Goal: Task Accomplishment & Management: Complete application form

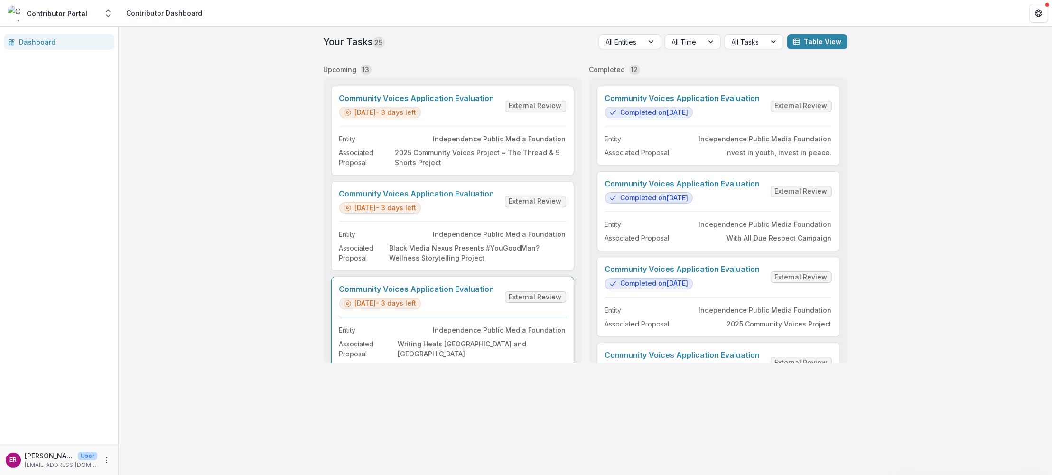
scroll to position [47, 0]
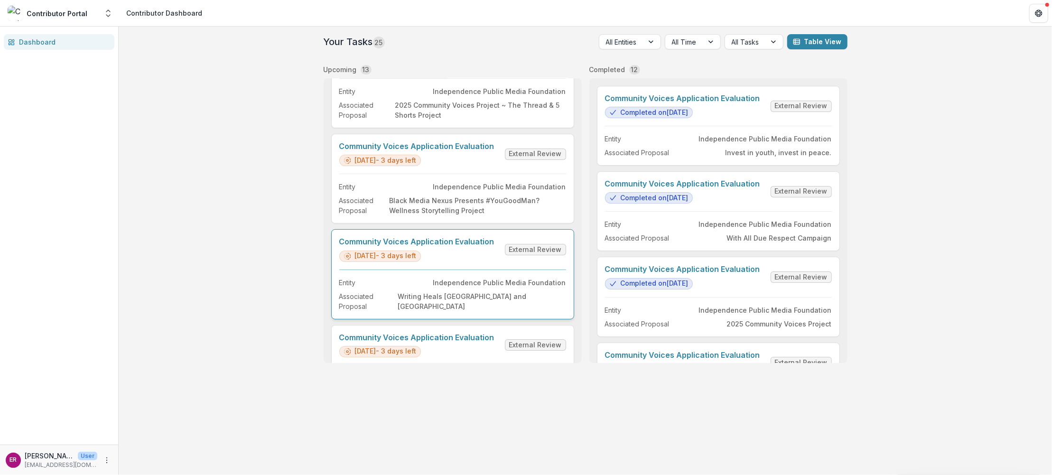
click at [463, 241] on link "Community Voices Application Evaluation" at bounding box center [416, 241] width 155 height 9
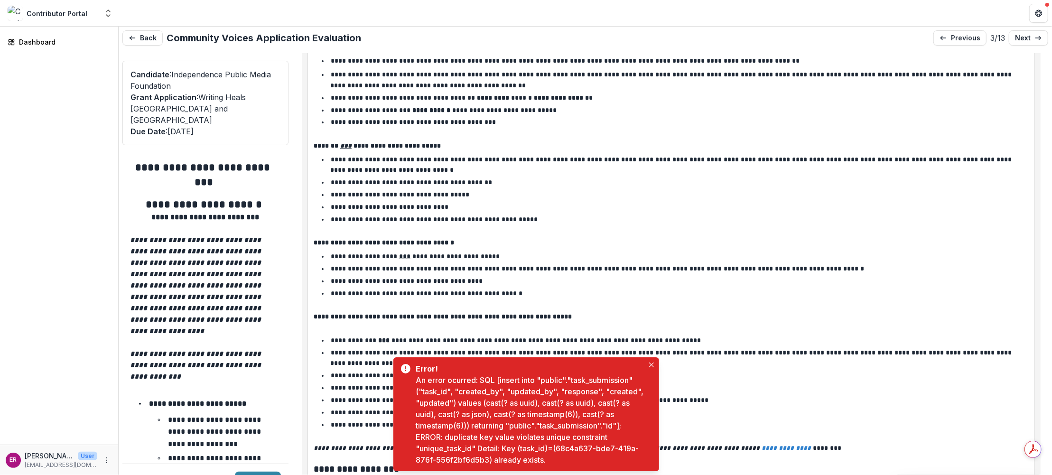
scroll to position [570, 0]
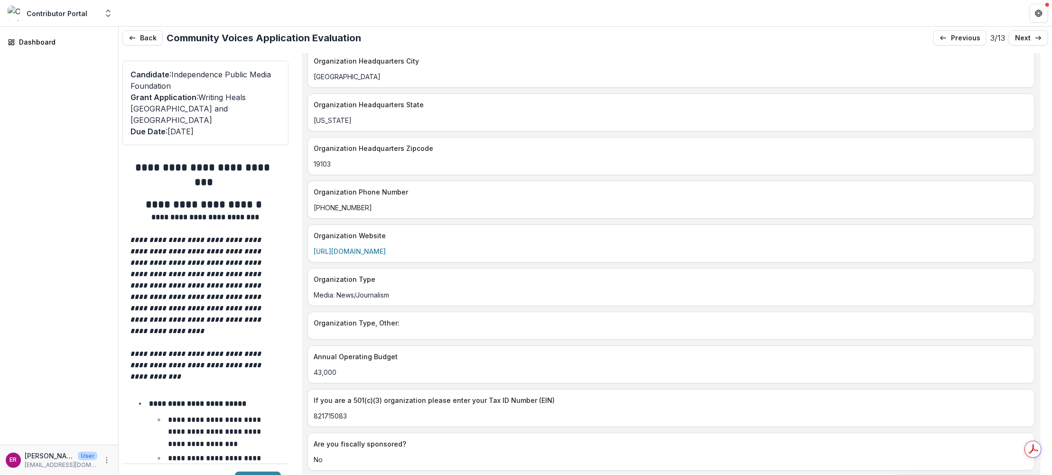
scroll to position [1377, 0]
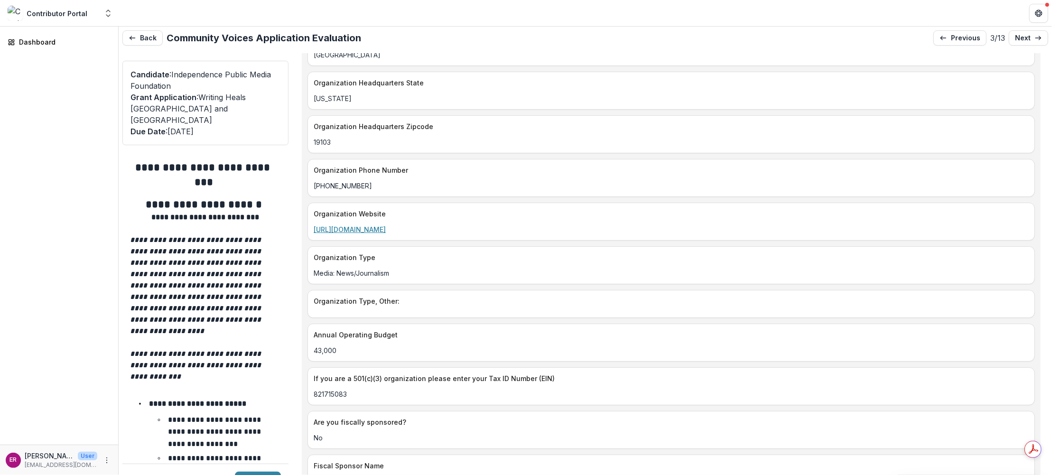
click at [382, 225] on link "[URL][DOMAIN_NAME]" at bounding box center [350, 229] width 72 height 8
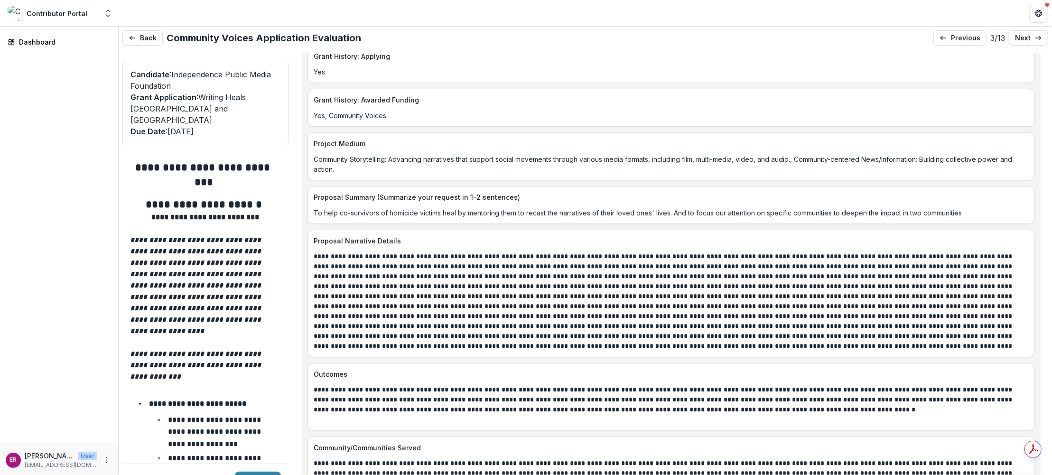
scroll to position [4083, 0]
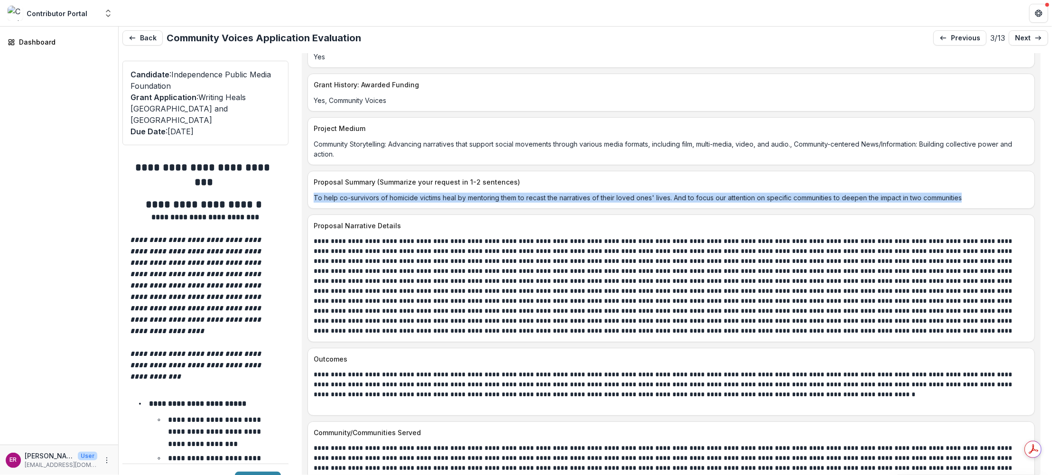
drag, startPoint x: 313, startPoint y: 153, endPoint x: 978, endPoint y: 148, distance: 664.6
click at [978, 193] on p "To help co-survivors of homicide victims heal by mentoring them to recast the n…" at bounding box center [671, 198] width 715 height 10
copy p "To help co-survivors of homicide victims heal by mentoring them to recast the n…"
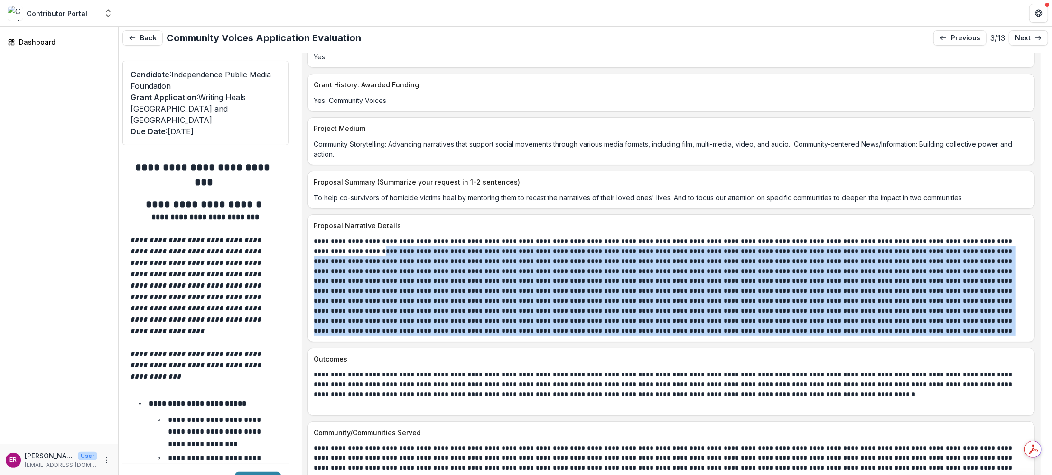
drag, startPoint x: 488, startPoint y: 286, endPoint x: 313, endPoint y: 201, distance: 194.9
click at [313, 236] on div at bounding box center [671, 286] width 727 height 100
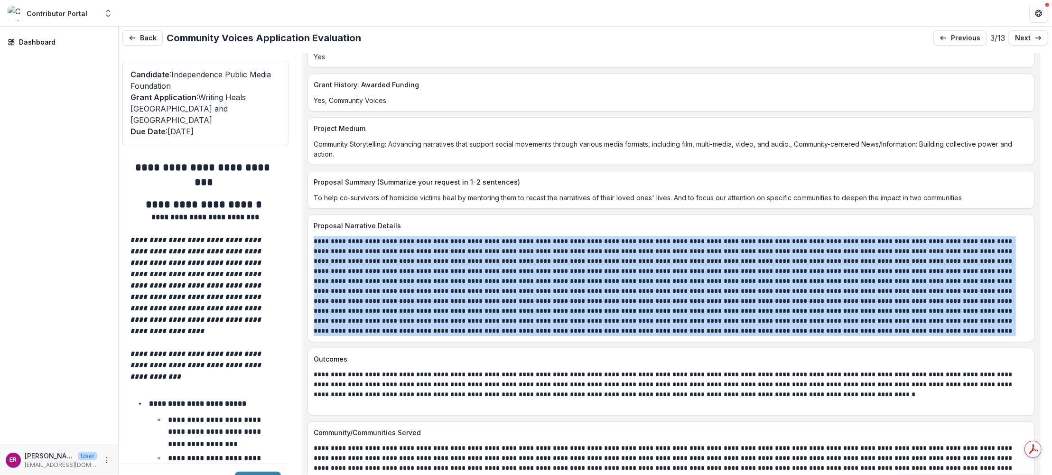
copy p "**********"
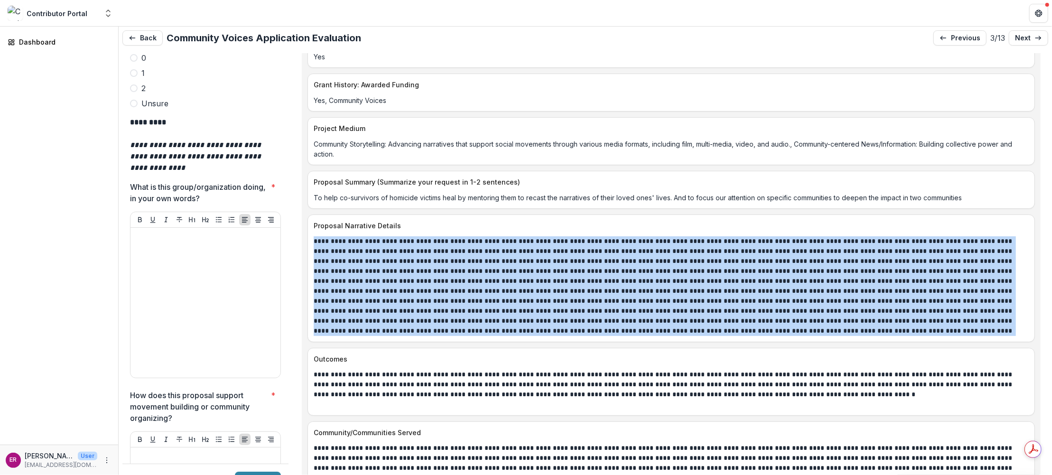
scroll to position [2896, 0]
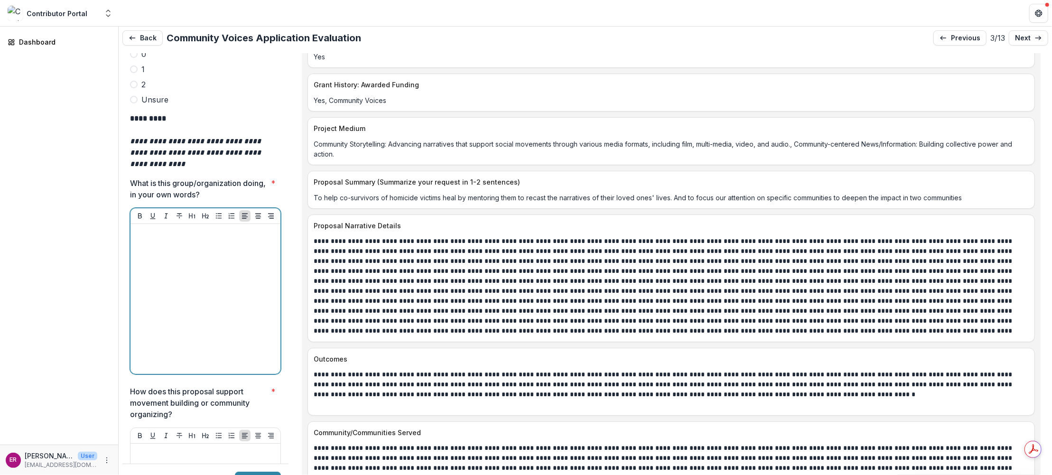
click at [151, 228] on div at bounding box center [205, 299] width 142 height 142
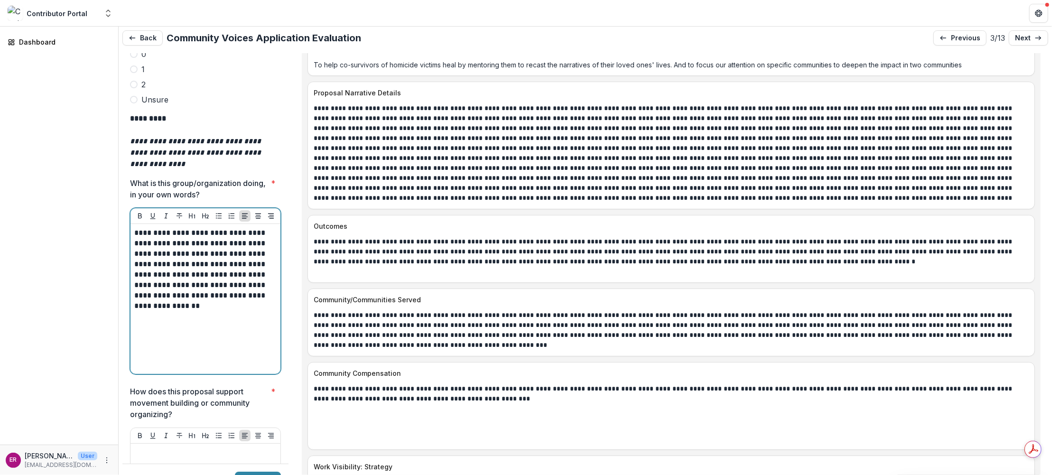
scroll to position [4272, 0]
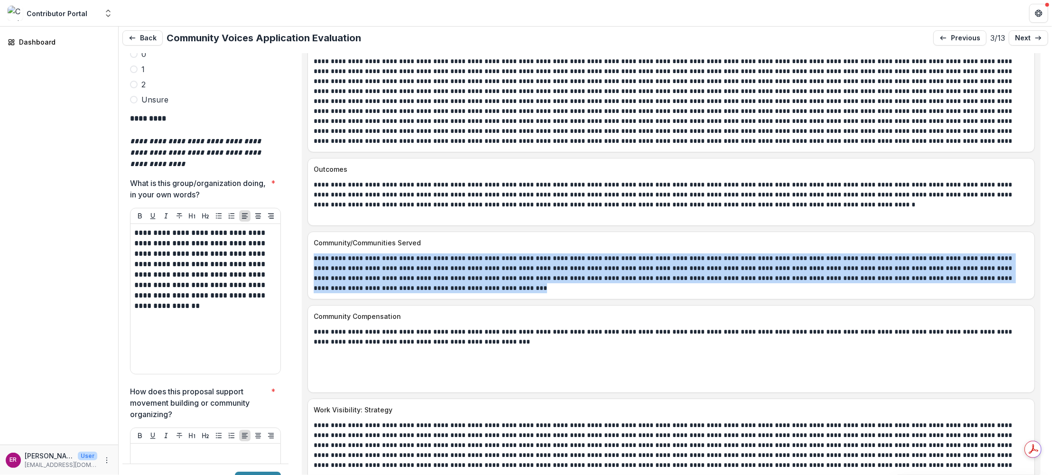
drag, startPoint x: 386, startPoint y: 244, endPoint x: 314, endPoint y: 217, distance: 77.1
click at [314, 253] on p "**********" at bounding box center [669, 273] width 710 height 40
copy p "**********"
click at [397, 250] on div "**********" at bounding box center [672, 266] width 728 height 68
drag, startPoint x: 388, startPoint y: 244, endPoint x: 311, endPoint y: 209, distance: 83.7
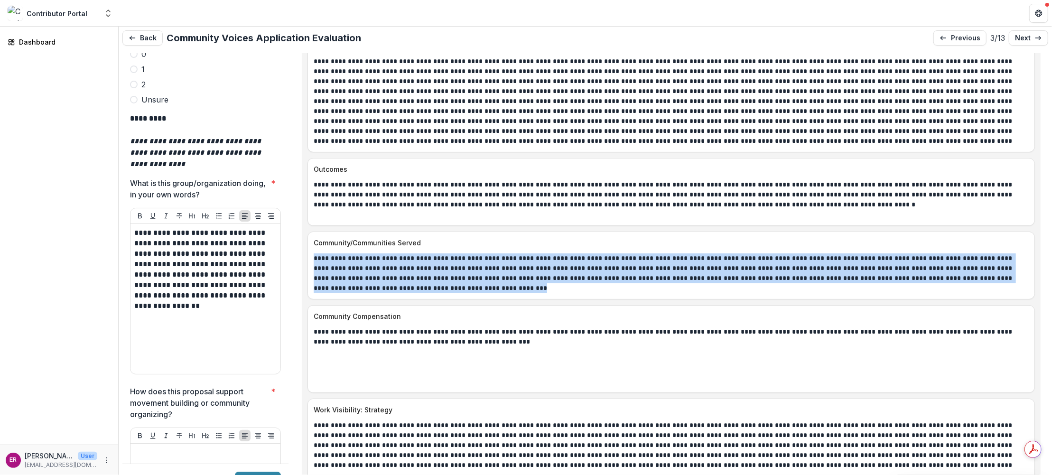
click at [311, 253] on div "**********" at bounding box center [671, 273] width 727 height 40
copy p "**********"
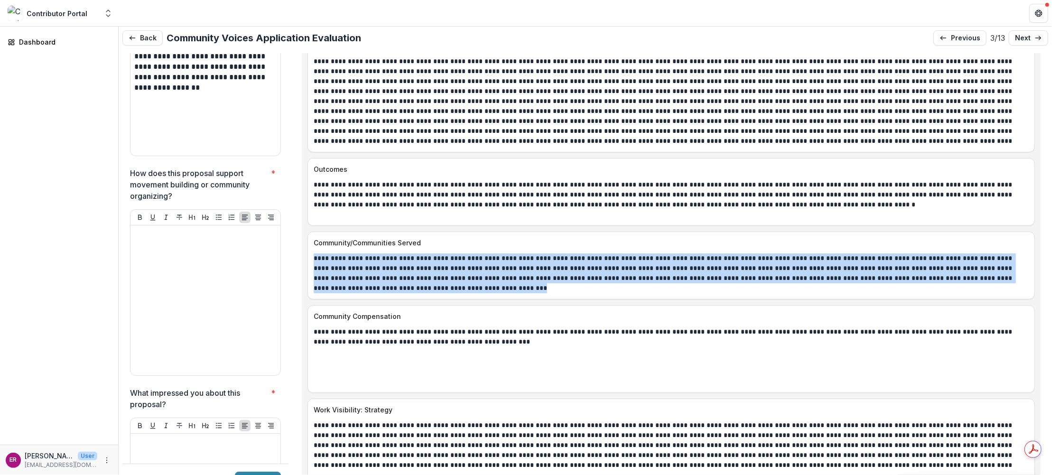
scroll to position [3228, 0]
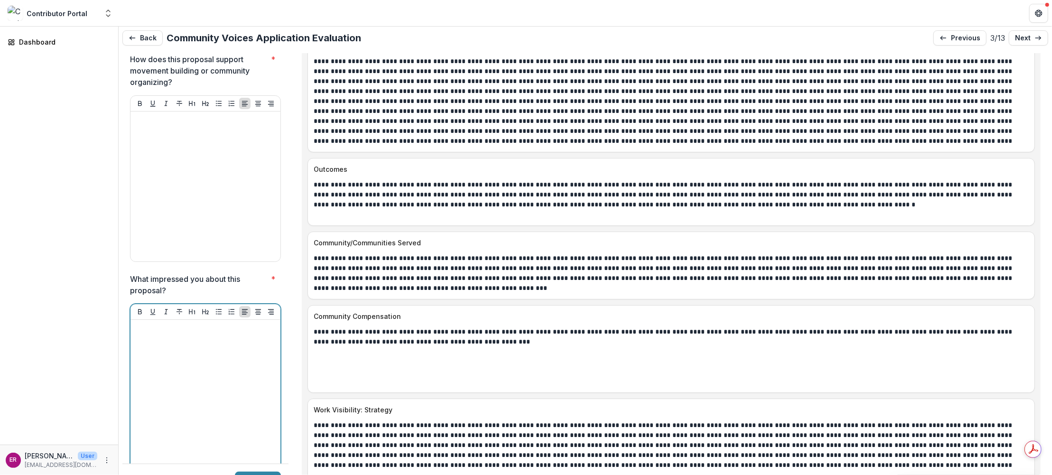
click at [162, 324] on p at bounding box center [205, 329] width 142 height 10
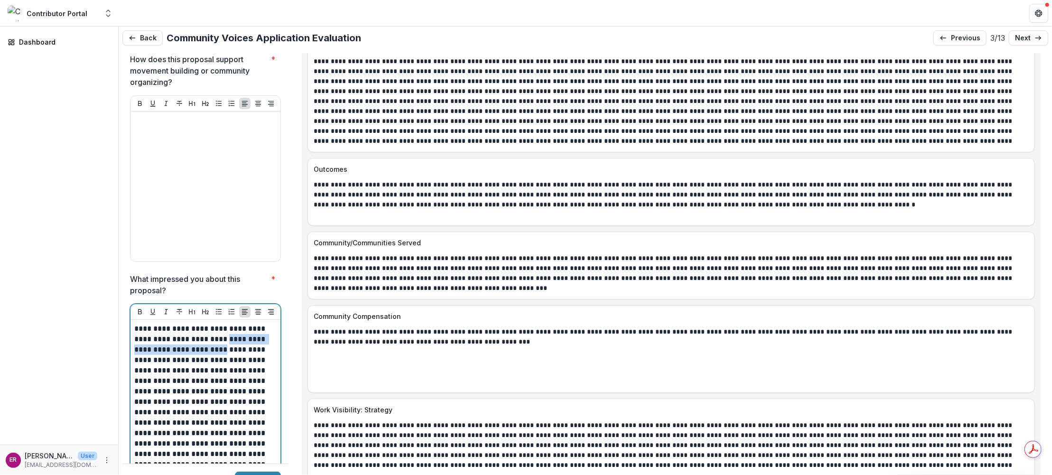
drag, startPoint x: 205, startPoint y: 280, endPoint x: 202, endPoint y: 288, distance: 8.4
click at [202, 324] on p "**********" at bounding box center [204, 360] width 140 height 73
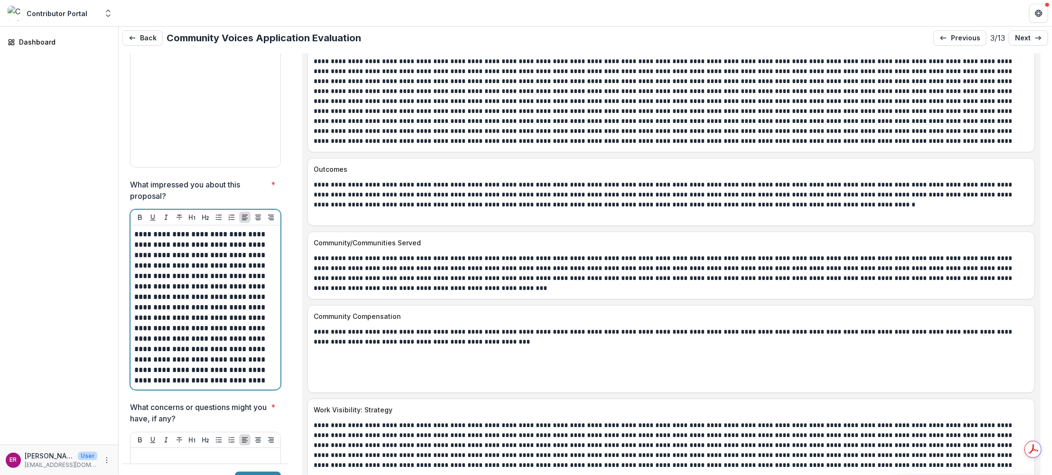
scroll to position [3323, 0]
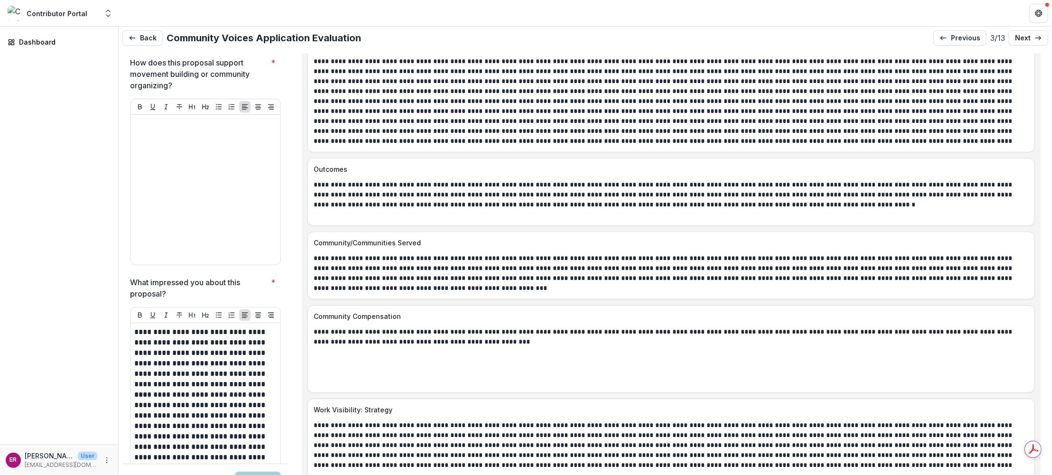
scroll to position [3133, 0]
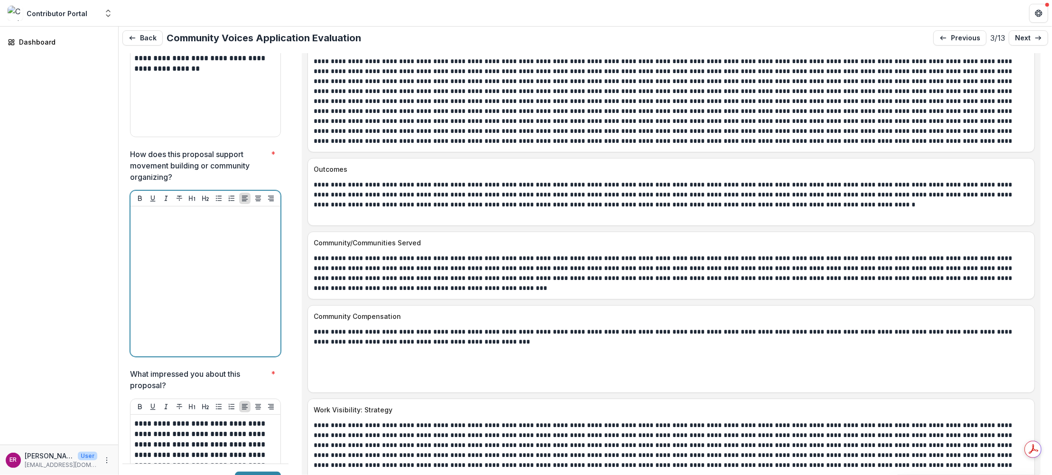
click at [164, 210] on div at bounding box center [205, 281] width 142 height 142
click at [160, 210] on div at bounding box center [205, 281] width 142 height 142
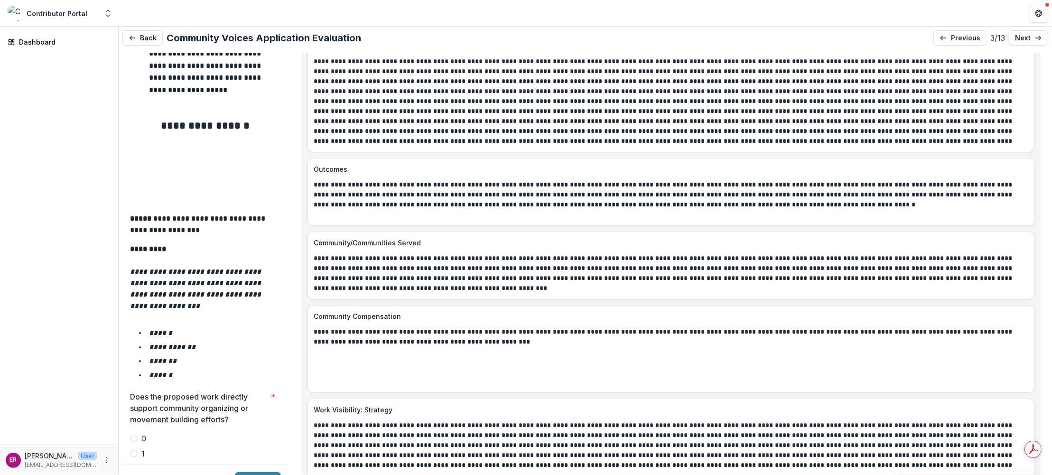
scroll to position [1614, 0]
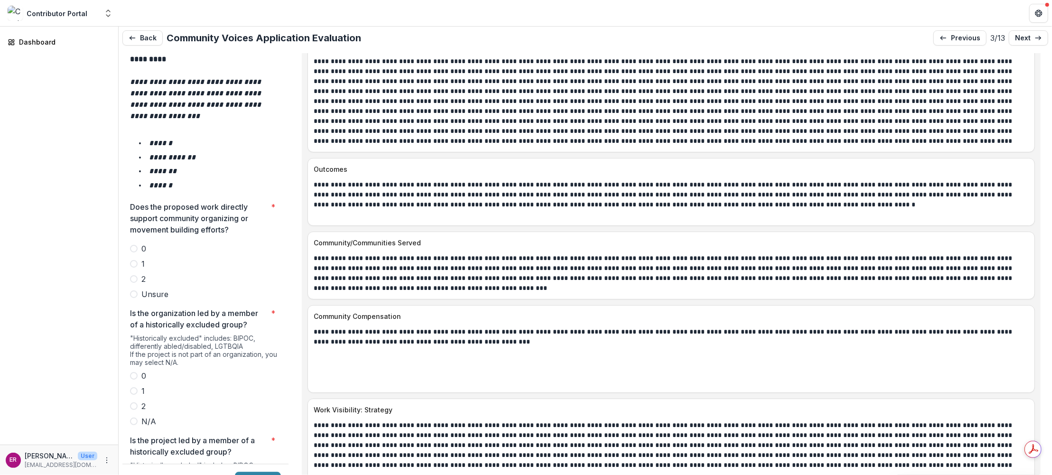
click at [135, 275] on span at bounding box center [134, 279] width 8 height 8
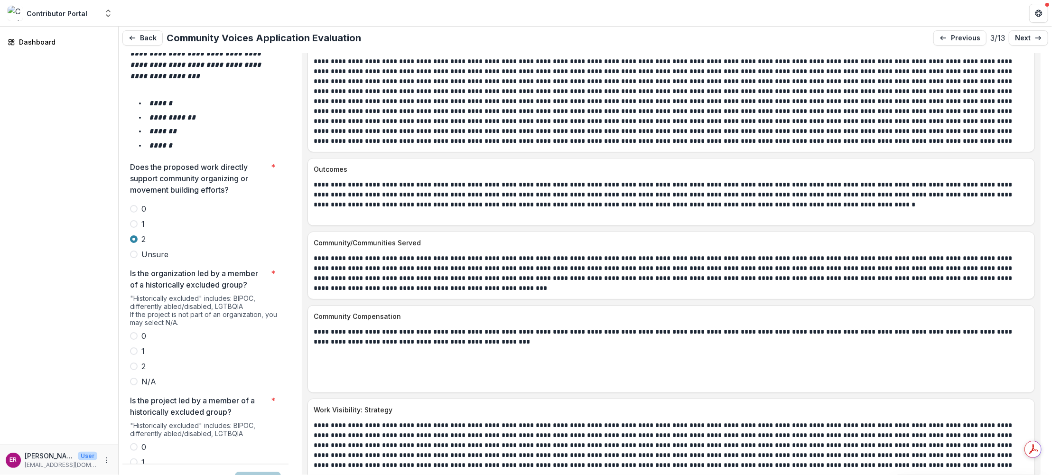
scroll to position [1756, 0]
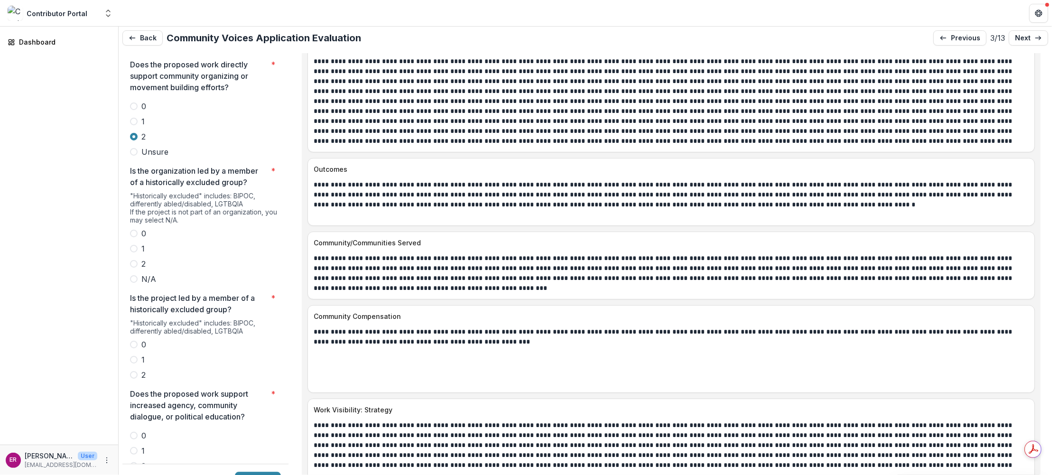
click at [132, 260] on span at bounding box center [134, 264] width 8 height 8
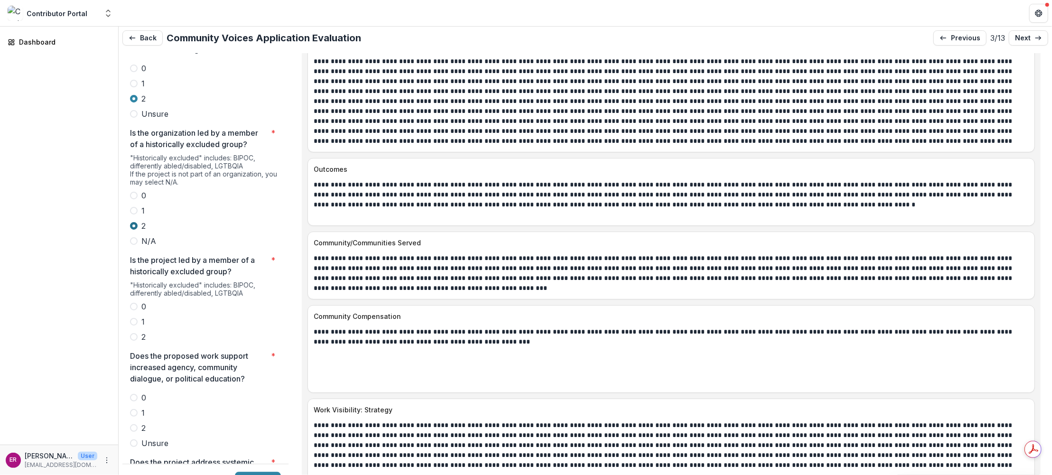
scroll to position [1899, 0]
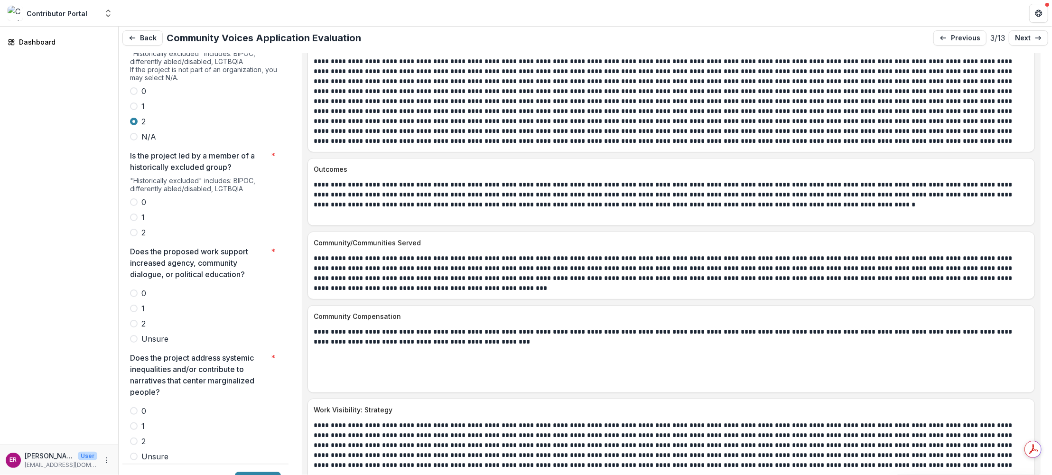
click at [135, 229] on span at bounding box center [134, 233] width 8 height 8
click at [135, 320] on span at bounding box center [134, 324] width 8 height 8
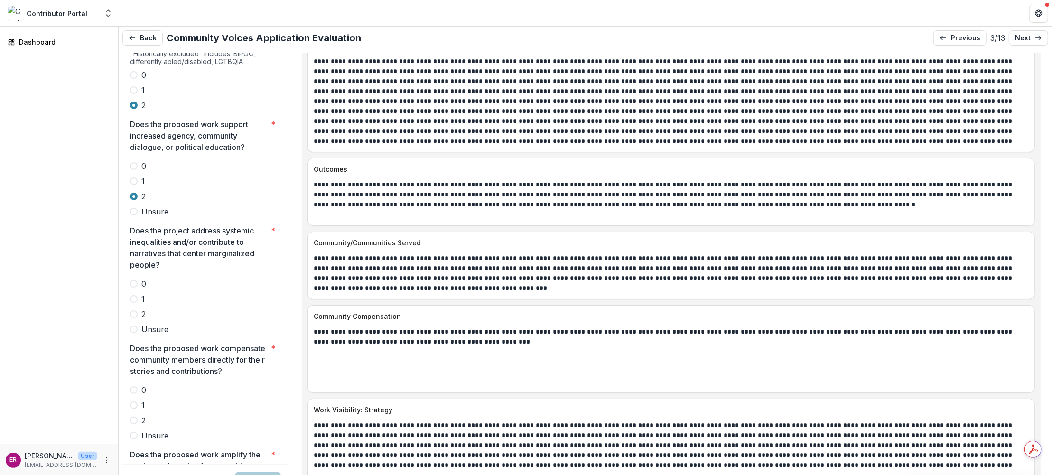
scroll to position [2041, 0]
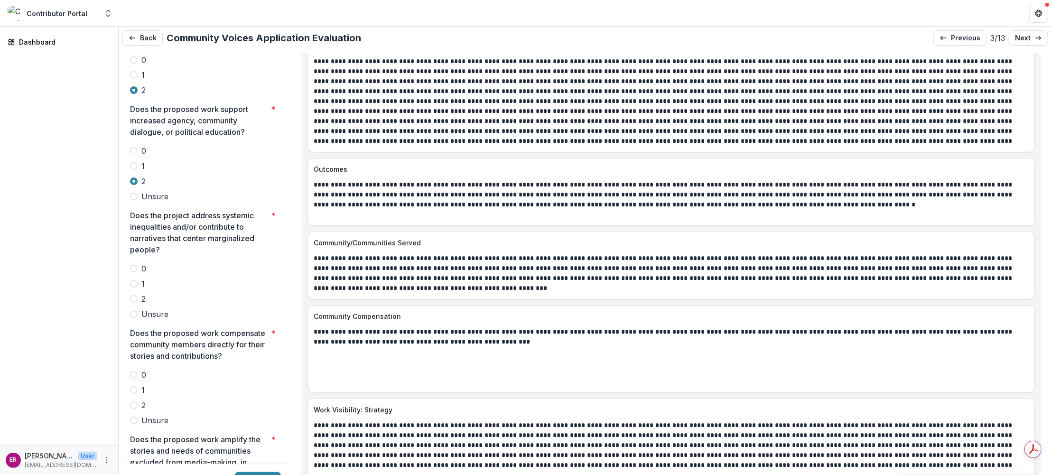
click at [132, 295] on span at bounding box center [134, 299] width 8 height 8
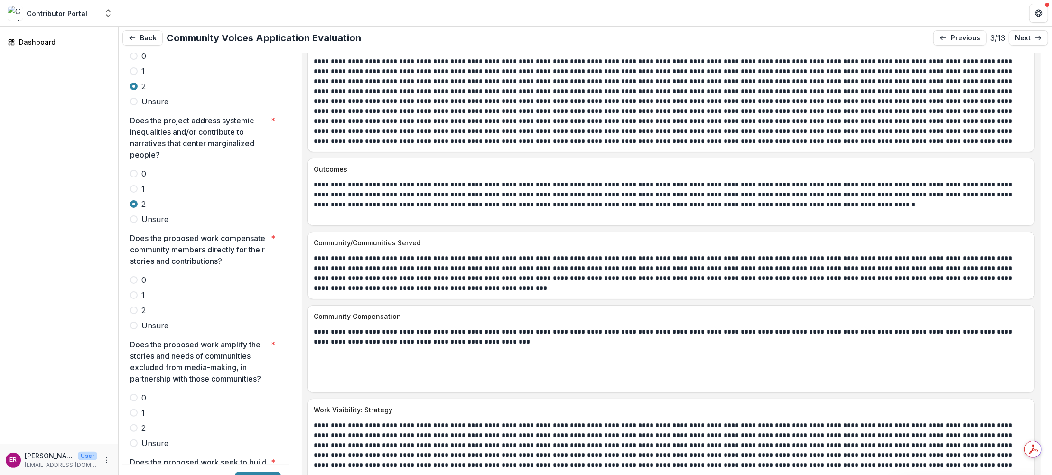
click at [133, 307] on span at bounding box center [134, 311] width 8 height 8
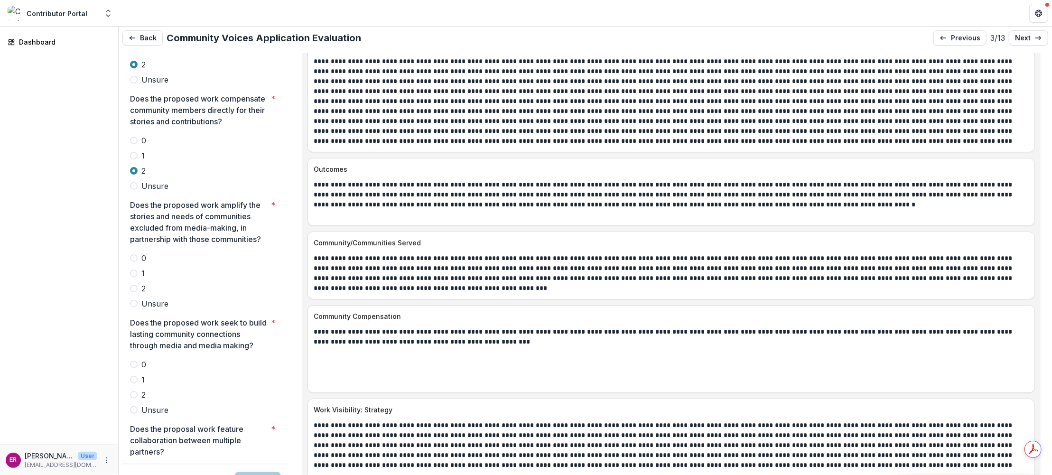
scroll to position [2279, 0]
click at [135, 282] on span at bounding box center [134, 286] width 8 height 8
click at [132, 388] on span at bounding box center [134, 392] width 8 height 8
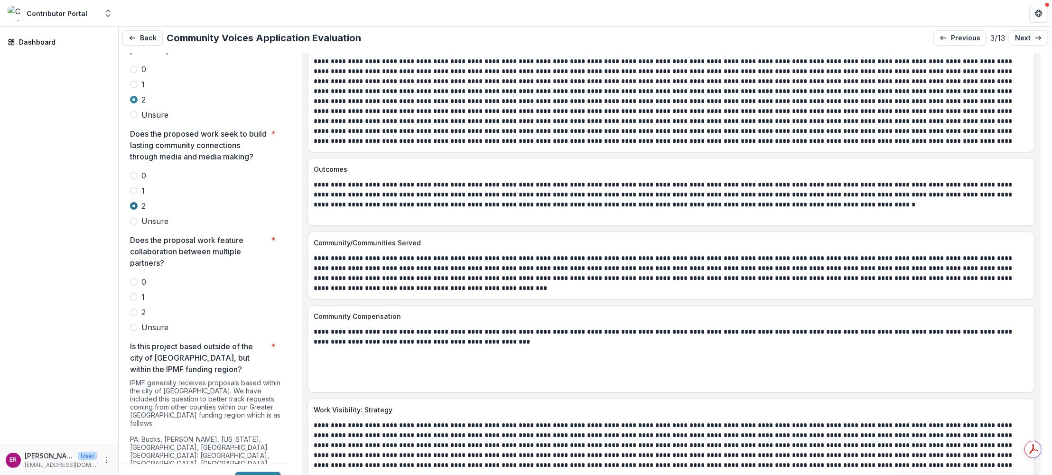
scroll to position [2468, 0]
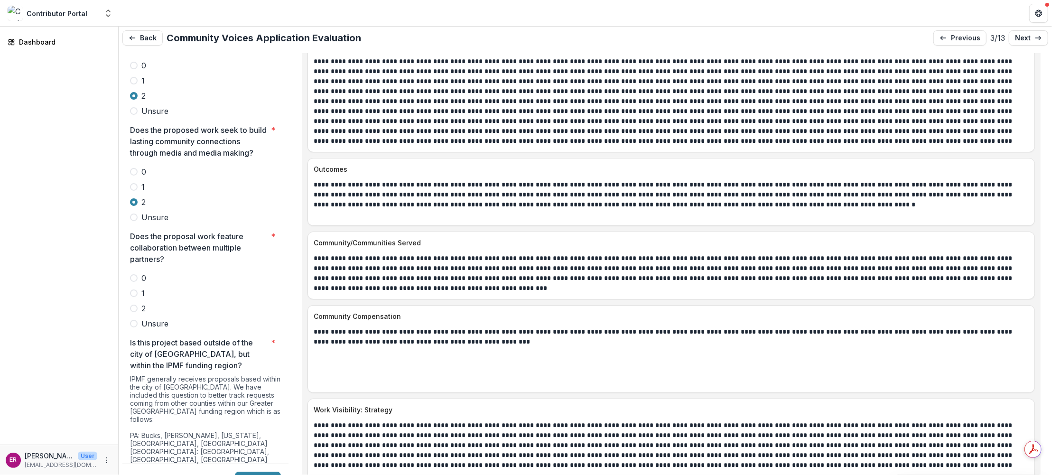
click at [136, 305] on span at bounding box center [134, 309] width 8 height 8
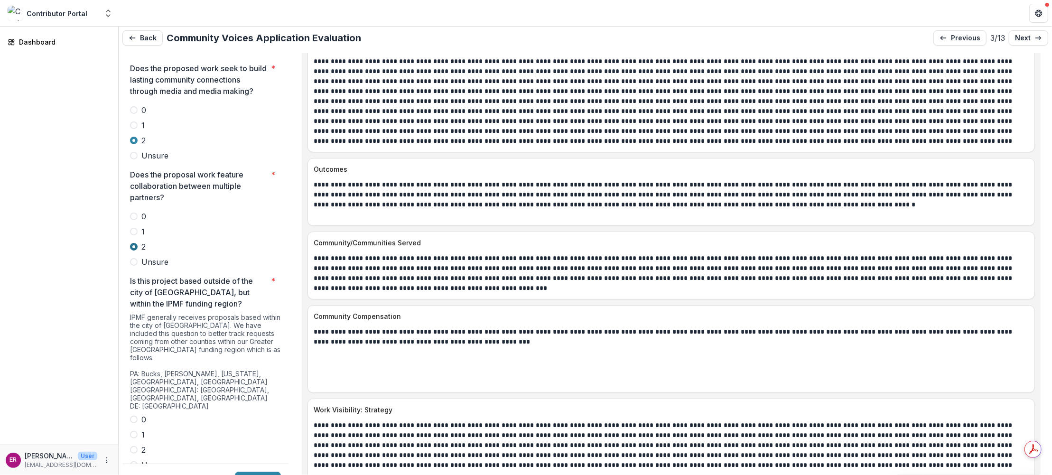
scroll to position [2611, 0]
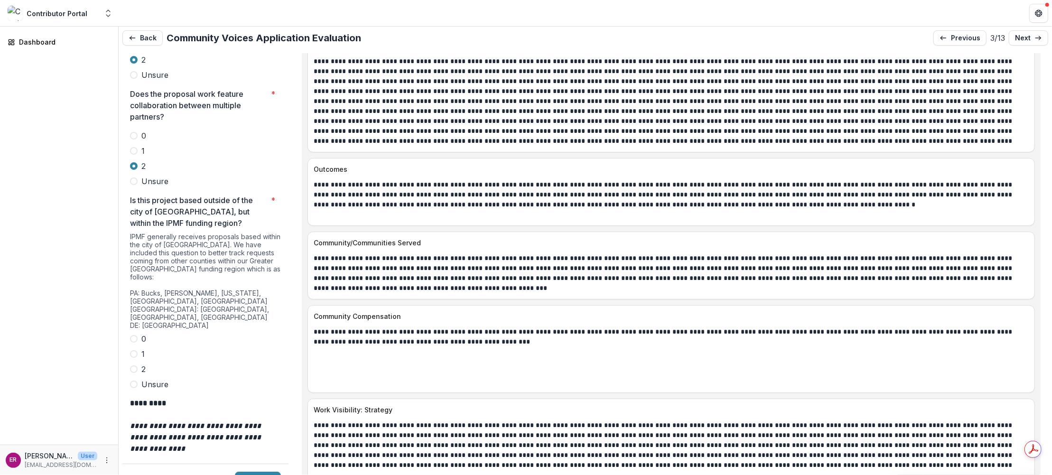
click at [134, 335] on span at bounding box center [134, 339] width 8 height 8
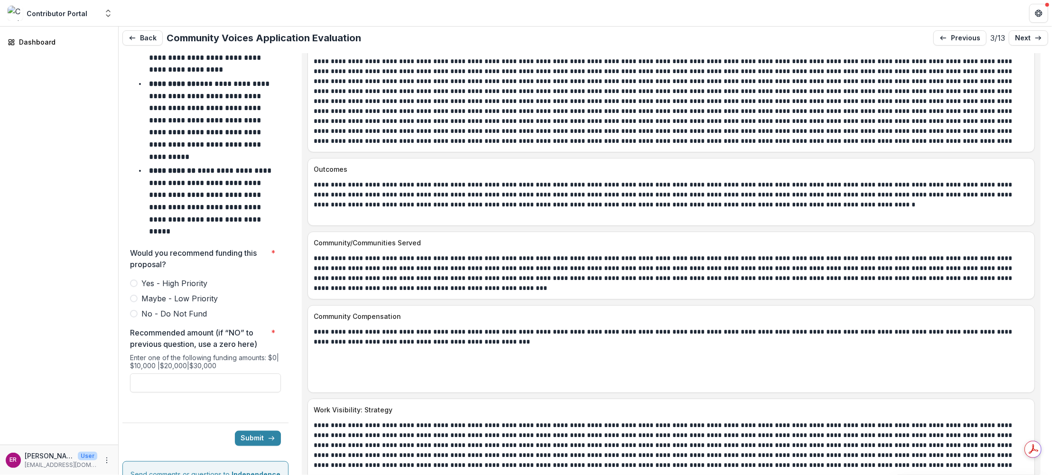
scroll to position [4105, 0]
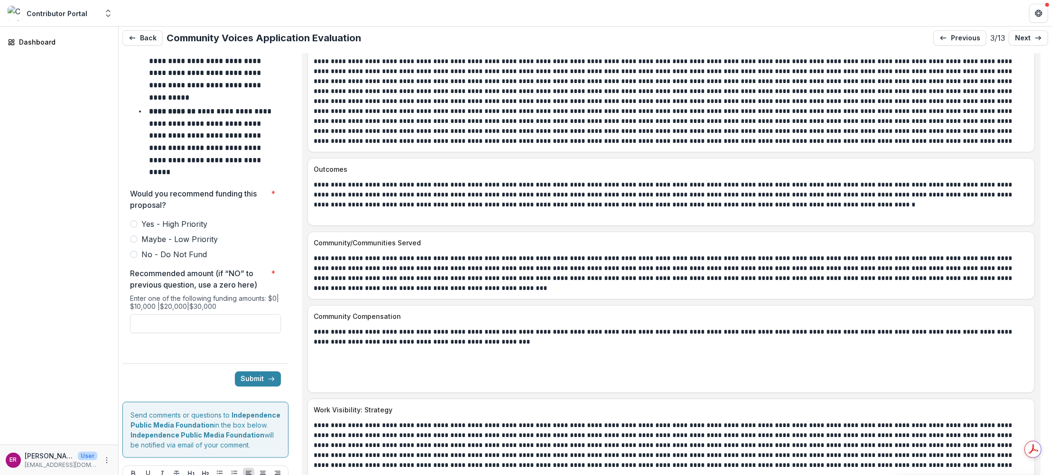
click at [134, 220] on span at bounding box center [134, 224] width 8 height 8
click at [178, 314] on input "Recommended amount (if “NO” to previous question, use a zero here) *" at bounding box center [205, 323] width 151 height 19
type input "*******"
click at [253, 372] on button "Submit" at bounding box center [258, 379] width 46 height 15
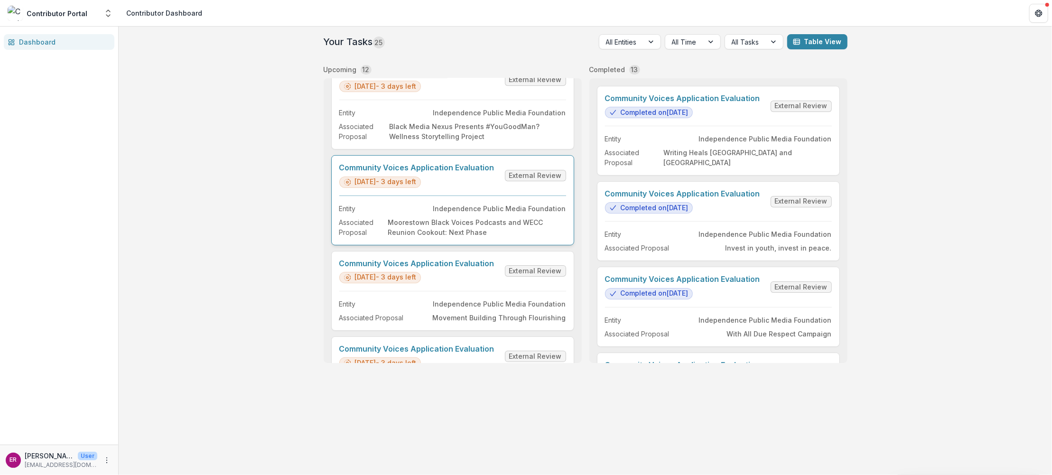
scroll to position [142, 0]
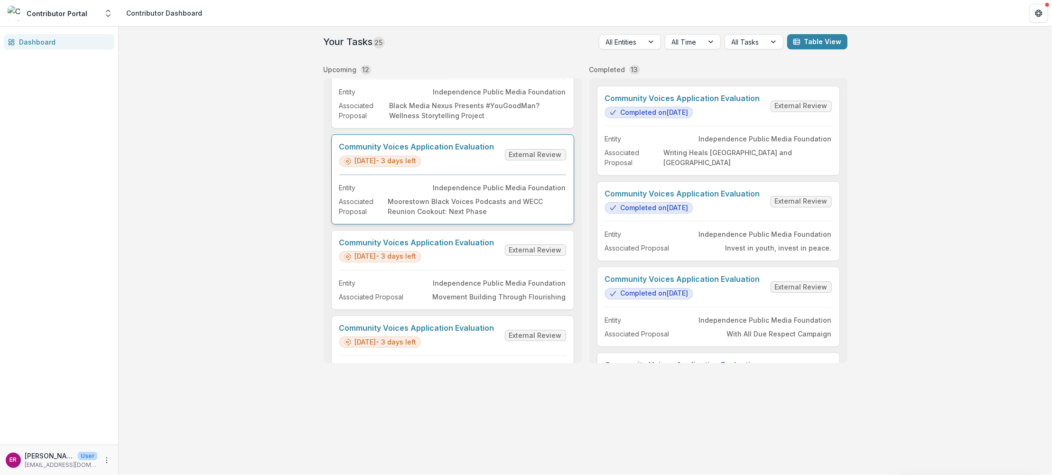
click at [410, 146] on link "Community Voices Application Evaluation" at bounding box center [416, 146] width 155 height 9
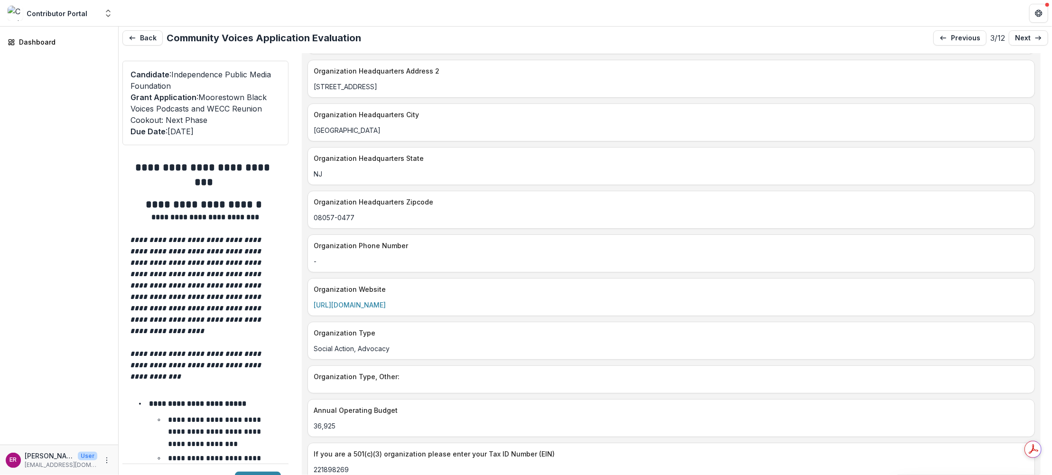
scroll to position [1329, 0]
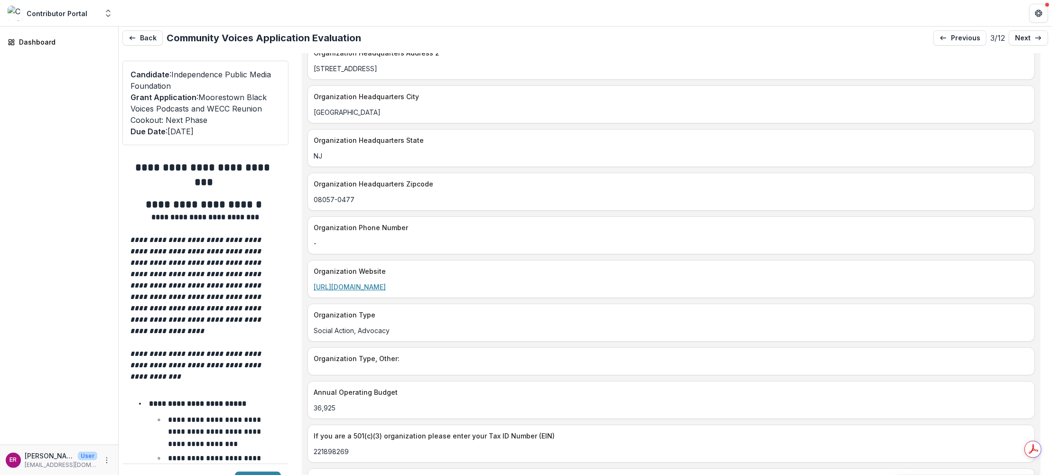
click at [368, 283] on link "http://MOORESTOWNHISTORY.ORG" at bounding box center [350, 287] width 72 height 8
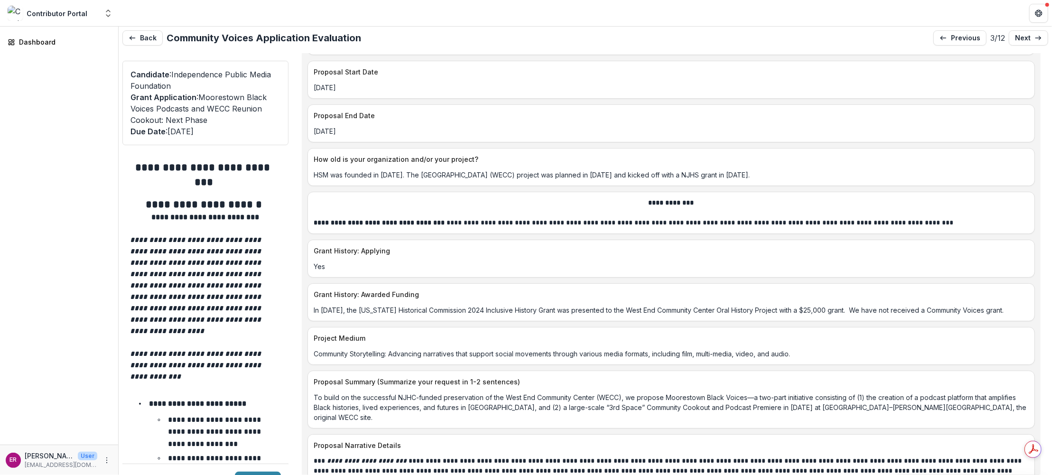
scroll to position [3988, 0]
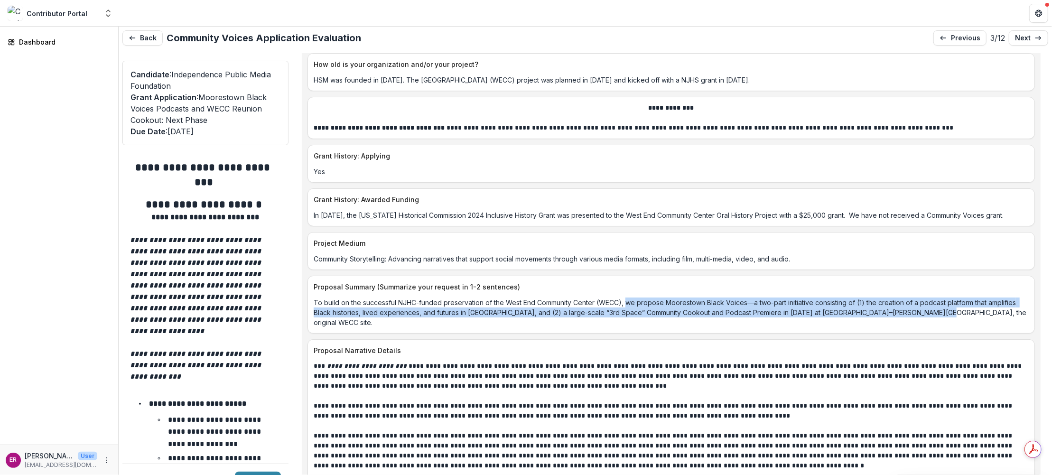
drag, startPoint x: 628, startPoint y: 257, endPoint x: 944, endPoint y: 267, distance: 315.8
click at [944, 298] on p "To build on the successful NJHC-funded preservation of the West End Community C…" at bounding box center [671, 313] width 715 height 30
copy p "we propose Moorestown Black Voices—a two-part initiative consisting of (1) the …"
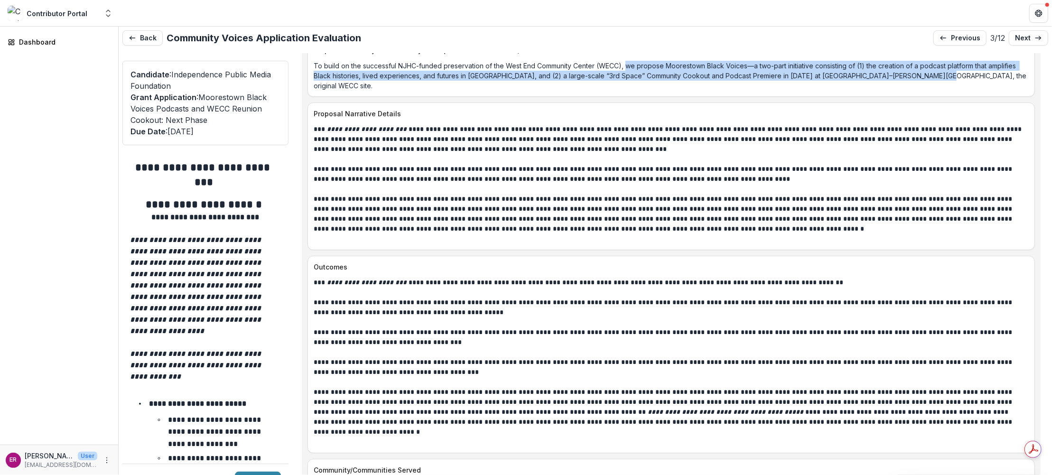
scroll to position [4225, 0]
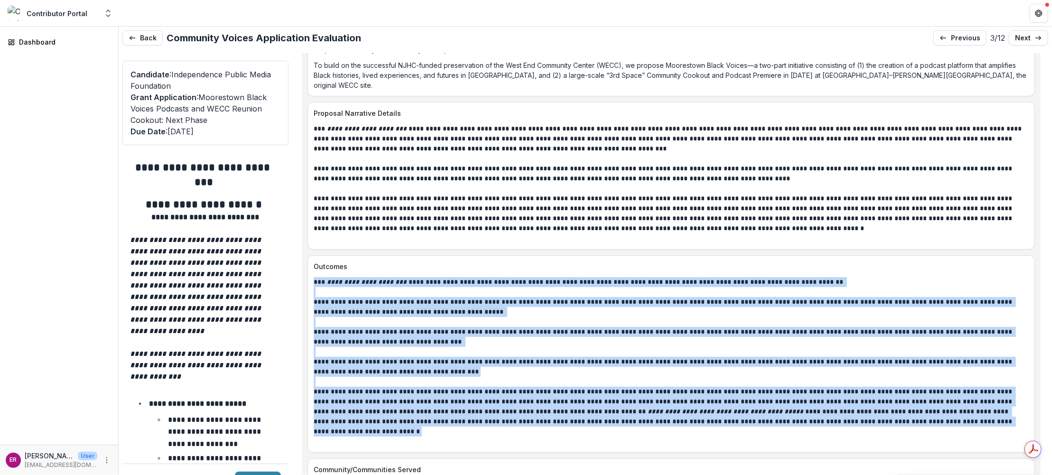
drag, startPoint x: 314, startPoint y: 225, endPoint x: 1030, endPoint y: 375, distance: 731.5
copy div "**********"
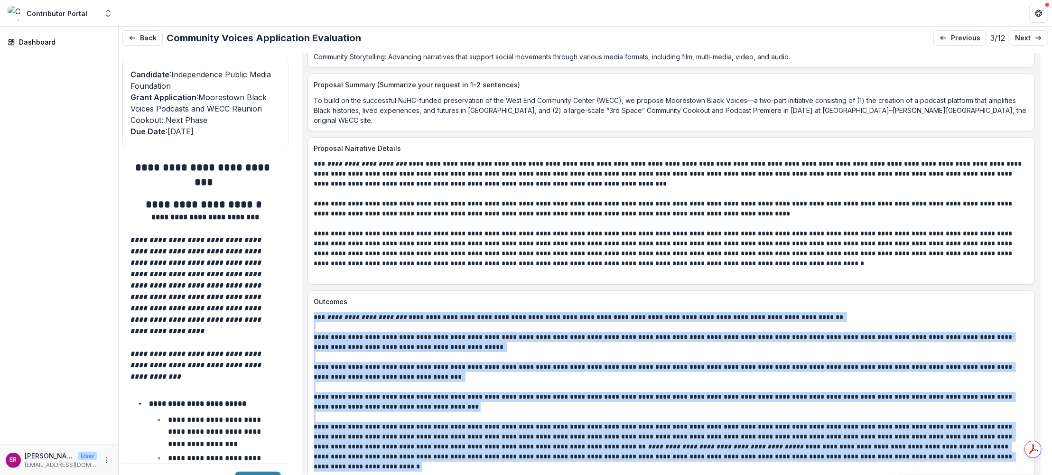
scroll to position [4177, 0]
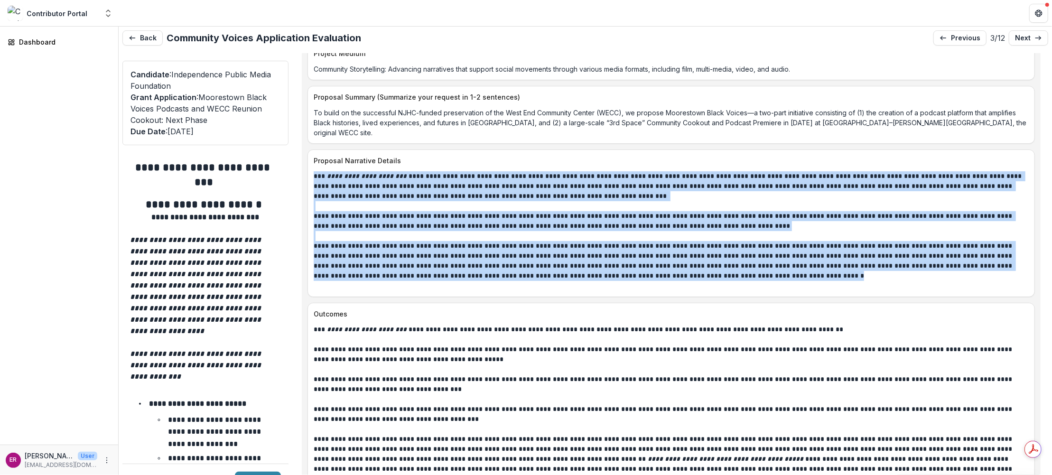
drag, startPoint x: 315, startPoint y: 120, endPoint x: 792, endPoint y: 218, distance: 486.7
click at [792, 218] on div "**********" at bounding box center [671, 231] width 715 height 120
copy div "**********"
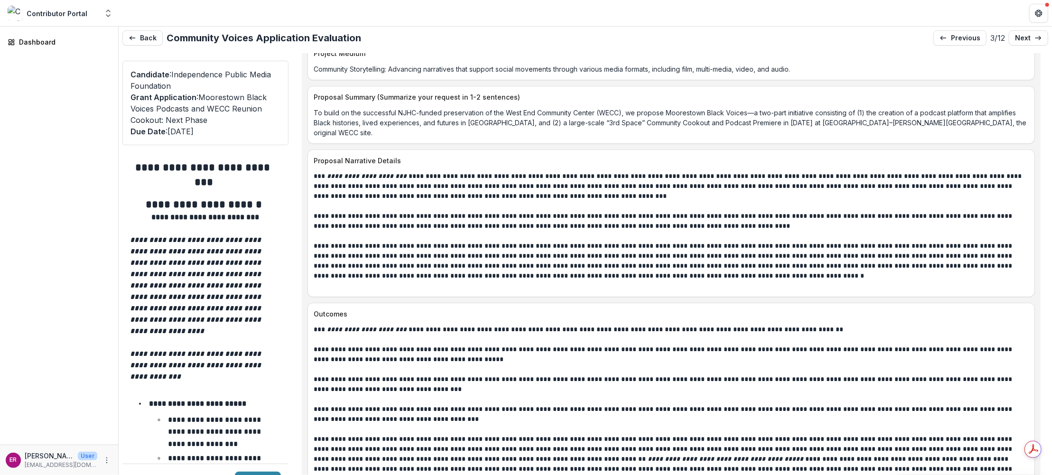
click at [262, 227] on p at bounding box center [205, 228] width 151 height 11
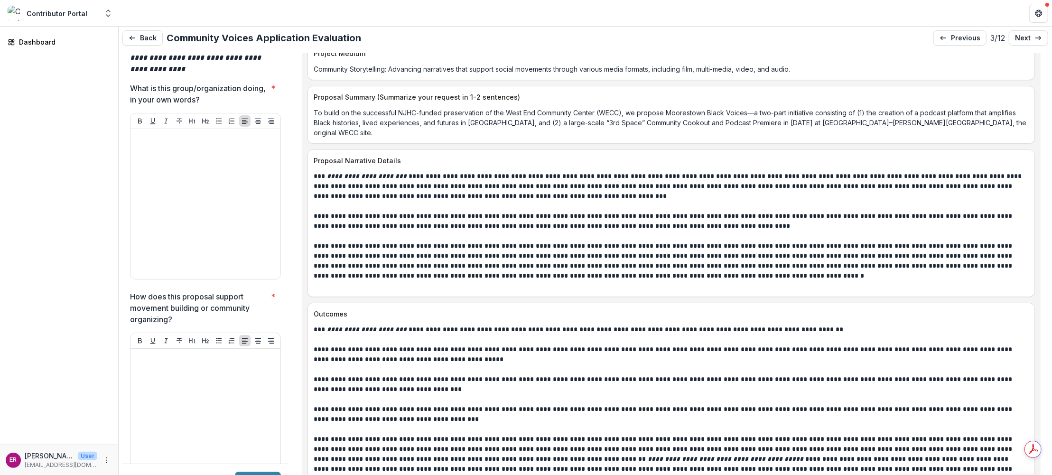
scroll to position [3228, 0]
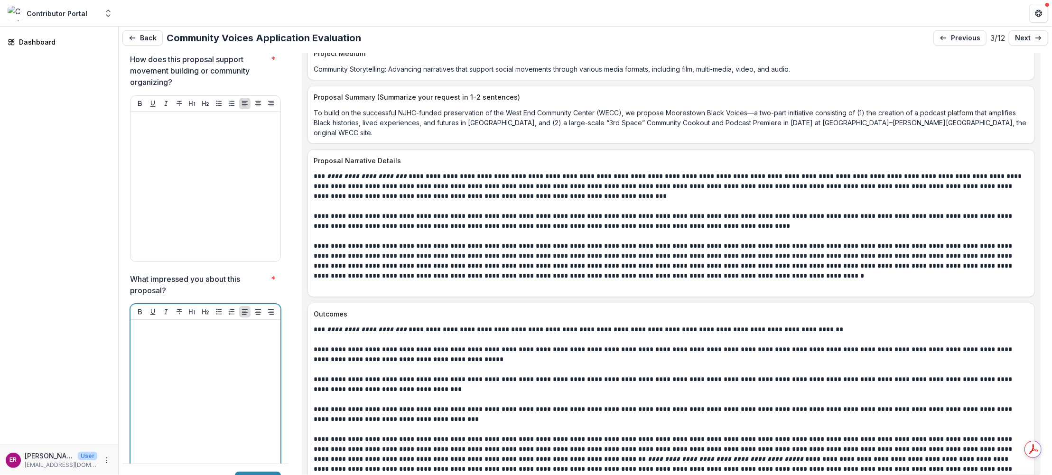
click at [158, 324] on div at bounding box center [205, 395] width 142 height 142
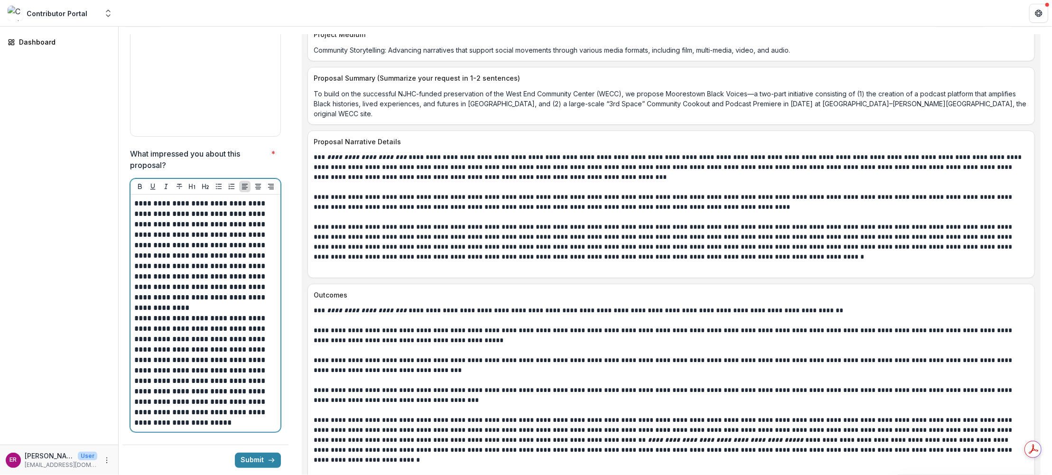
scroll to position [3192, 0]
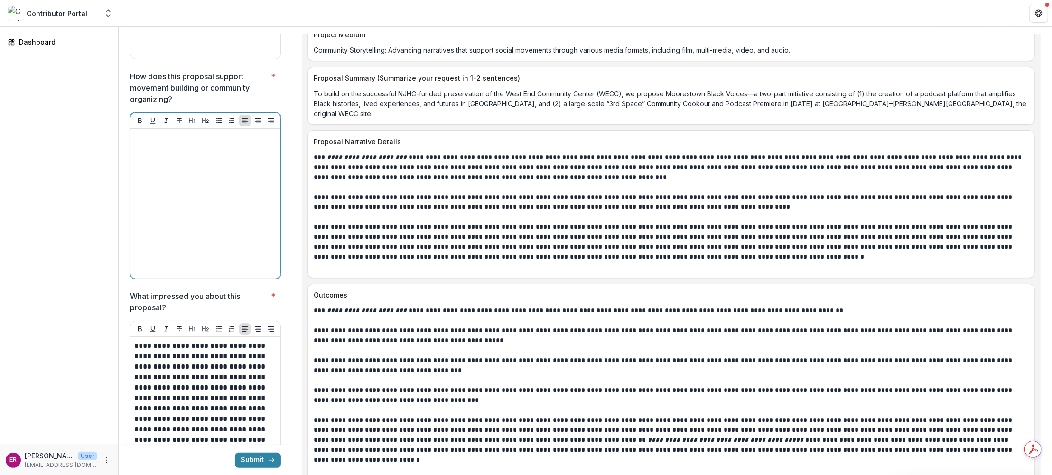
click at [163, 132] on div at bounding box center [205, 203] width 142 height 142
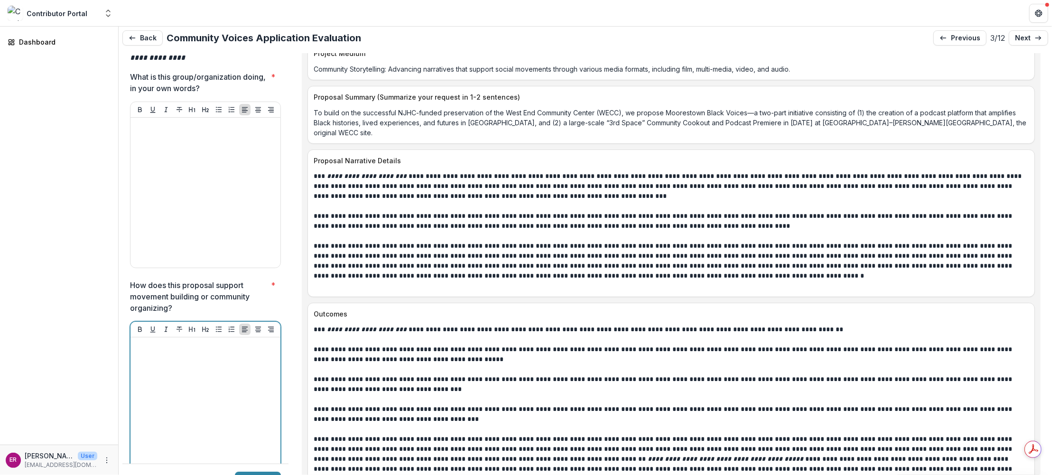
scroll to position [2860, 0]
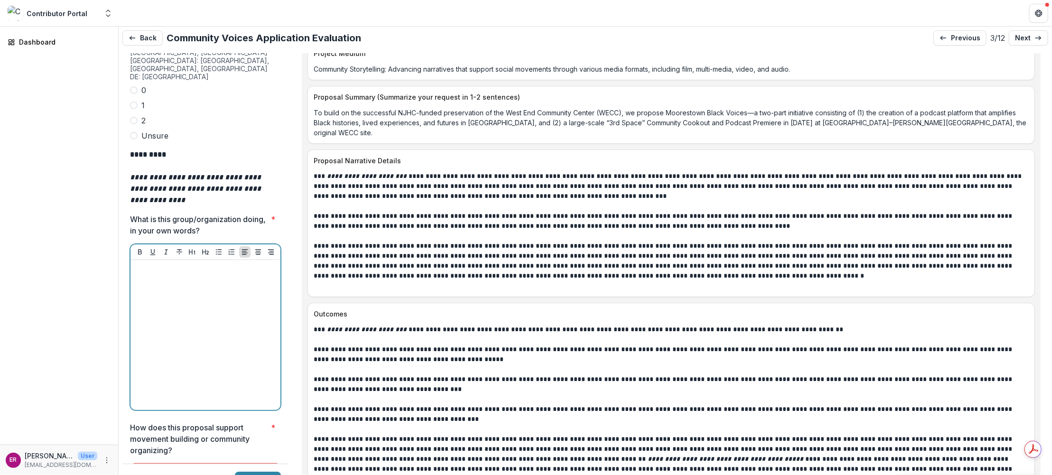
click at [160, 264] on div at bounding box center [205, 335] width 142 height 142
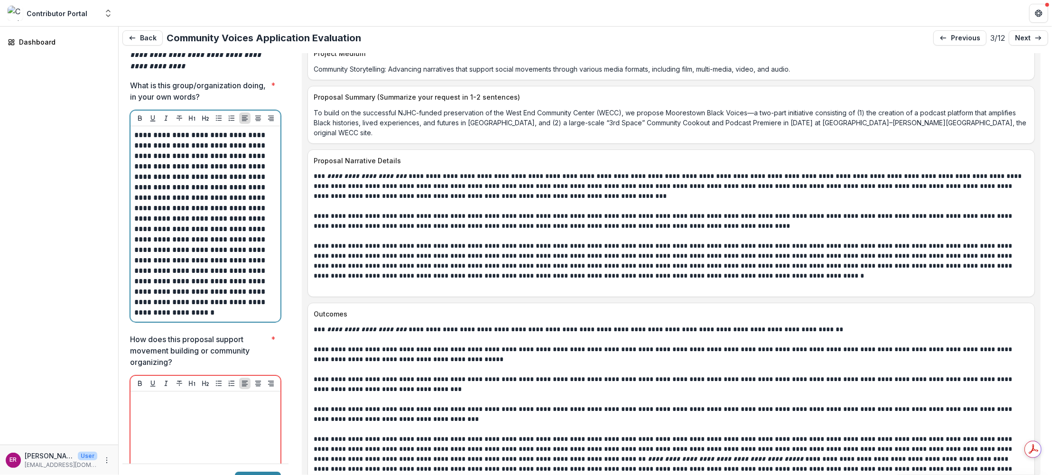
scroll to position [3050, 0]
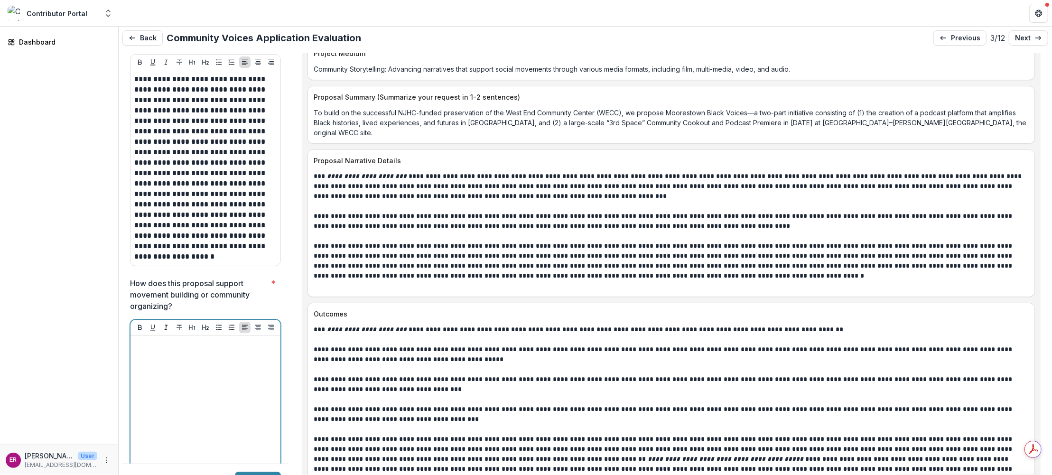
click at [176, 339] on p at bounding box center [205, 344] width 142 height 10
click at [154, 339] on div at bounding box center [205, 410] width 142 height 142
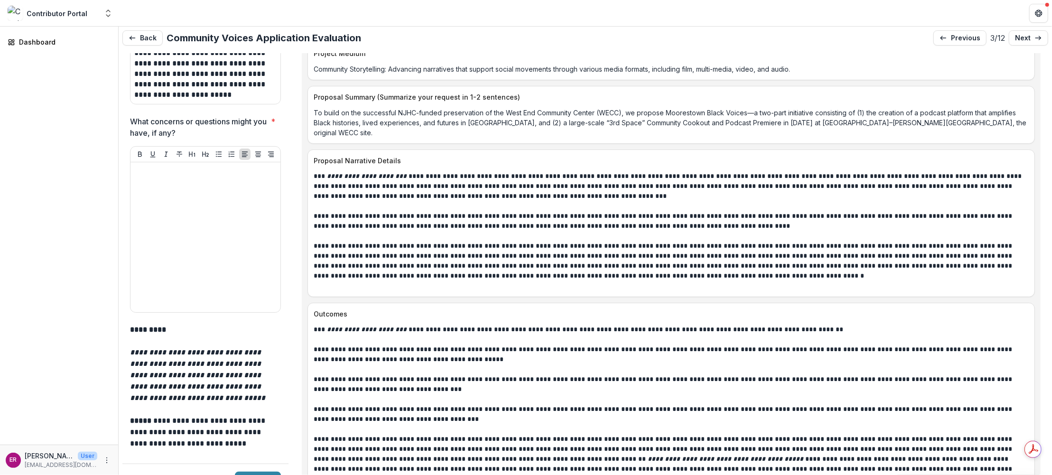
scroll to position [3572, 0]
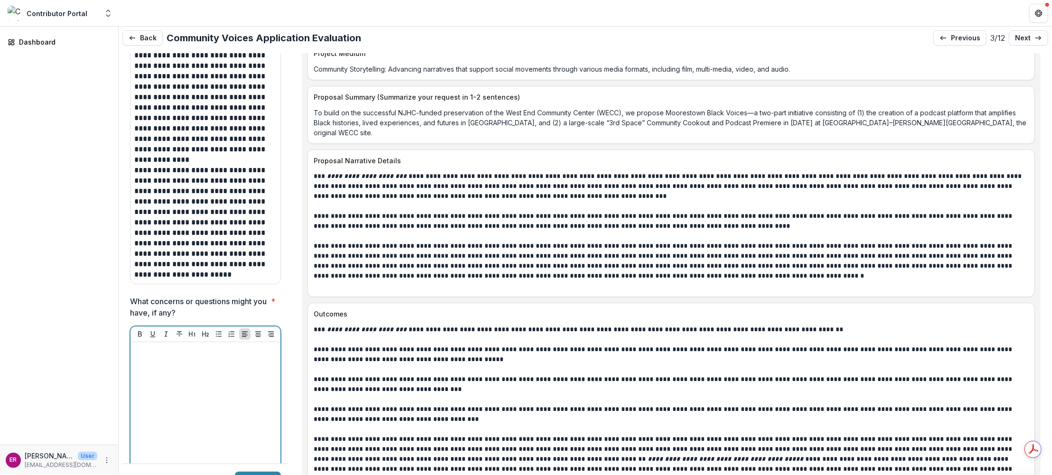
click at [162, 346] on div at bounding box center [205, 417] width 142 height 142
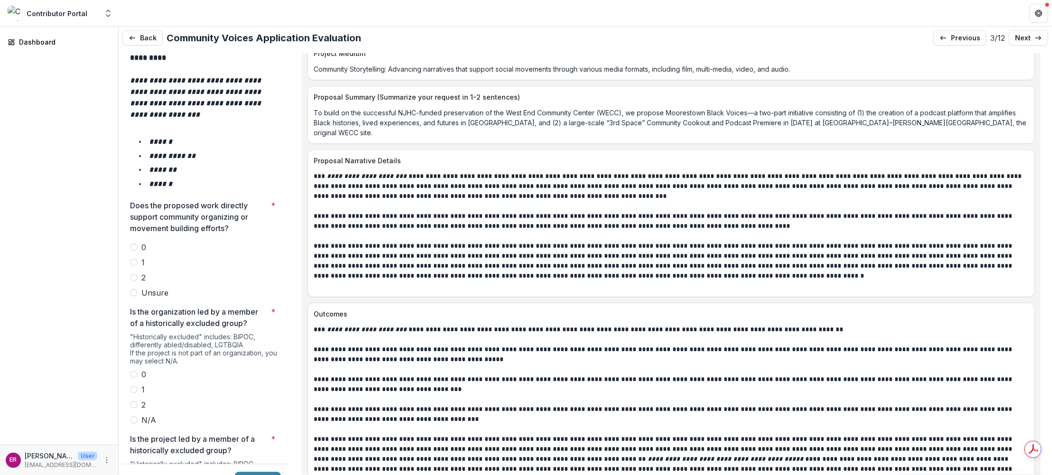
scroll to position [1616, 0]
click at [134, 273] on span at bounding box center [134, 277] width 8 height 8
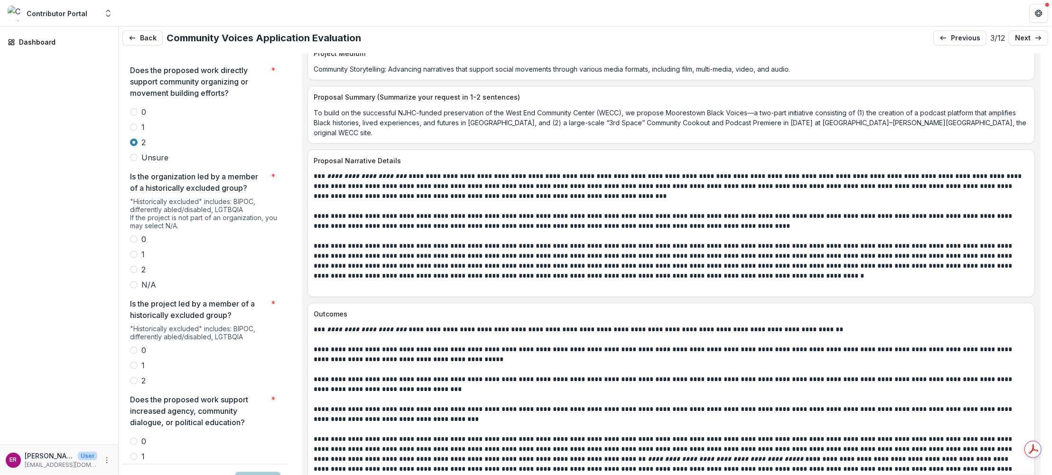
scroll to position [1758, 0]
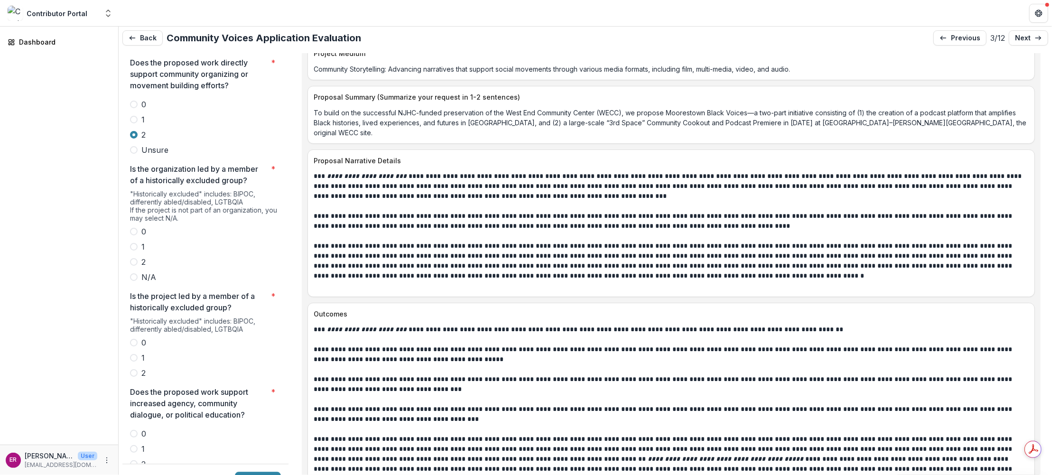
click at [137, 258] on span at bounding box center [134, 262] width 8 height 8
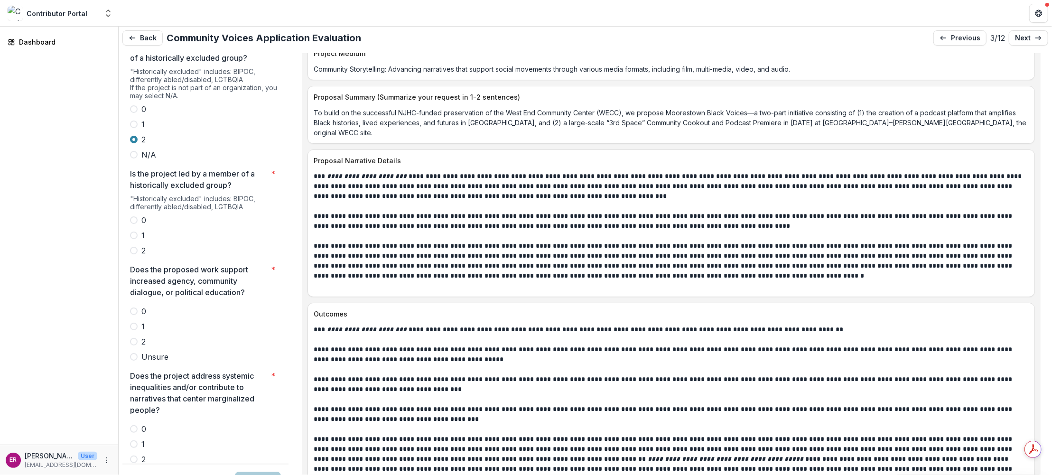
scroll to position [1901, 0]
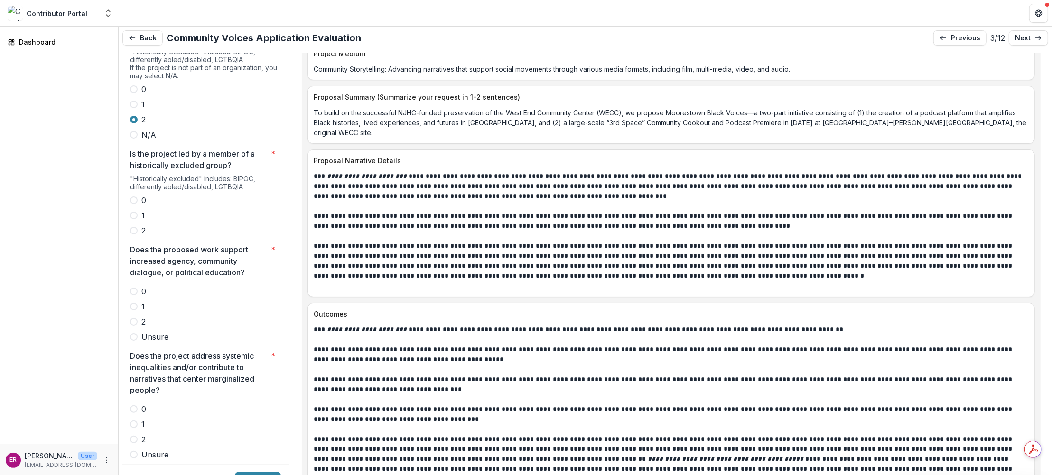
click at [136, 227] on span at bounding box center [134, 231] width 8 height 8
click at [134, 318] on span at bounding box center [134, 322] width 8 height 8
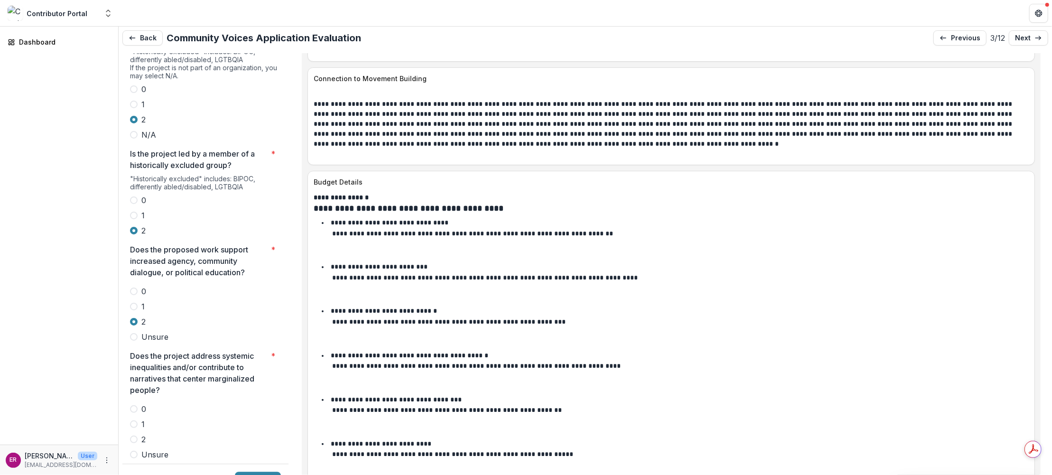
scroll to position [5079, 0]
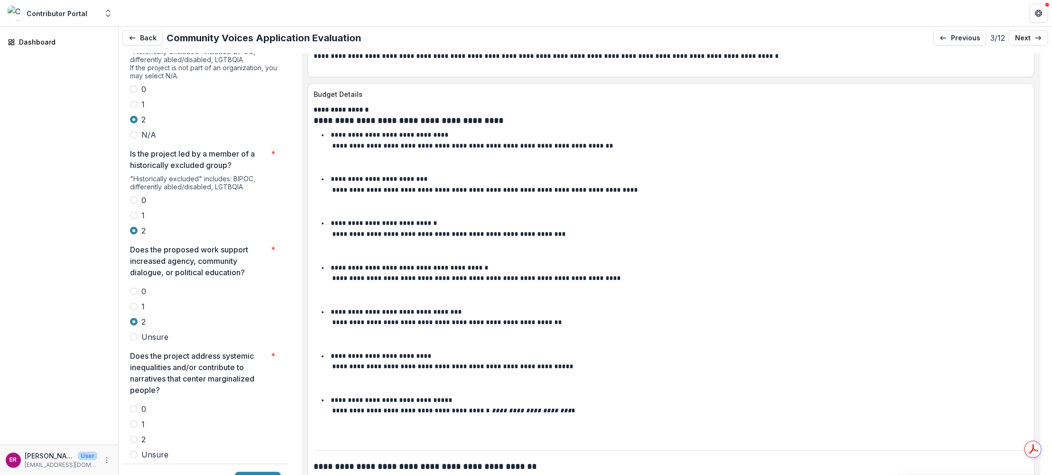
click at [134, 436] on span at bounding box center [134, 440] width 8 height 8
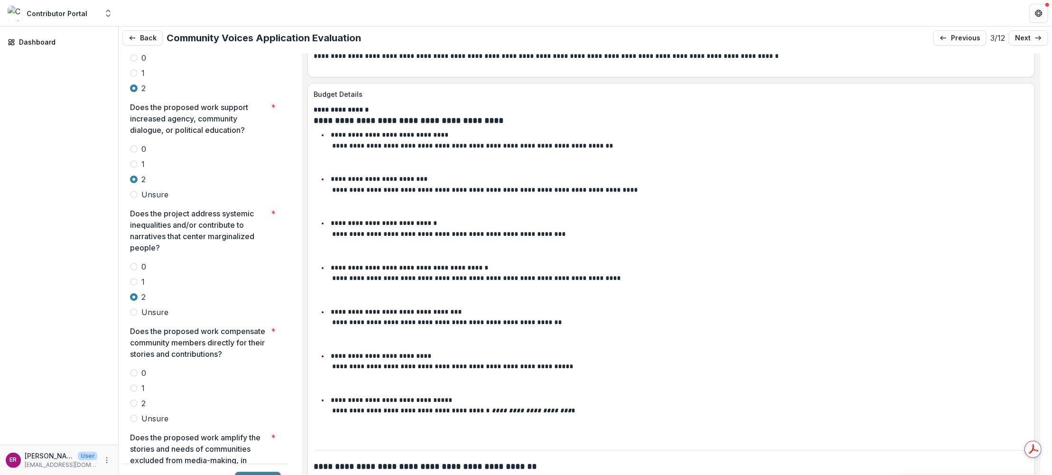
click at [133, 400] on span at bounding box center [134, 404] width 8 height 8
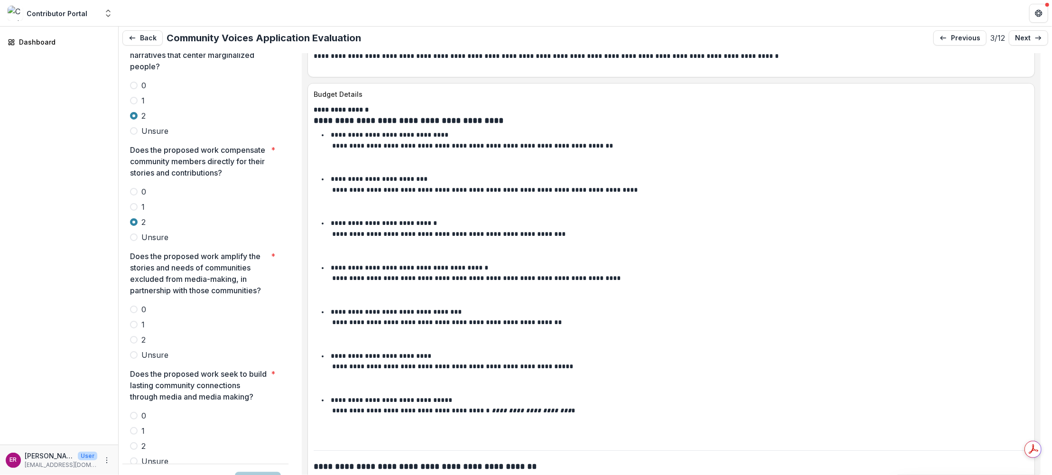
scroll to position [2233, 0]
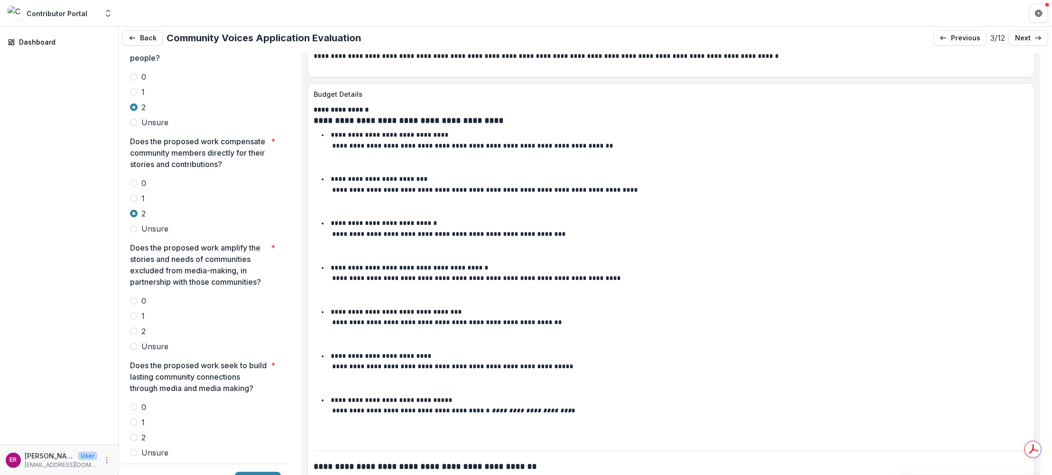
click at [135, 328] on span at bounding box center [134, 332] width 8 height 8
click at [136, 434] on span at bounding box center [134, 438] width 8 height 8
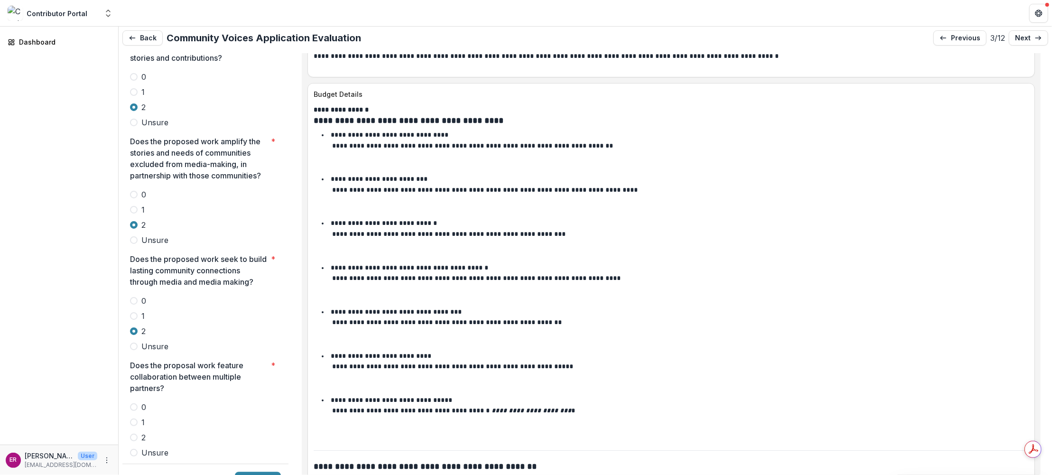
scroll to position [2423, 0]
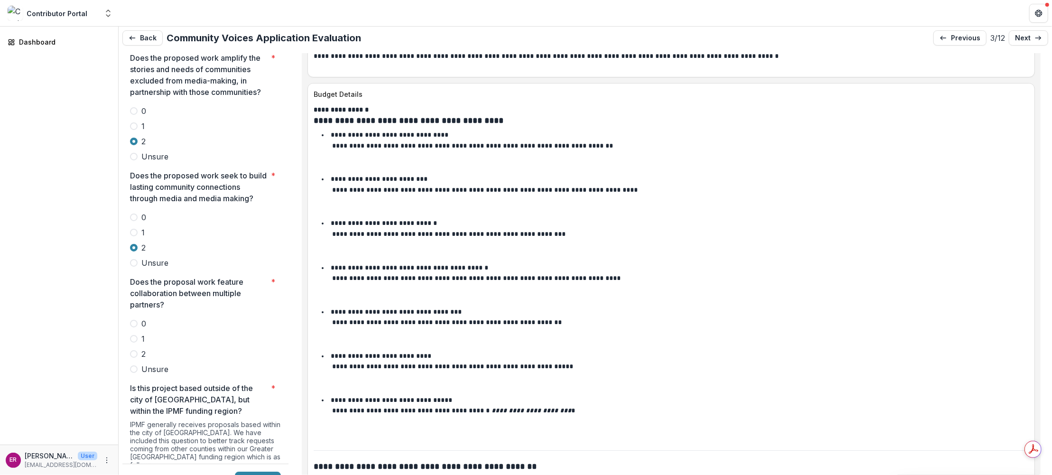
click at [133, 350] on span at bounding box center [134, 354] width 8 height 8
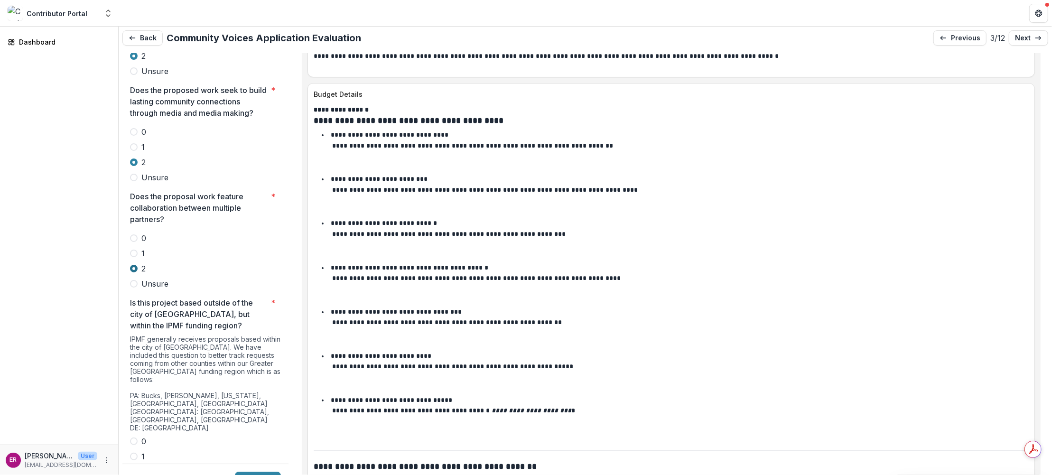
scroll to position [2613, 0]
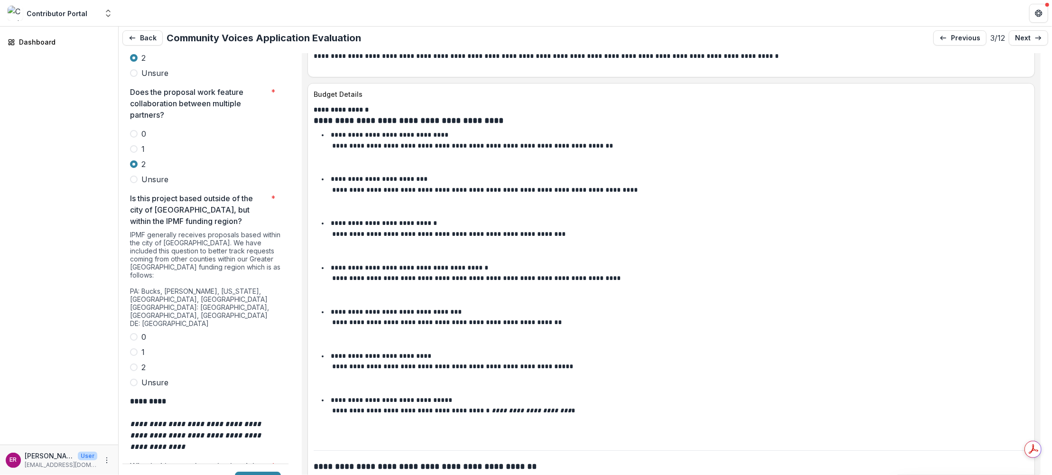
click at [135, 364] on span at bounding box center [134, 368] width 8 height 8
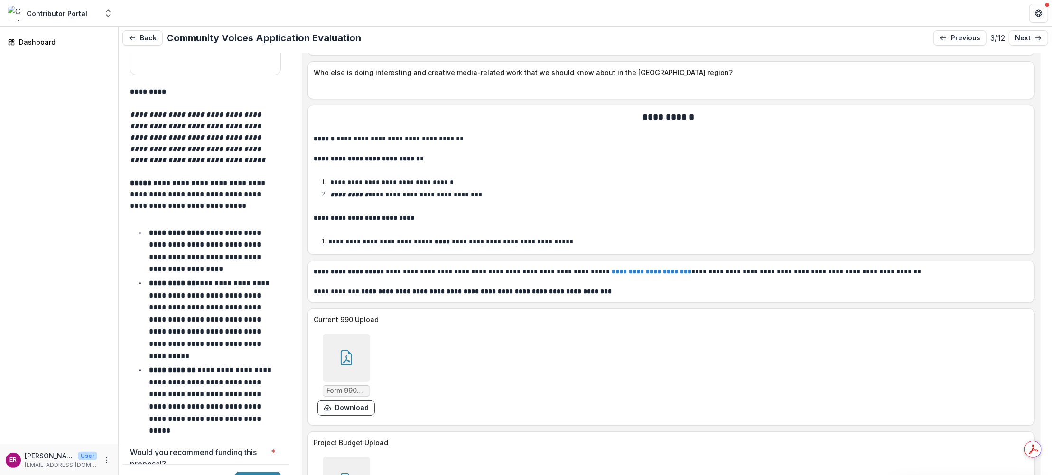
scroll to position [4227, 0]
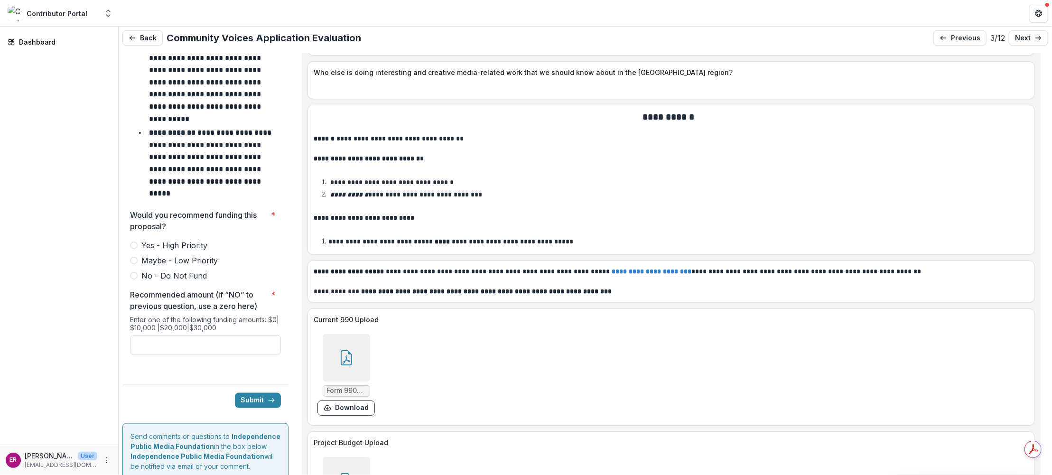
click at [134, 242] on span at bounding box center [134, 246] width 8 height 8
click at [197, 336] on input "Recommended amount (if “NO” to previous question, use a zero here) *" at bounding box center [205, 345] width 151 height 19
type input "*******"
click at [249, 393] on button "Submit" at bounding box center [258, 400] width 46 height 15
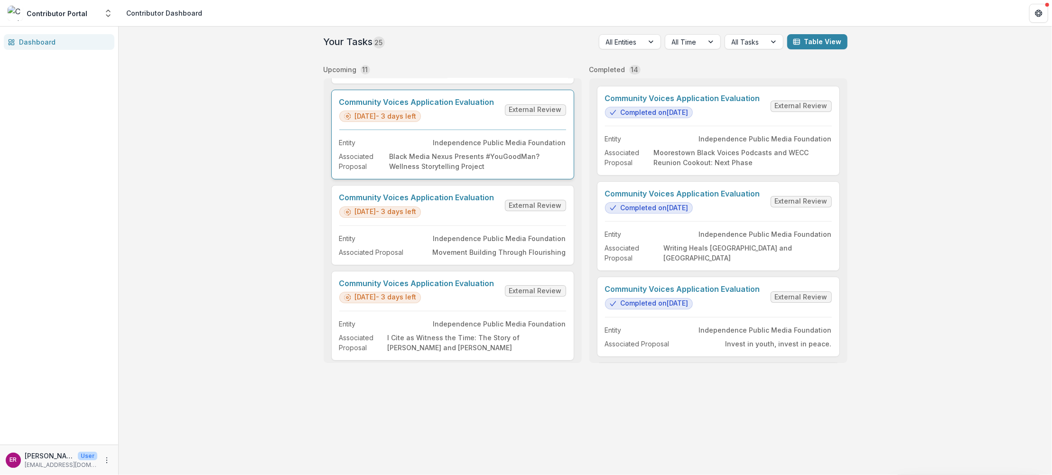
scroll to position [95, 0]
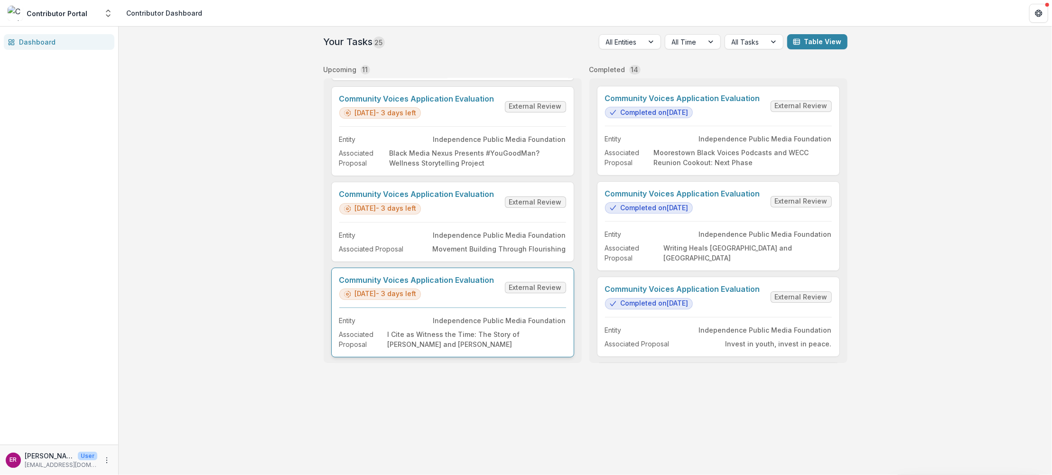
click at [463, 278] on link "Community Voices Application Evaluation" at bounding box center [416, 280] width 155 height 9
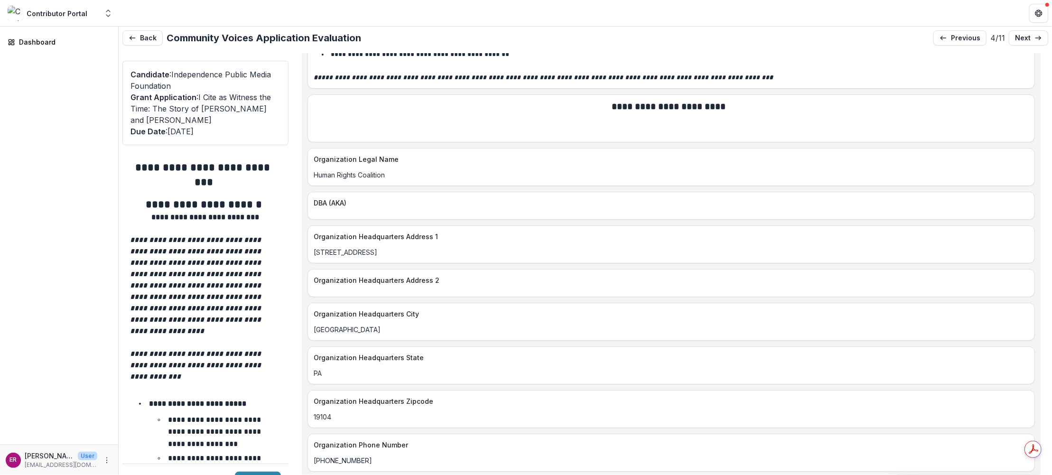
scroll to position [1234, 0]
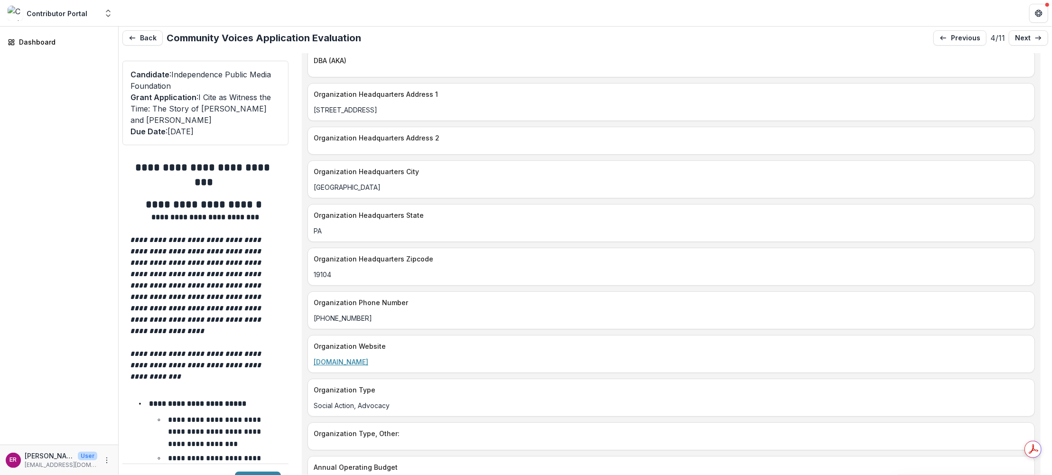
click at [362, 358] on link "www.hrcoalition.org" at bounding box center [341, 362] width 55 height 8
drag, startPoint x: 383, startPoint y: 338, endPoint x: 312, endPoint y: 341, distance: 70.8
click at [312, 357] on div "www.hrcoalition.org" at bounding box center [671, 362] width 727 height 10
copy link "www.hrcoalition.org"
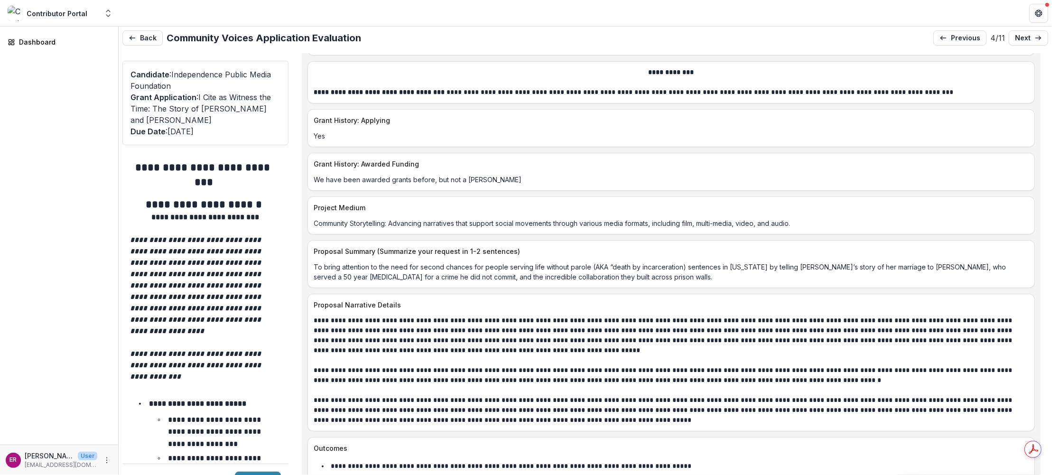
scroll to position [3988, 0]
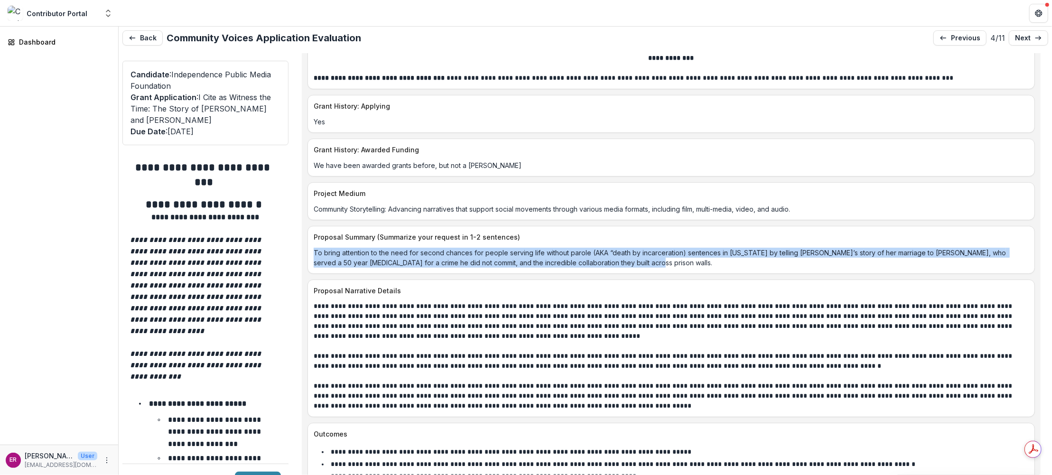
drag, startPoint x: 314, startPoint y: 207, endPoint x: 660, endPoint y: 225, distance: 346.0
click at [659, 226] on div "Proposal Summary (Summarize your request in 1-2 sentences) To bring attention t…" at bounding box center [672, 250] width 728 height 48
copy p "To bring attention to the need for second chances for people serving life witho…"
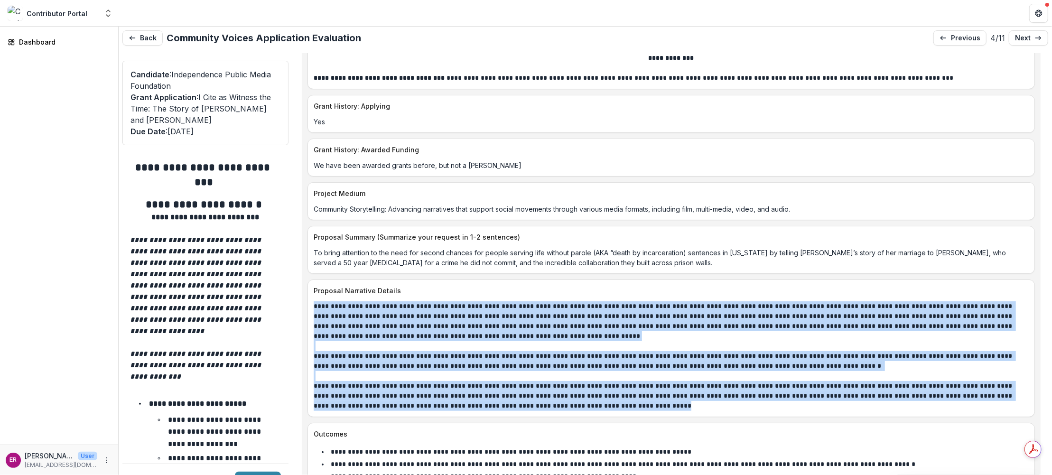
drag, startPoint x: 313, startPoint y: 262, endPoint x: 596, endPoint y: 364, distance: 300.9
click at [596, 364] on div "**********" at bounding box center [671, 356] width 727 height 110
copy div "**********"
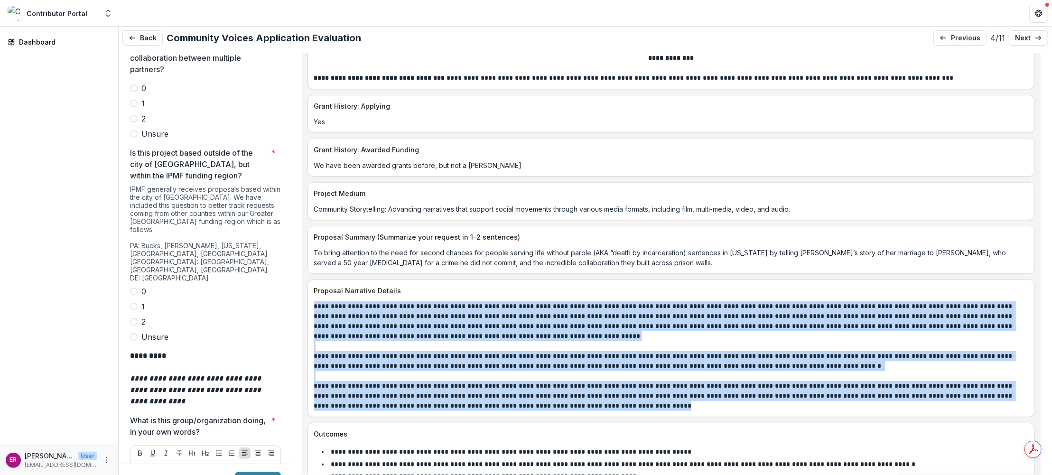
scroll to position [2848, 0]
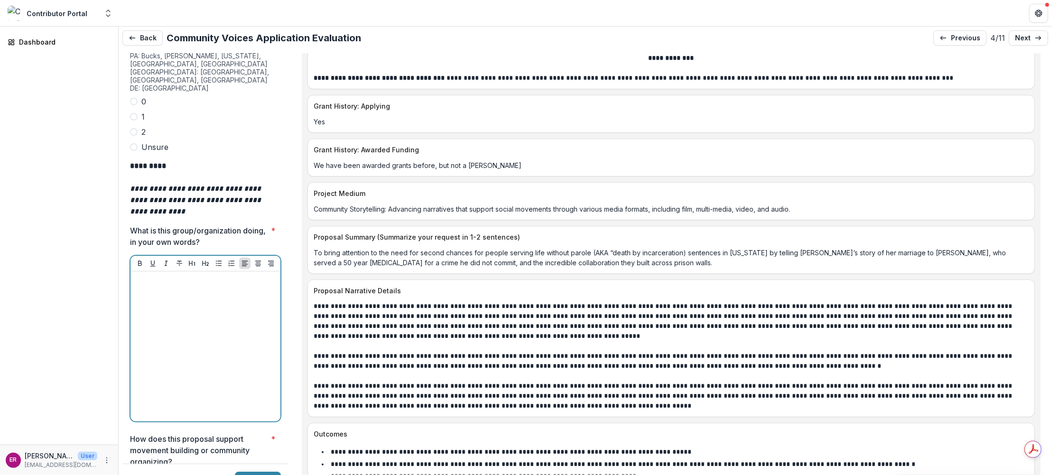
click at [155, 275] on p at bounding box center [205, 280] width 142 height 10
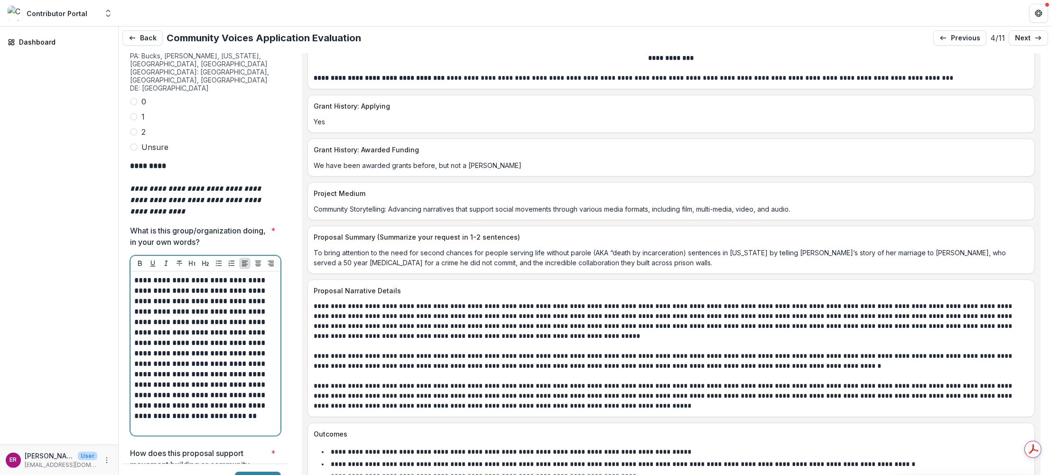
scroll to position [2896, 0]
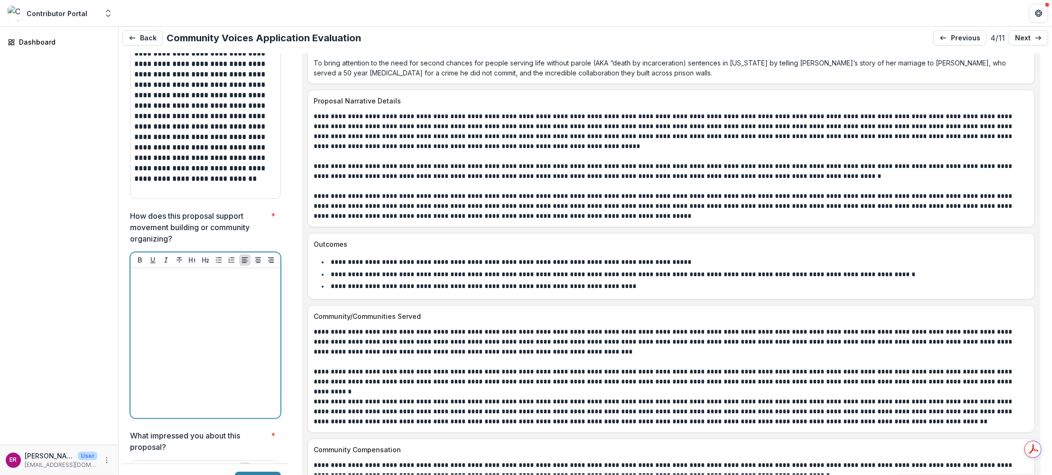
scroll to position [3276, 0]
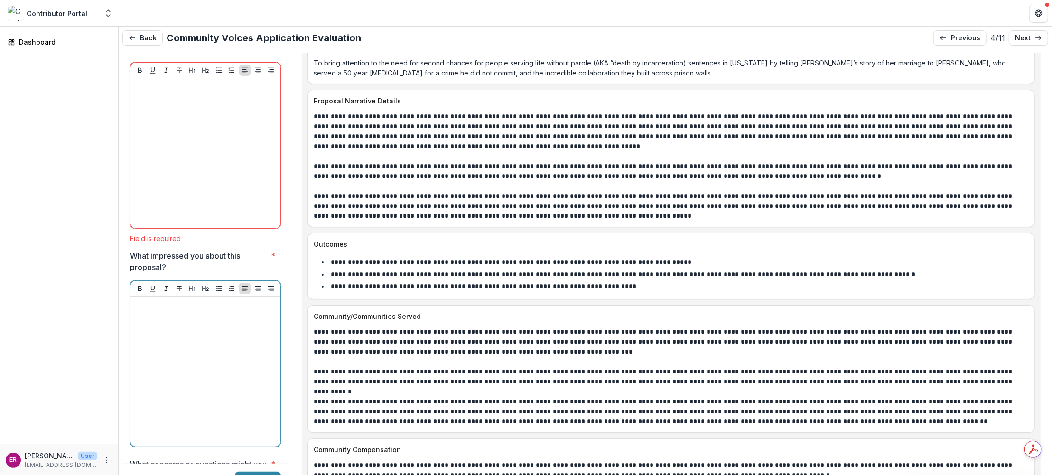
click at [154, 300] on p at bounding box center [205, 305] width 142 height 10
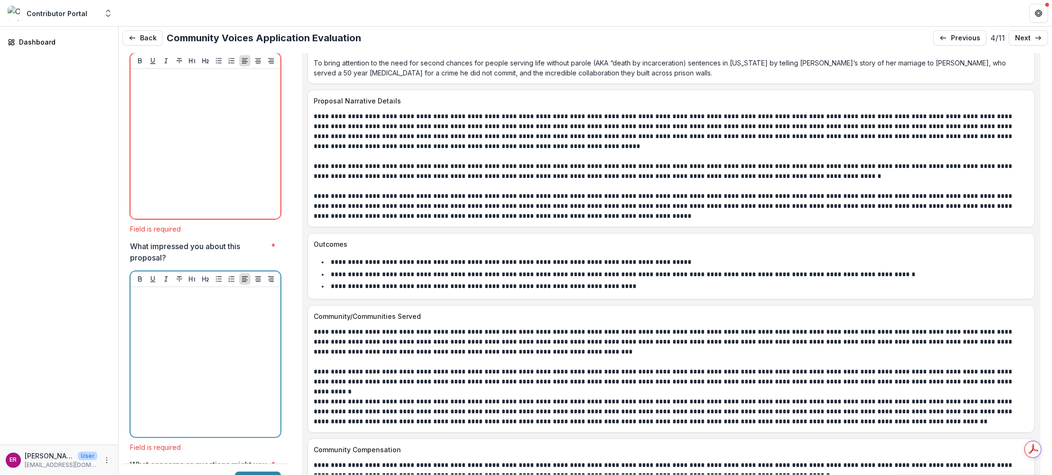
click at [155, 291] on p at bounding box center [205, 296] width 142 height 10
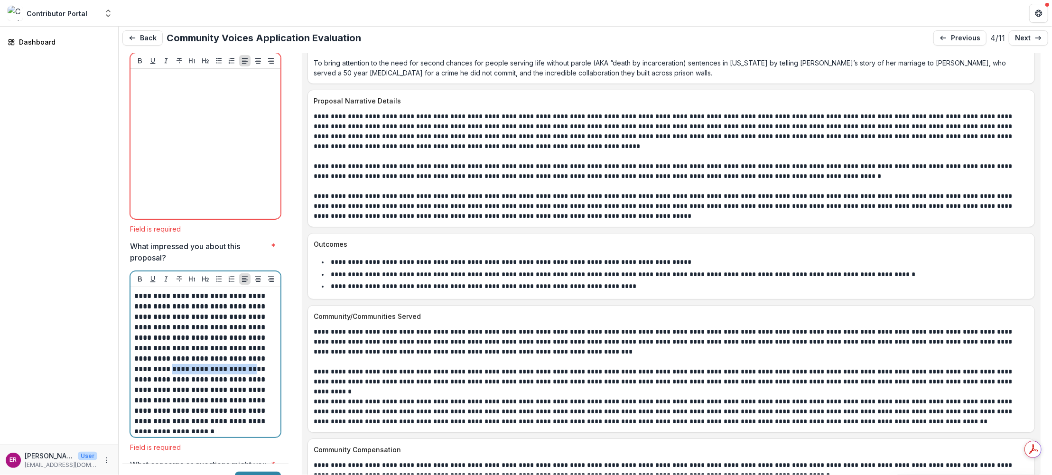
drag, startPoint x: 134, startPoint y: 320, endPoint x: 211, endPoint y: 323, distance: 76.5
click at [211, 323] on p "**********" at bounding box center [204, 359] width 140 height 136
click at [162, 322] on p "**********" at bounding box center [204, 364] width 140 height 146
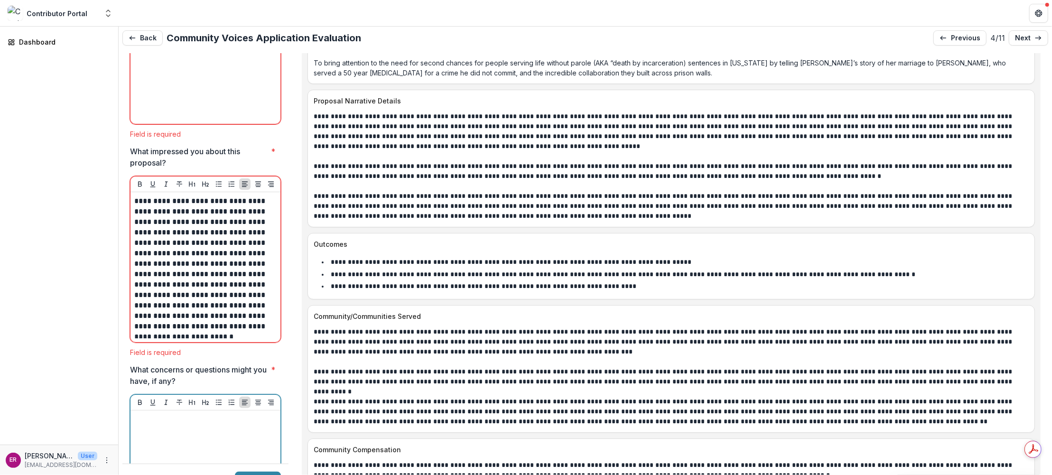
click at [158, 414] on p at bounding box center [205, 419] width 142 height 10
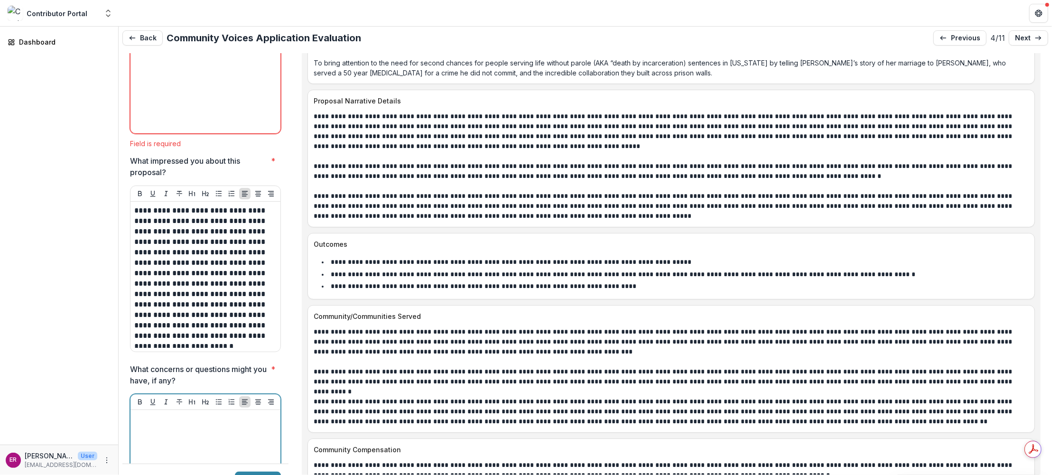
click at [143, 414] on p at bounding box center [205, 419] width 142 height 10
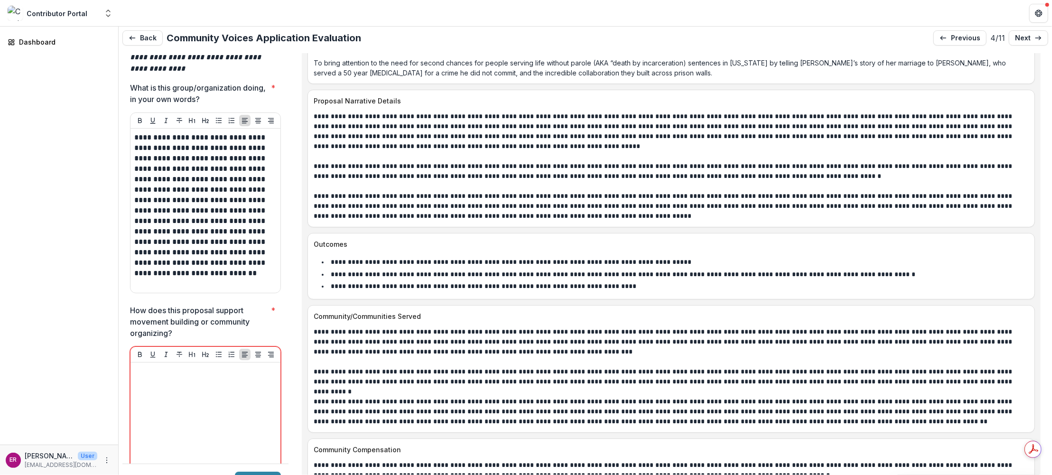
scroll to position [2991, 0]
click at [152, 367] on div at bounding box center [205, 438] width 142 height 142
click at [144, 367] on p at bounding box center [205, 372] width 142 height 10
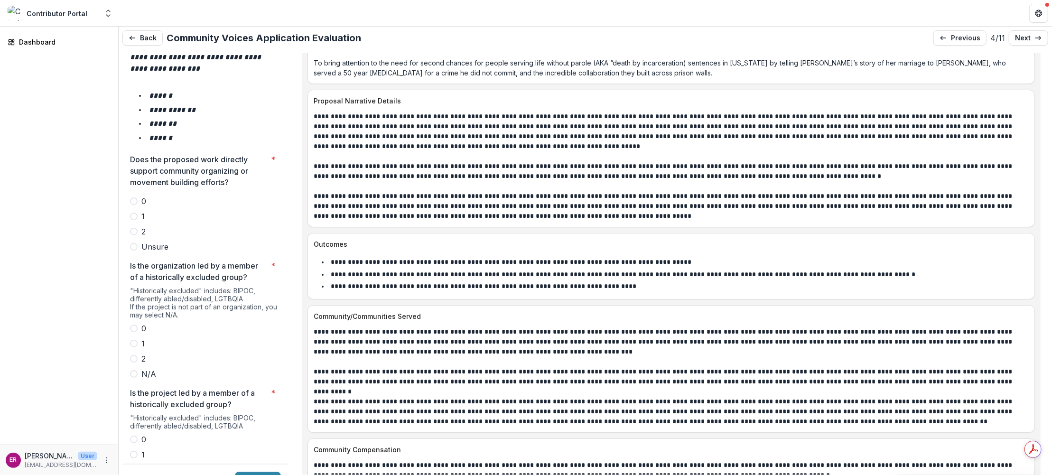
scroll to position [1519, 0]
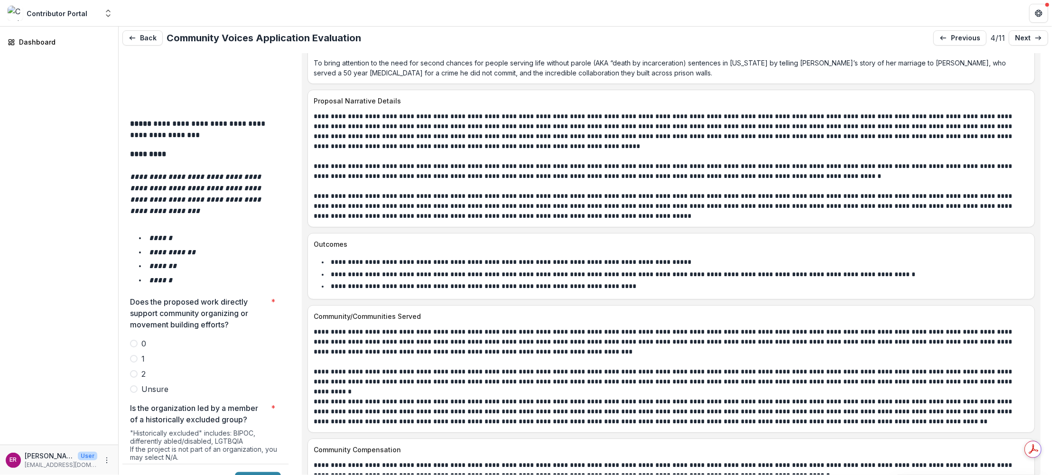
click at [132, 370] on span at bounding box center [134, 374] width 8 height 8
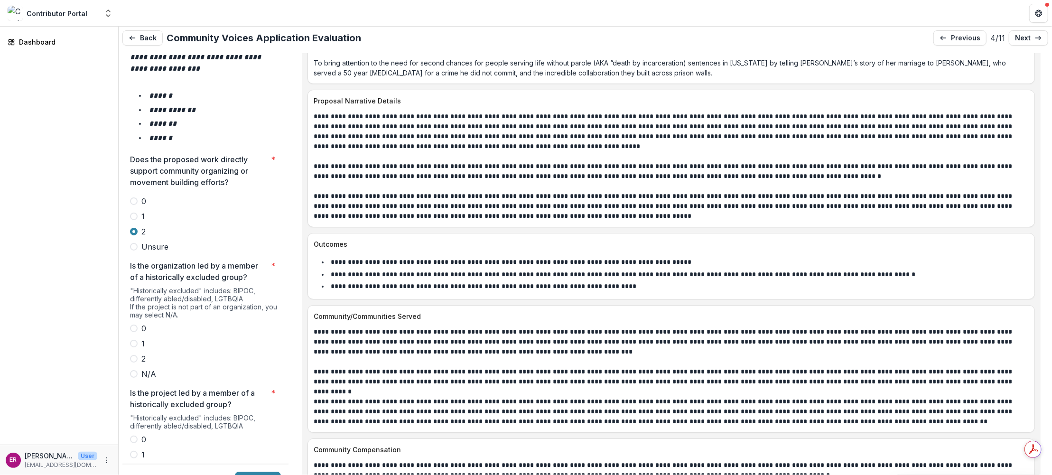
click at [132, 355] on span at bounding box center [134, 359] width 8 height 8
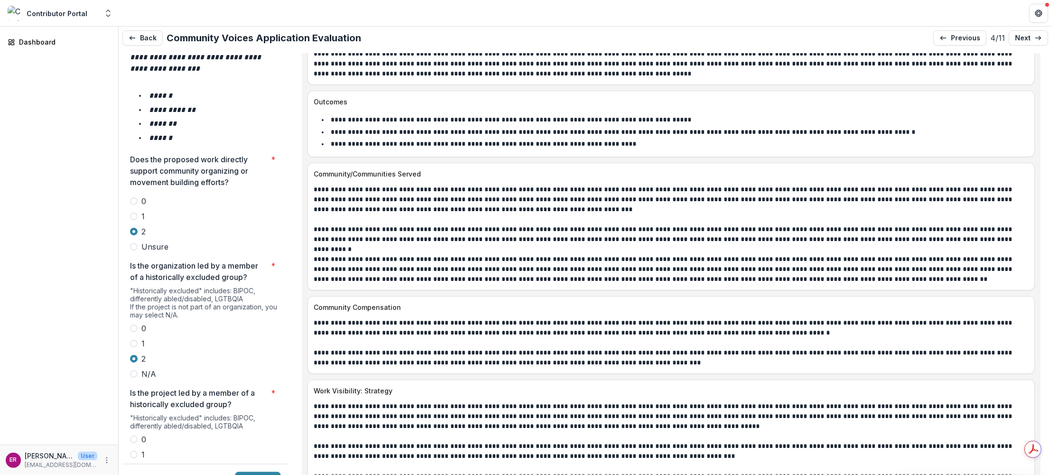
scroll to position [1804, 0]
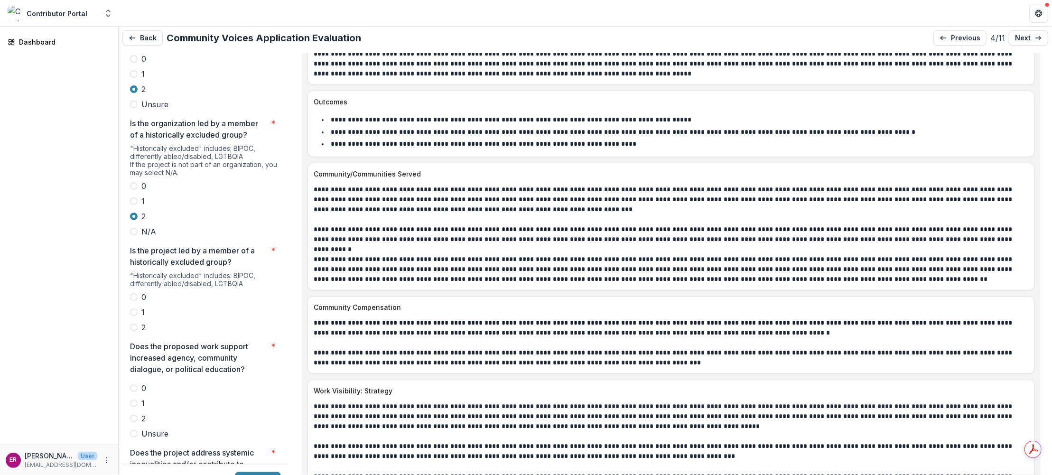
click at [134, 324] on span at bounding box center [134, 328] width 8 height 8
click at [135, 415] on span at bounding box center [134, 419] width 8 height 8
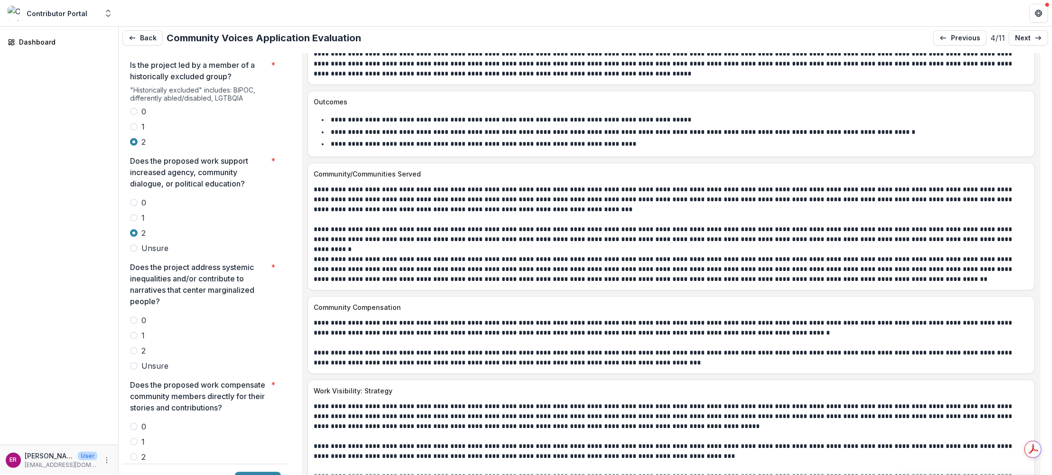
scroll to position [1994, 0]
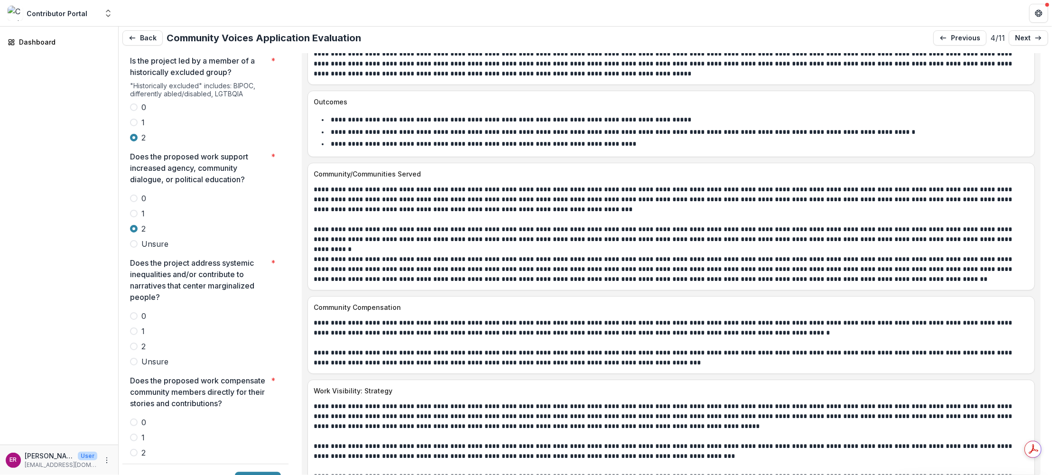
click at [135, 343] on span at bounding box center [134, 347] width 8 height 8
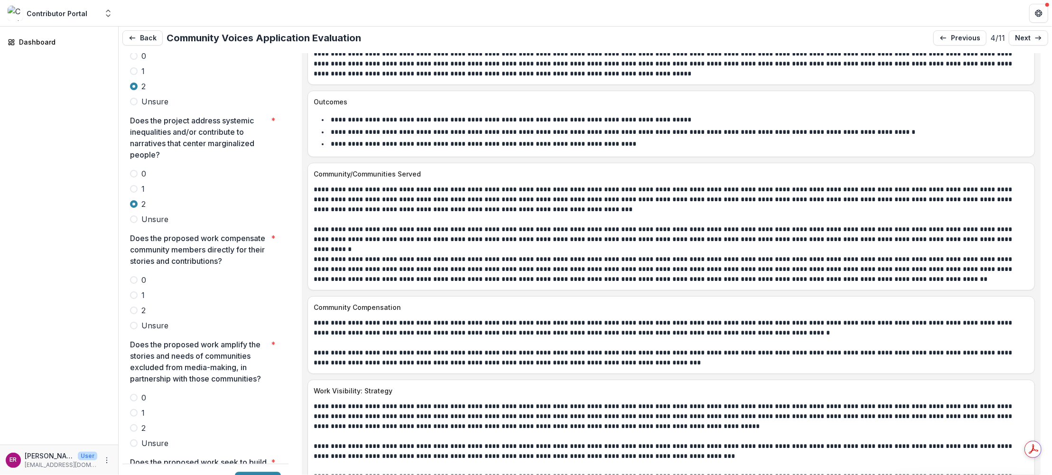
click at [134, 307] on span at bounding box center [134, 311] width 8 height 8
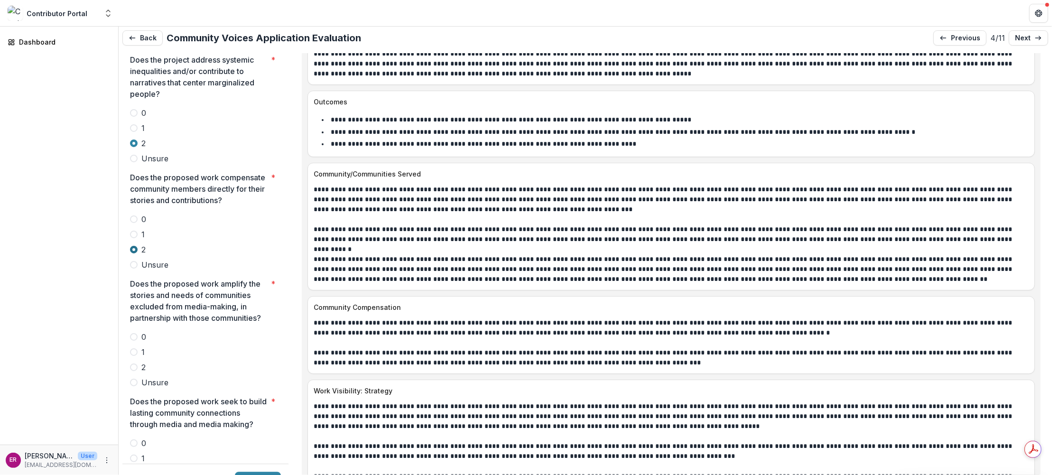
scroll to position [2279, 0]
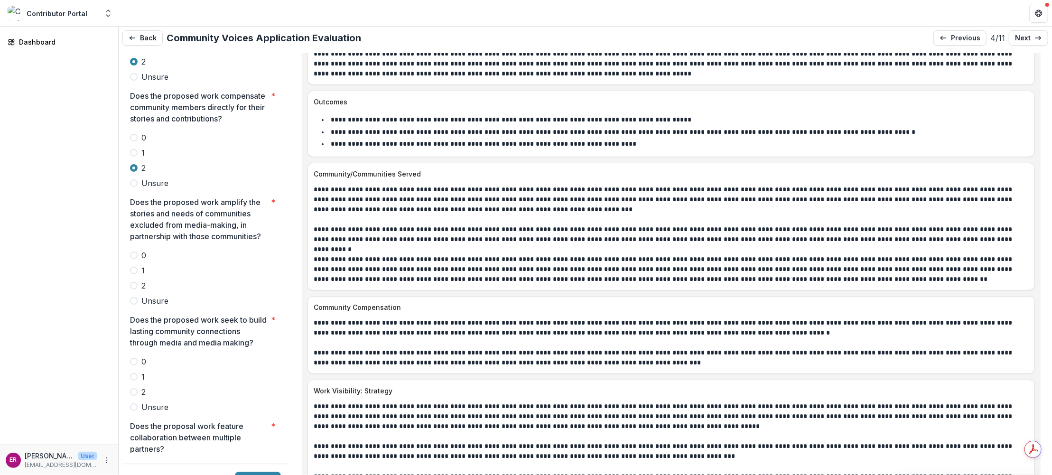
click at [136, 282] on span at bounding box center [134, 286] width 8 height 8
click at [136, 388] on span at bounding box center [134, 392] width 8 height 8
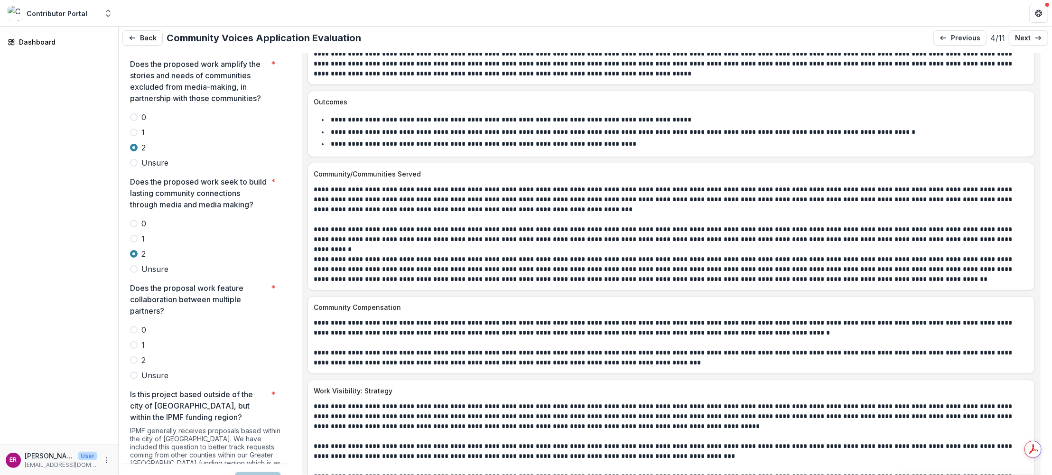
scroll to position [2468, 0]
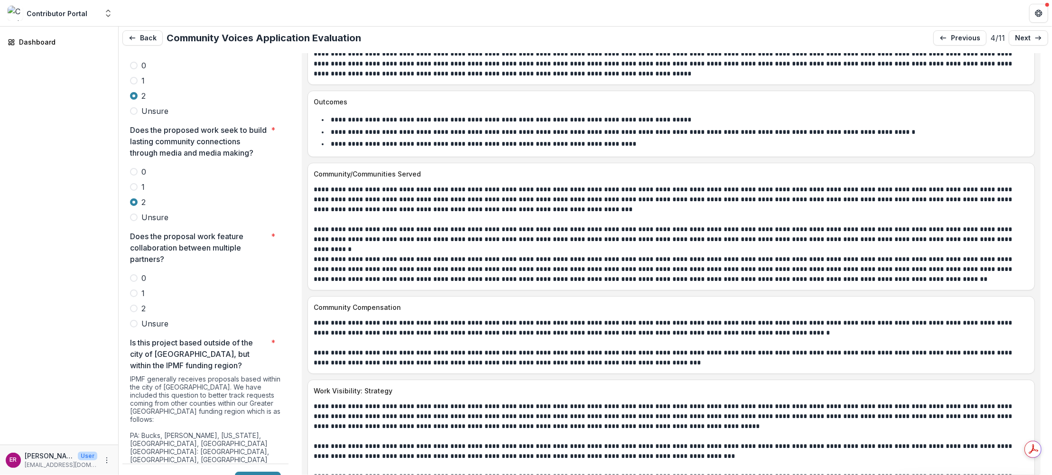
click at [133, 305] on span at bounding box center [134, 309] width 8 height 8
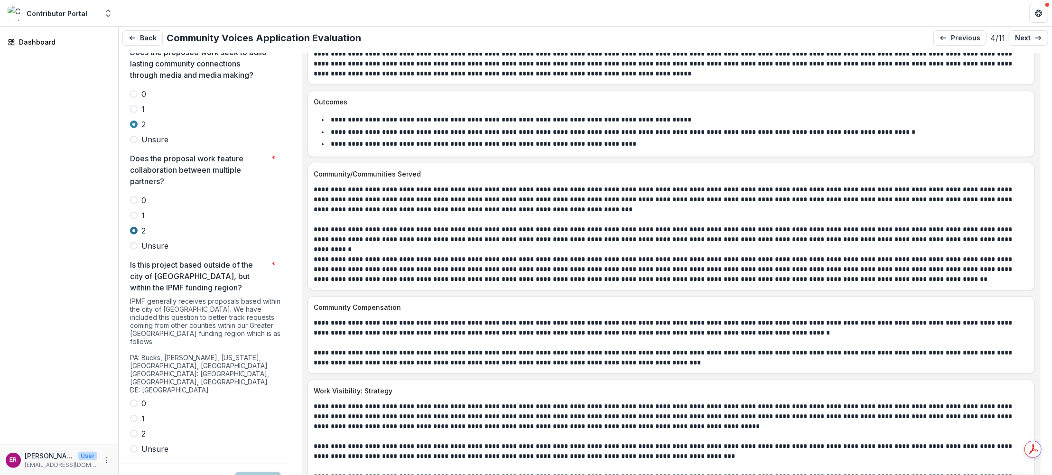
scroll to position [2611, 0]
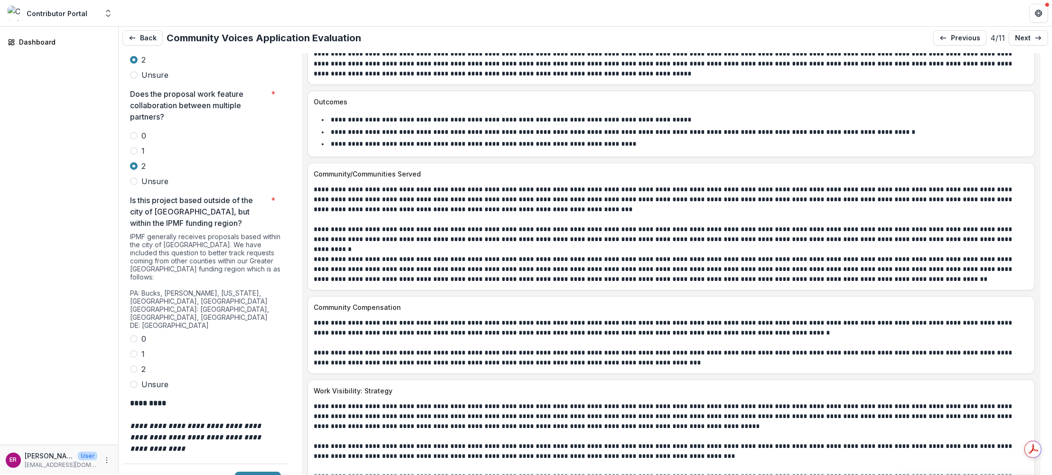
click at [134, 335] on span at bounding box center [134, 339] width 8 height 8
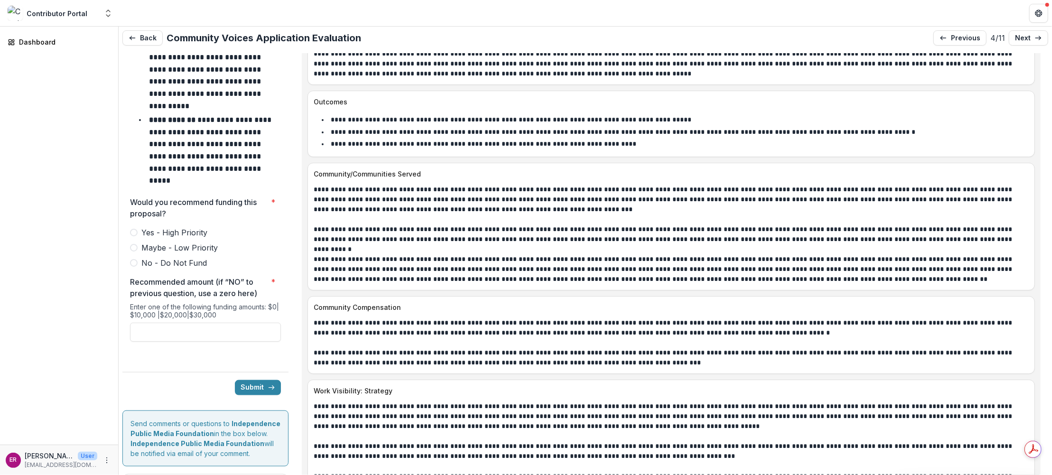
scroll to position [4116, 0]
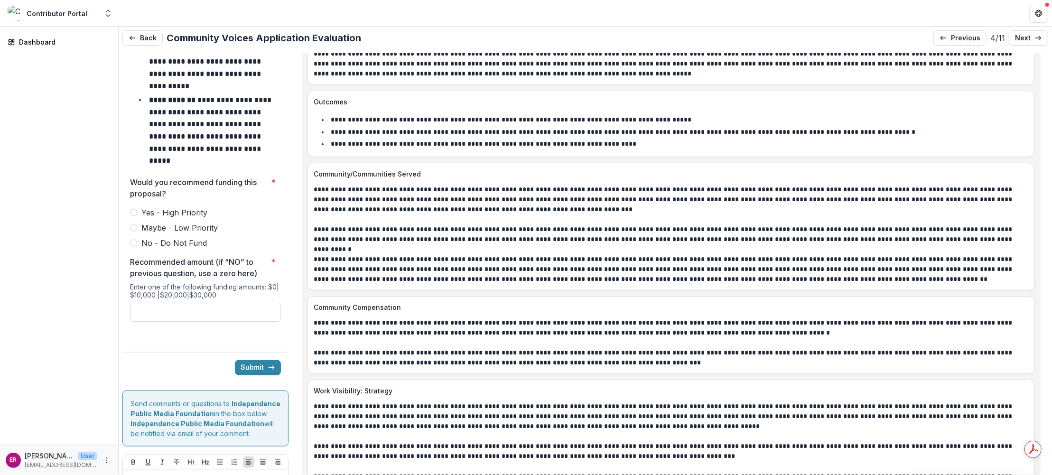
click at [134, 209] on span at bounding box center [134, 213] width 8 height 8
click at [202, 303] on input "Recommended amount (if “NO” to previous question, use a zero here) *" at bounding box center [205, 312] width 151 height 19
type input "*******"
click at [253, 360] on button "Submit" at bounding box center [258, 367] width 46 height 15
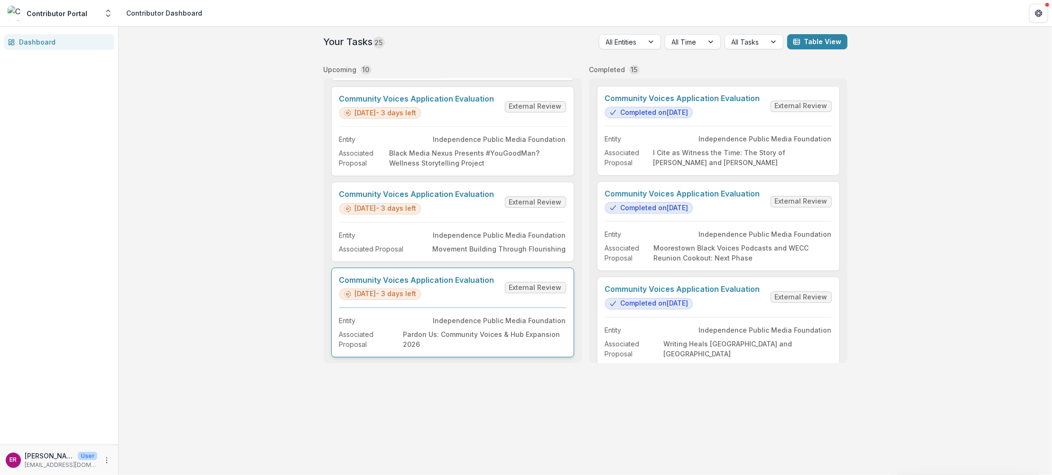
scroll to position [237, 0]
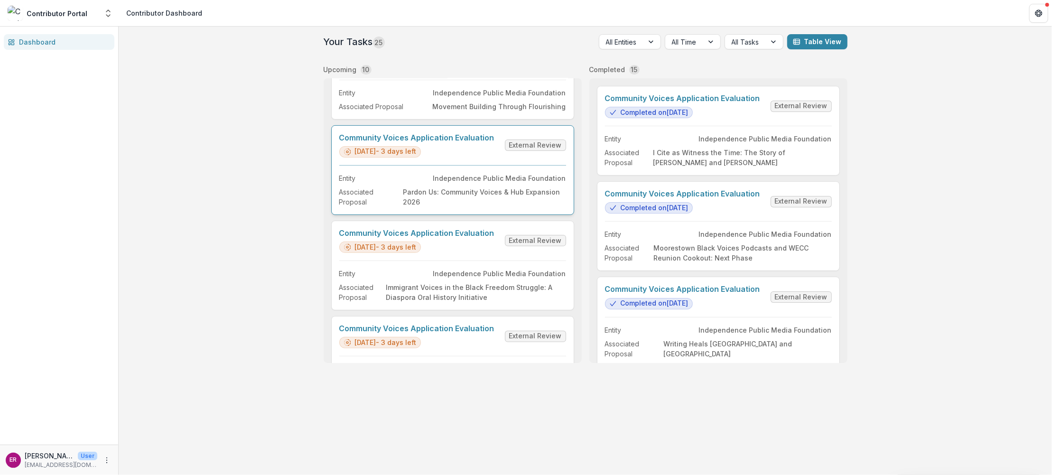
click at [448, 134] on link "Community Voices Application Evaluation" at bounding box center [416, 137] width 155 height 9
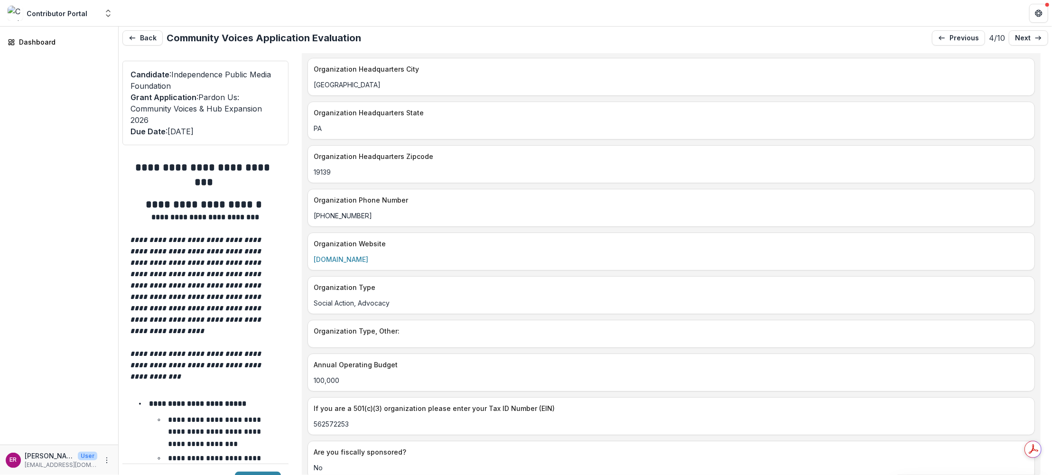
scroll to position [1377, 0]
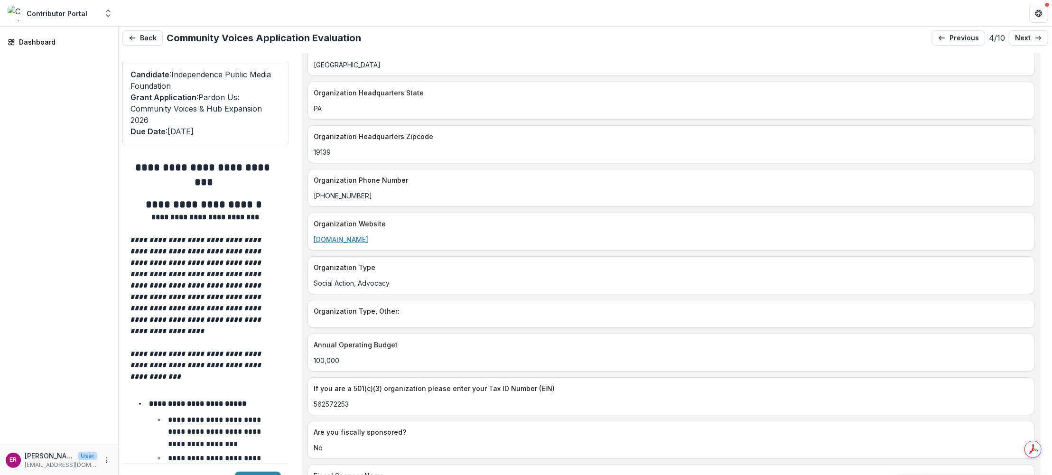
click at [368, 235] on link "[DOMAIN_NAME]" at bounding box center [341, 239] width 55 height 8
drag, startPoint x: 391, startPoint y: 212, endPoint x: 313, endPoint y: 213, distance: 77.9
click at [313, 235] on div "[DOMAIN_NAME]" at bounding box center [671, 240] width 727 height 10
copy link "[DOMAIN_NAME]"
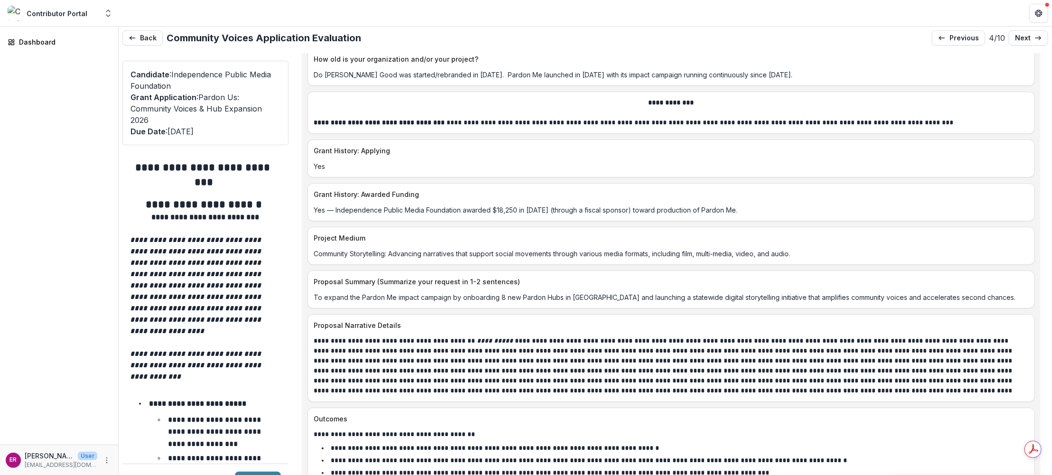
scroll to position [3940, 0]
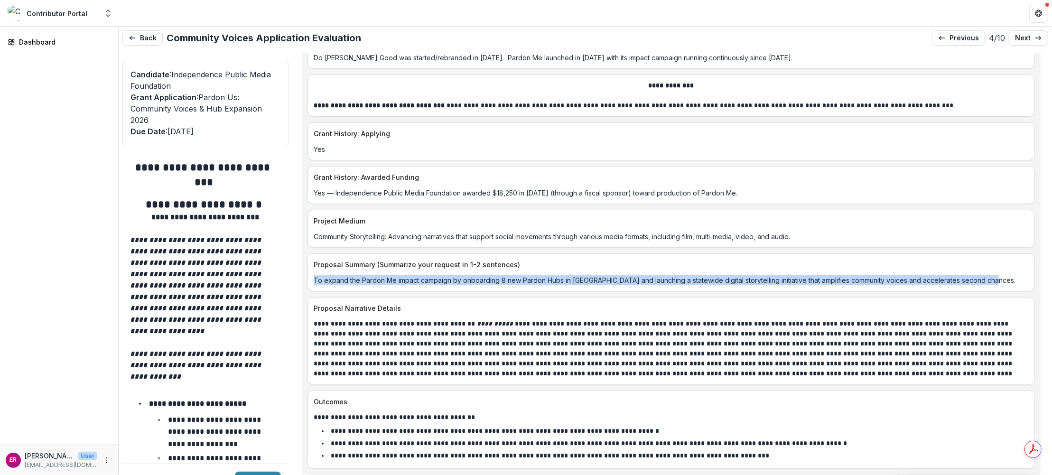
drag, startPoint x: 992, startPoint y: 234, endPoint x: 309, endPoint y: 234, distance: 683.1
click at [309, 275] on div "To expand the Pardon Me impact campaign by onboarding 8 new Pardon Hubs in [GEO…" at bounding box center [671, 280] width 727 height 10
copy p "To expand the Pardon Me impact campaign by onboarding 8 new Pardon Hubs in [GEO…"
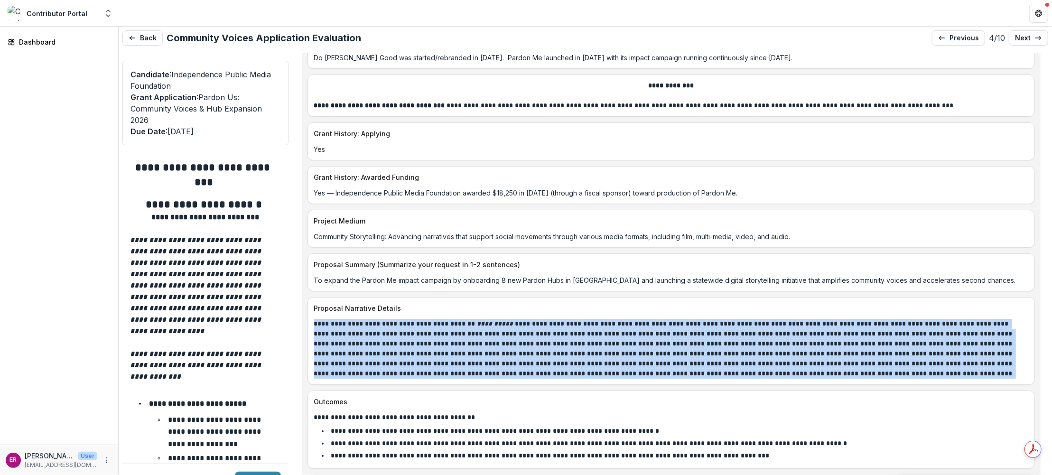
drag, startPoint x: 802, startPoint y: 328, endPoint x: 310, endPoint y: 282, distance: 494.4
click at [310, 319] on div "**********" at bounding box center [671, 349] width 727 height 60
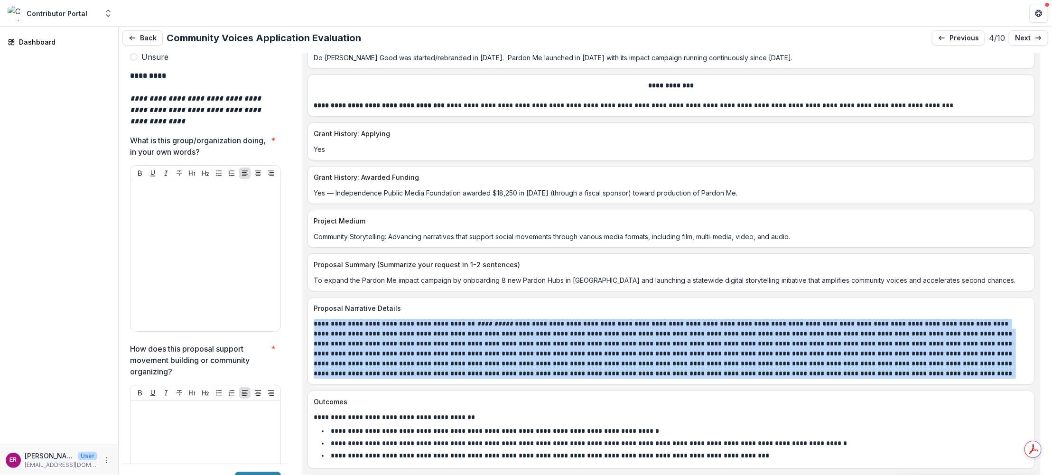
scroll to position [2896, 0]
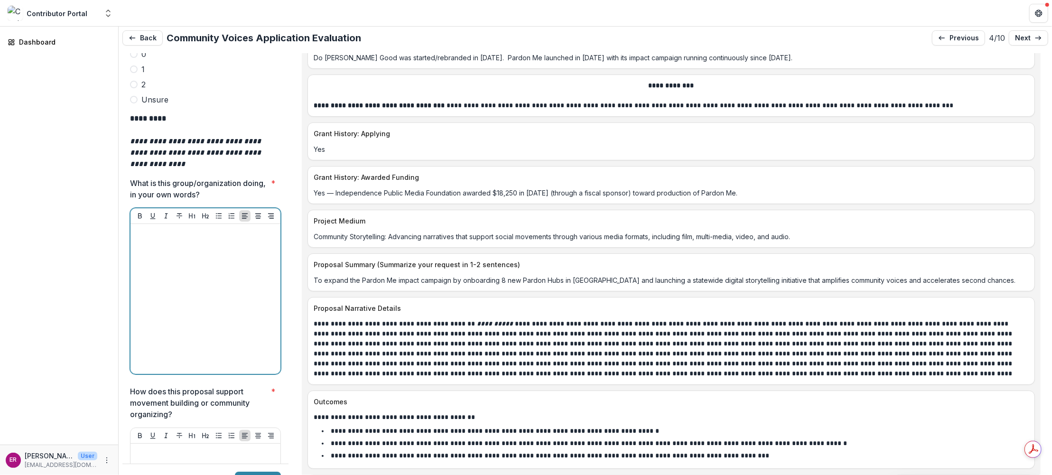
click at [153, 228] on p at bounding box center [205, 233] width 142 height 10
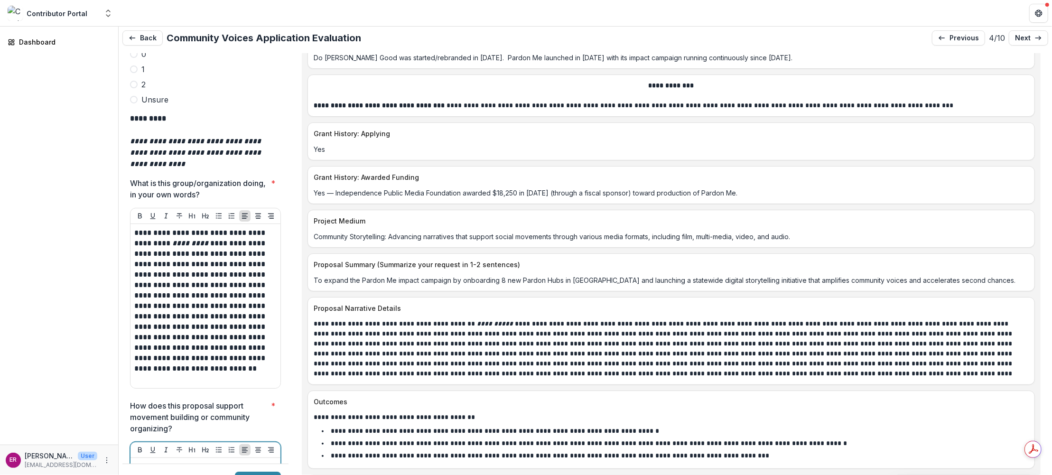
click at [156, 462] on p at bounding box center [205, 467] width 142 height 10
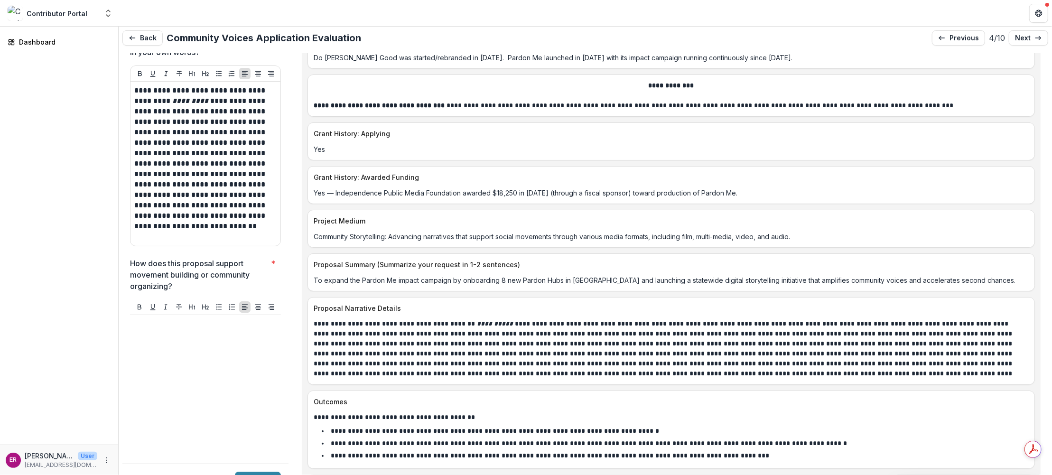
click at [154, 319] on div at bounding box center [205, 390] width 143 height 142
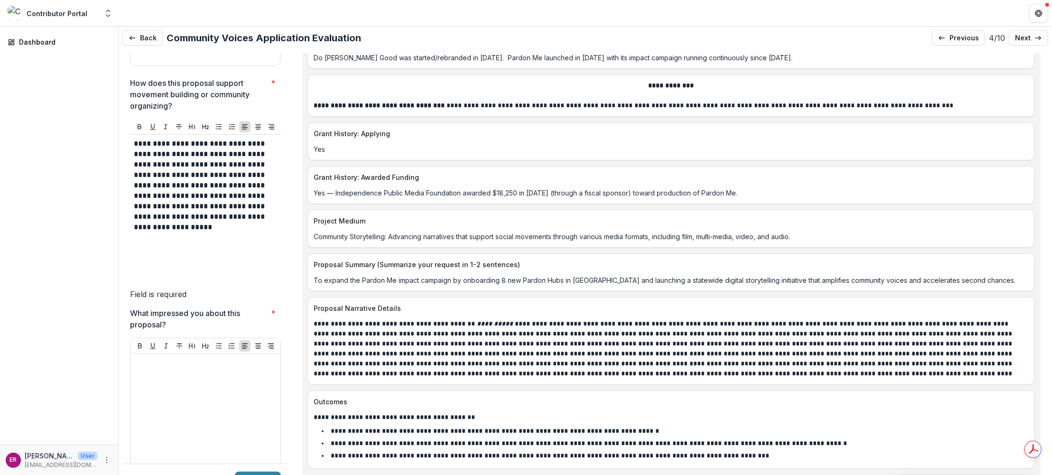
scroll to position [3228, 0]
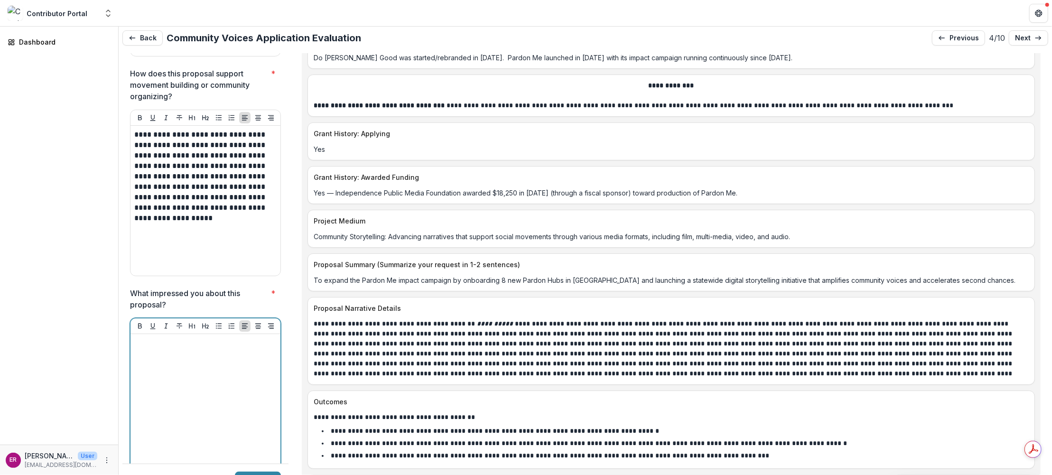
click at [158, 338] on div at bounding box center [205, 409] width 142 height 142
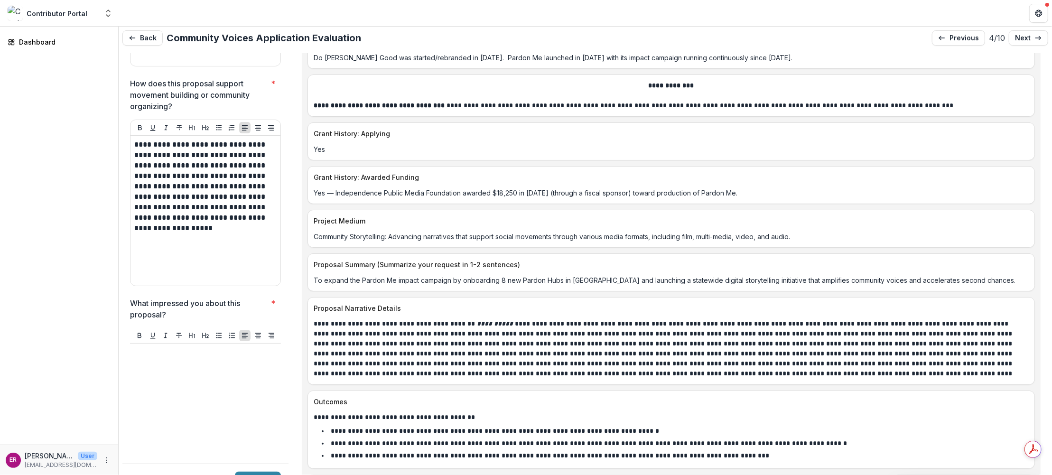
click at [143, 347] on p at bounding box center [205, 352] width 143 height 10
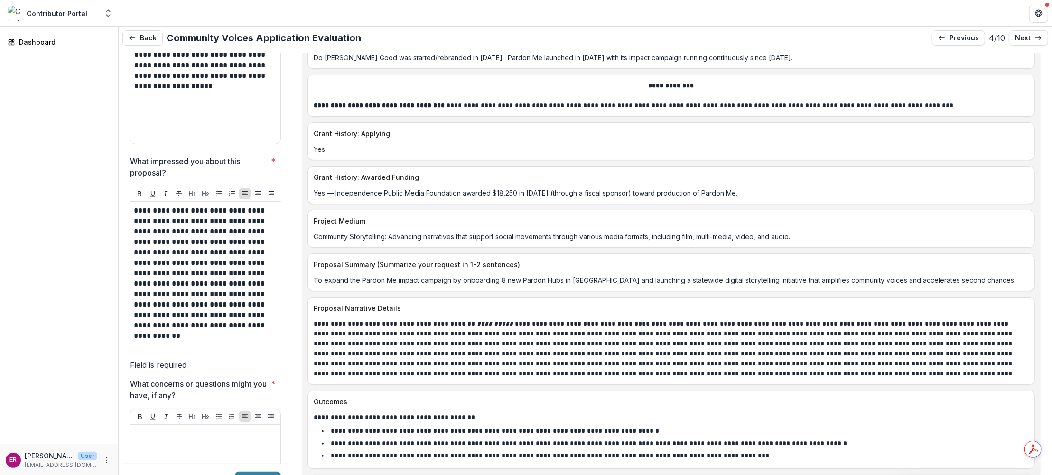
scroll to position [3360, 0]
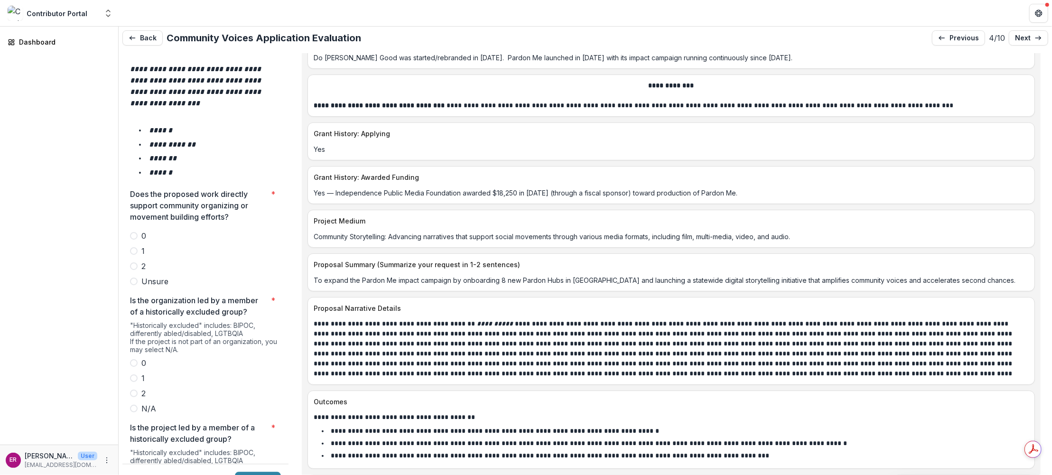
scroll to position [1642, 0]
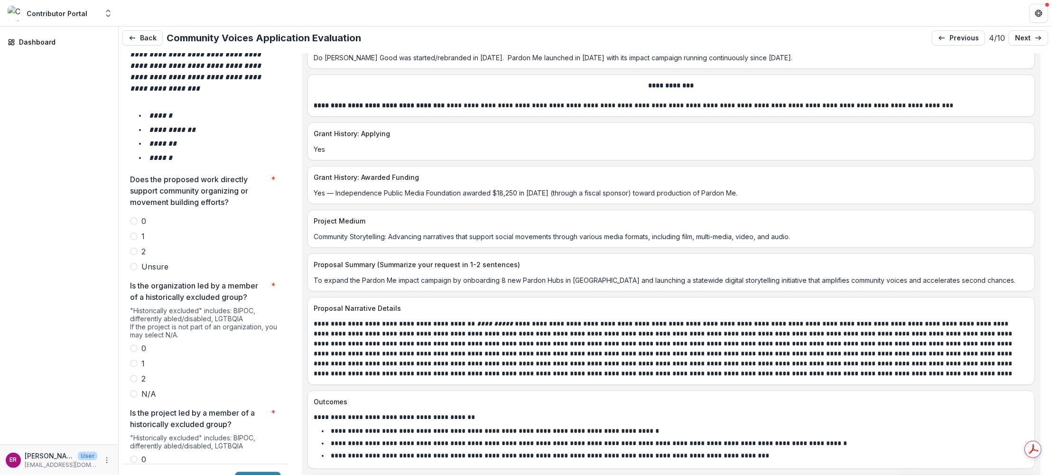
click at [133, 248] on span at bounding box center [134, 252] width 8 height 8
click at [134, 375] on span at bounding box center [134, 379] width 8 height 8
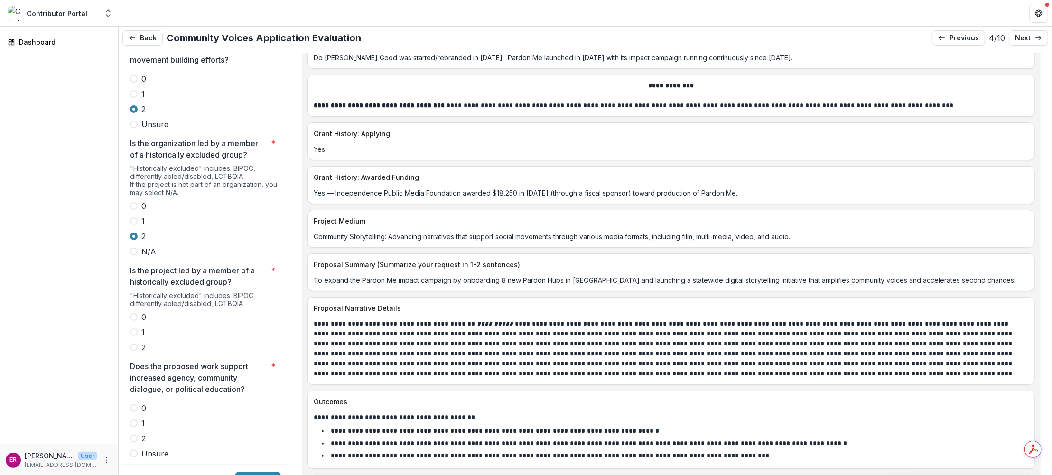
click at [133, 344] on span at bounding box center [134, 348] width 8 height 8
click at [132, 435] on span at bounding box center [134, 439] width 8 height 8
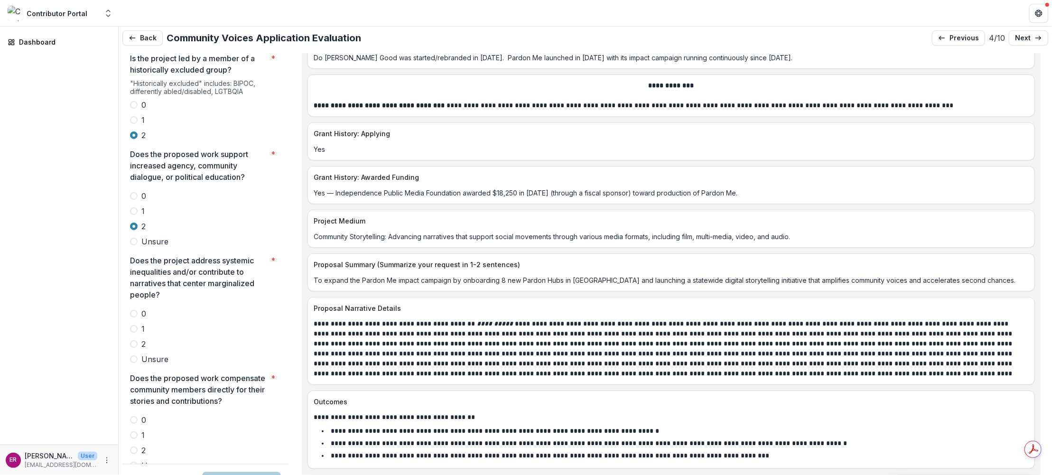
scroll to position [2021, 0]
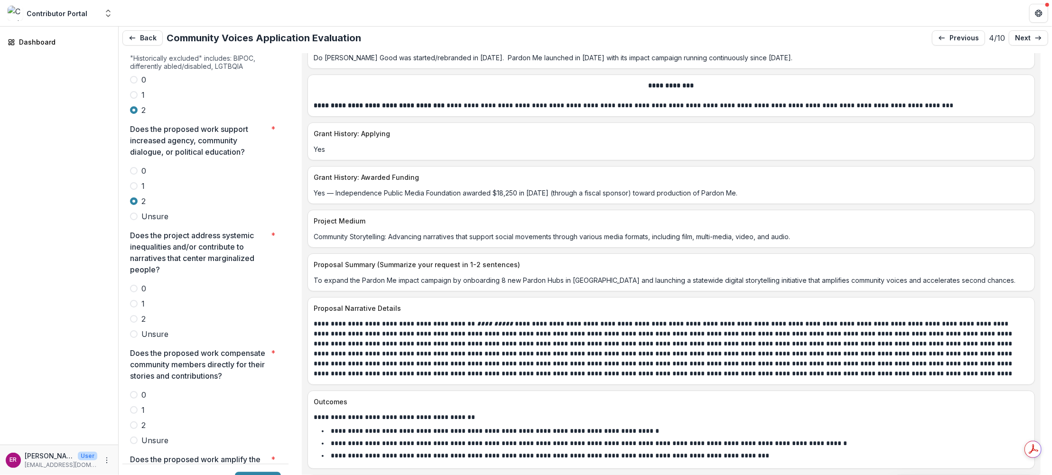
click at [135, 315] on span at bounding box center [134, 319] width 8 height 8
click at [133, 422] on span at bounding box center [134, 426] width 8 height 8
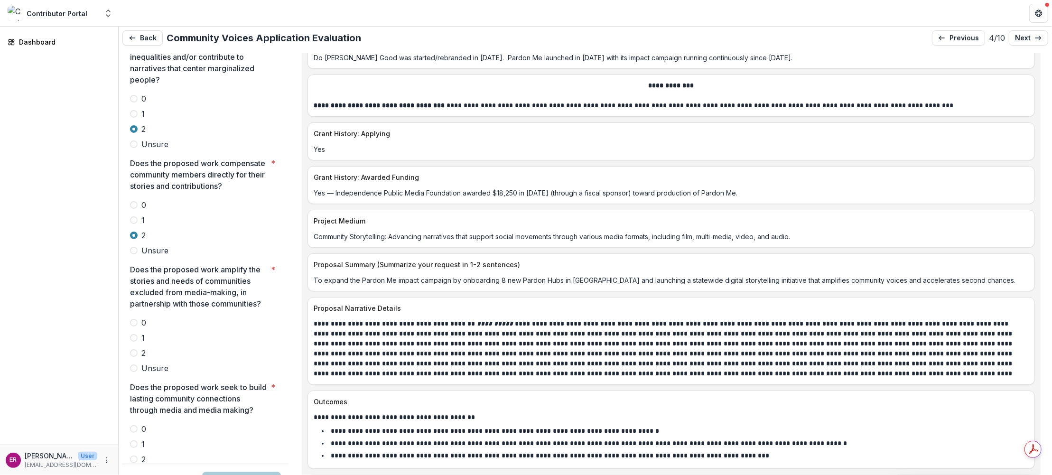
scroll to position [2211, 0]
click at [135, 349] on span at bounding box center [134, 353] width 8 height 8
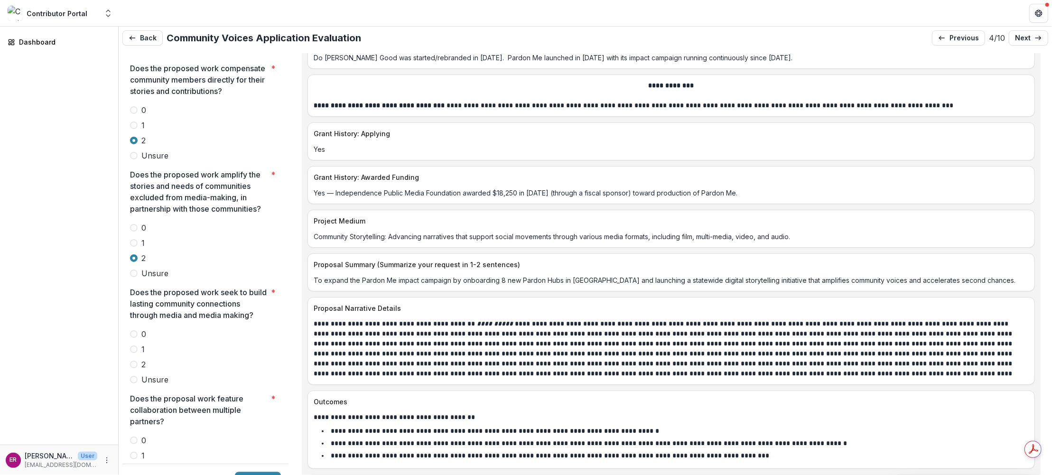
click at [135, 361] on span at bounding box center [134, 365] width 8 height 8
click at [134, 467] on span at bounding box center [134, 471] width 8 height 8
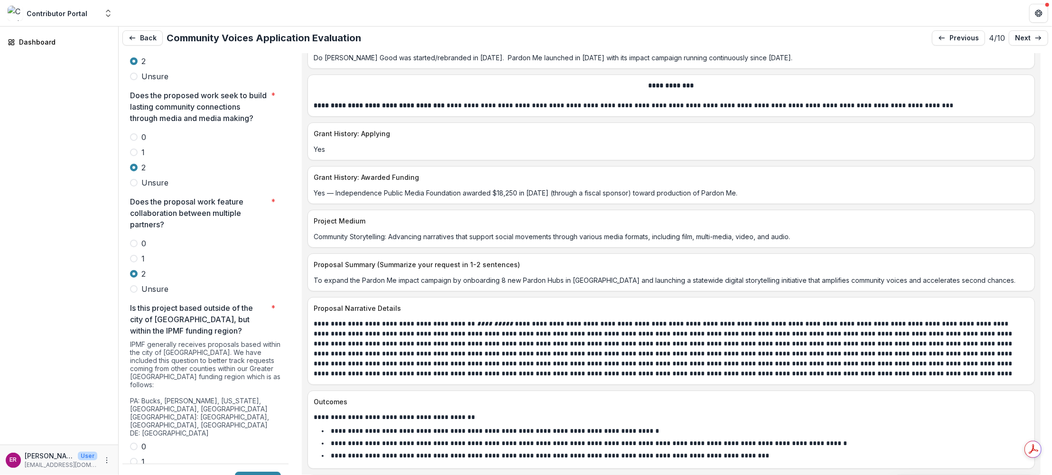
scroll to position [2591, 0]
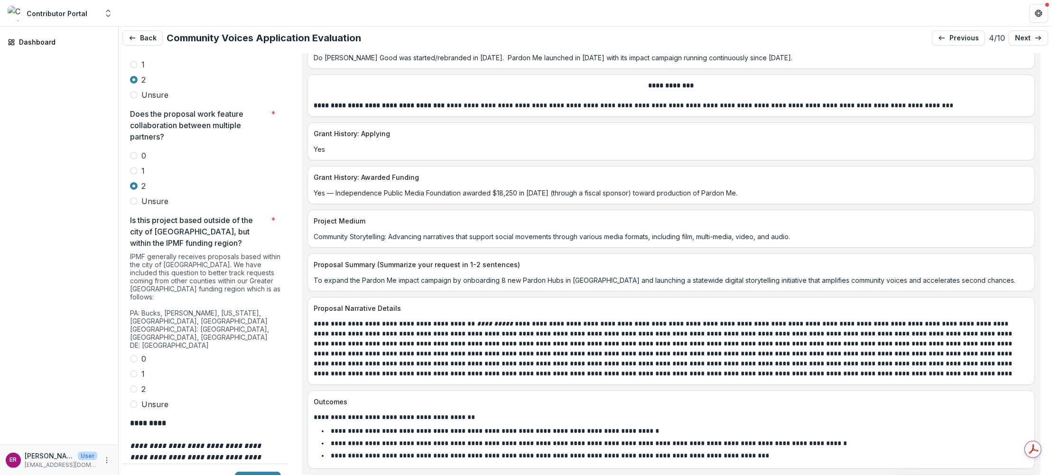
click at [135, 355] on span at bounding box center [134, 359] width 8 height 8
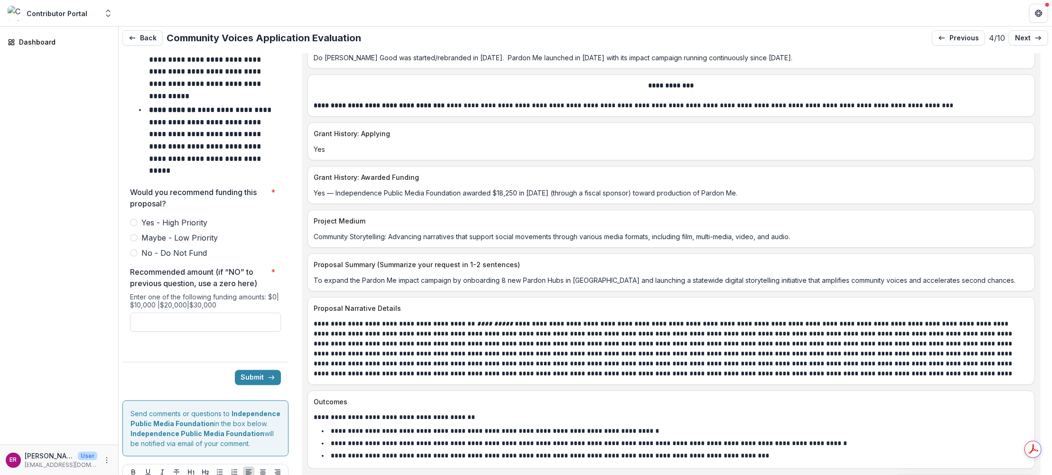
scroll to position [4015, 0]
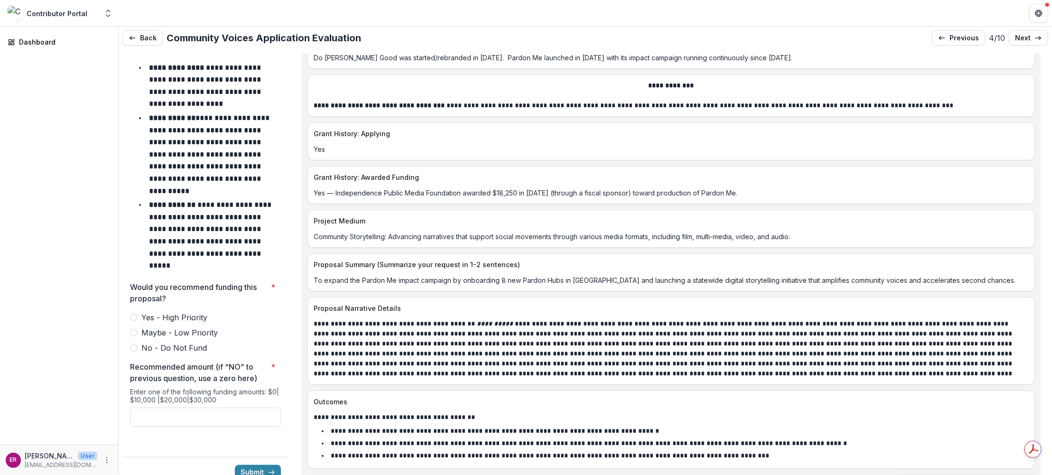
click at [136, 314] on span at bounding box center [134, 318] width 8 height 8
click at [157, 408] on input "Recommended amount (if “NO” to previous question, use a zero here) *" at bounding box center [205, 417] width 151 height 19
type input "*******"
click at [253, 465] on button "Submit" at bounding box center [258, 472] width 46 height 15
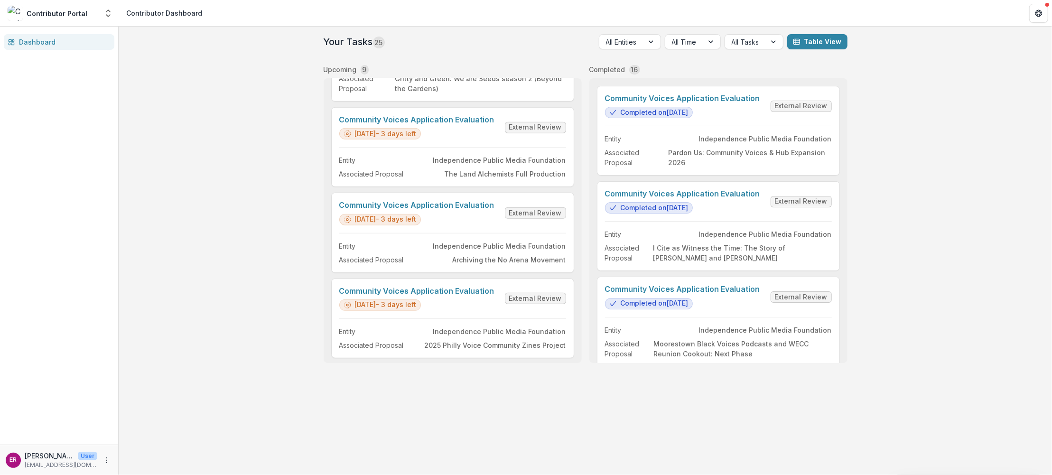
scroll to position [537, 0]
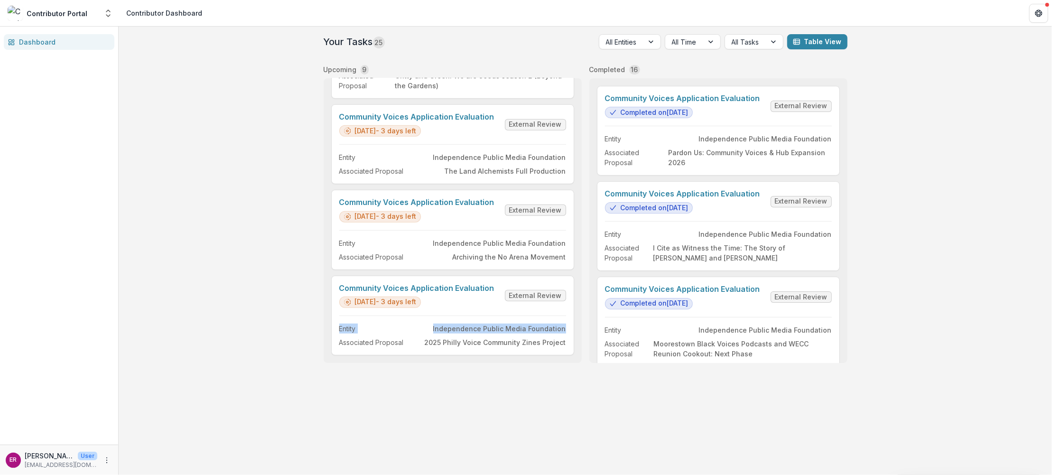
drag, startPoint x: 578, startPoint y: 315, endPoint x: 578, endPoint y: 291, distance: 23.7
click at [578, 291] on div "Community Voices Application Evaluation [DATE] - 3 days left External Review En…" at bounding box center [453, 220] width 258 height 285
click at [587, 425] on div "Your Tasks 25 All Entities All Time All Tasks Table View Upcoming 9 Community V…" at bounding box center [586, 251] width 934 height 449
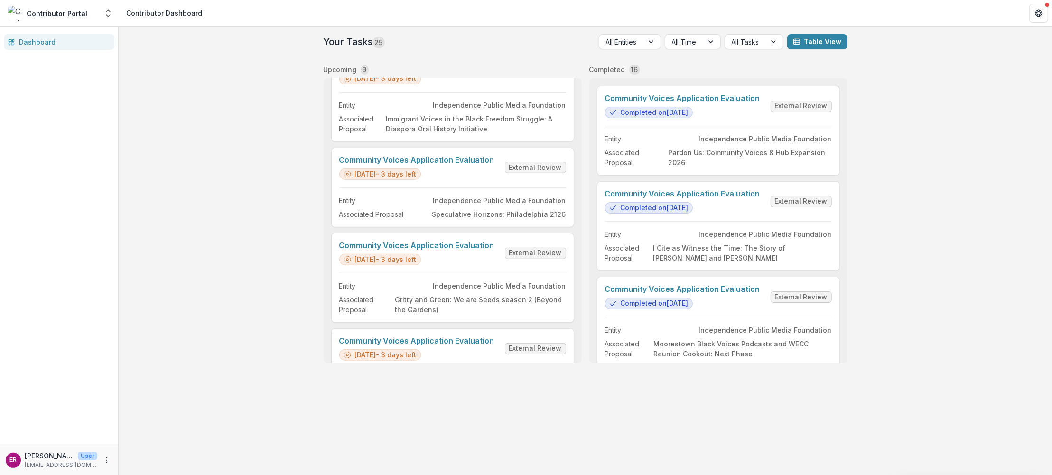
scroll to position [314, 0]
